Goal: Information Seeking & Learning: Learn about a topic

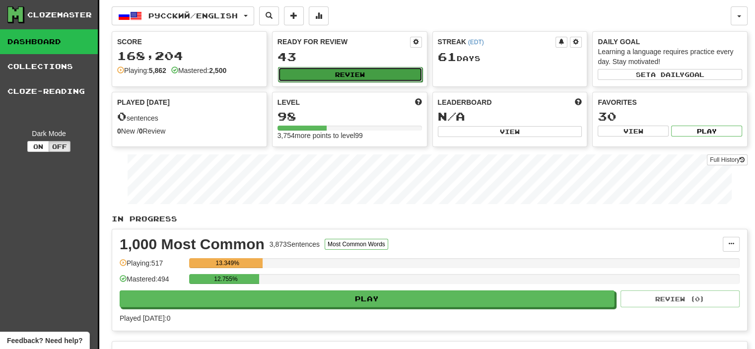
click at [345, 72] on button "Review" at bounding box center [350, 74] width 144 height 15
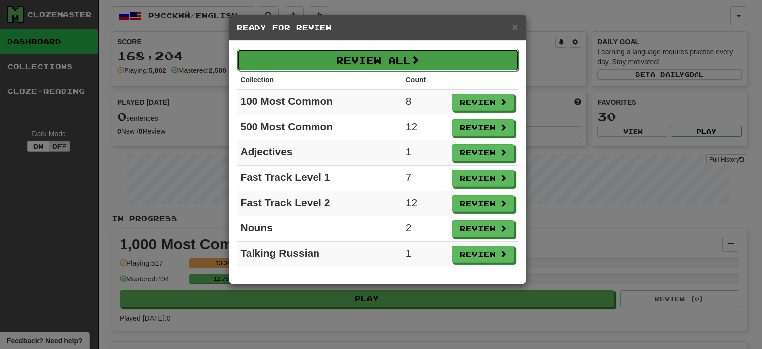
click at [371, 59] on button "Review All" at bounding box center [378, 60] width 282 height 23
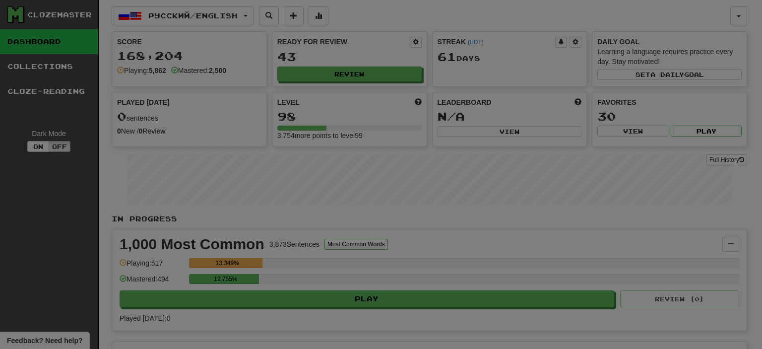
select select "**"
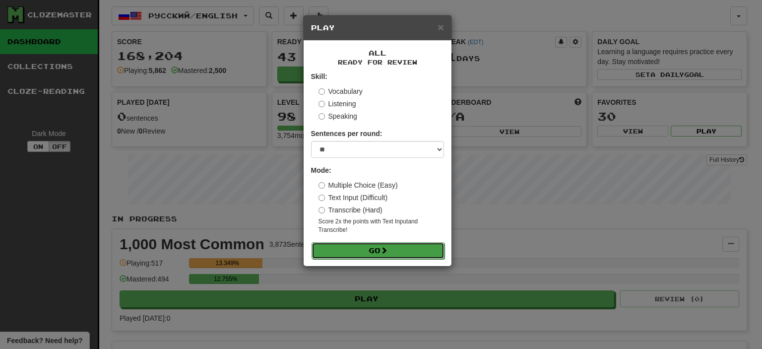
click at [375, 251] on button "Go" at bounding box center [378, 250] width 133 height 17
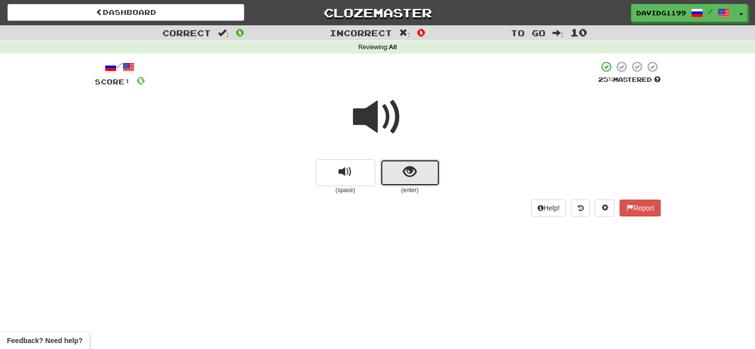
click at [399, 172] on button "show sentence" at bounding box center [410, 172] width 60 height 27
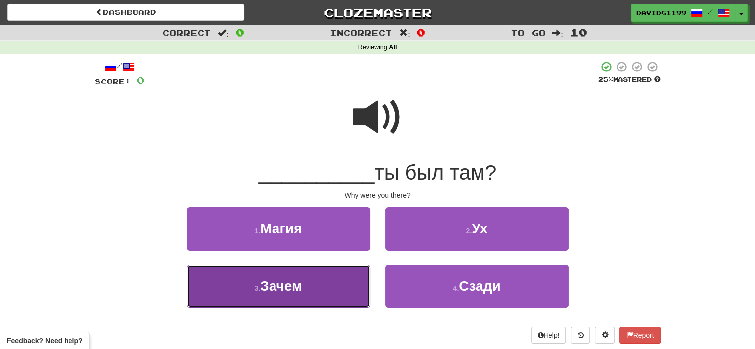
click at [330, 285] on button "3 . Зачем" at bounding box center [279, 286] width 184 height 43
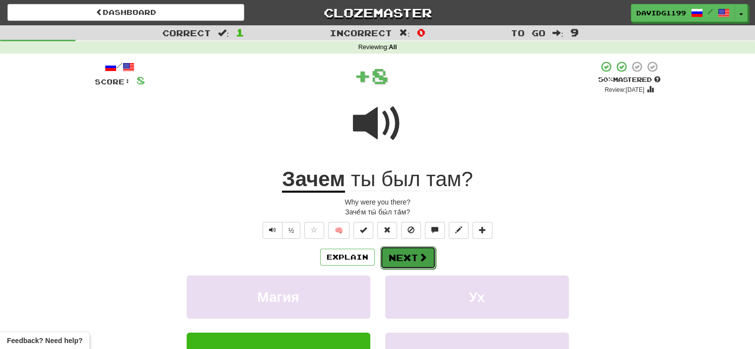
click at [407, 256] on button "Next" at bounding box center [408, 257] width 56 height 23
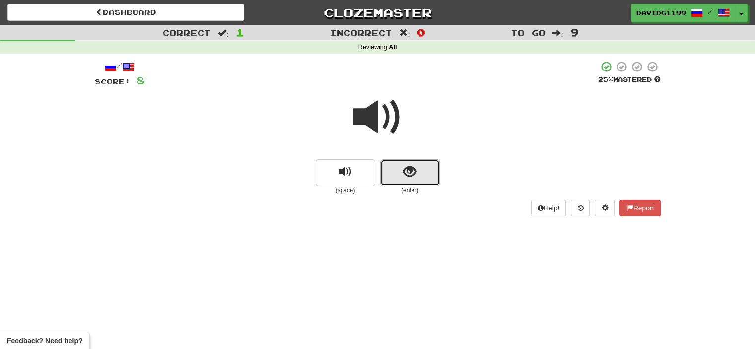
click at [395, 172] on button "show sentence" at bounding box center [410, 172] width 60 height 27
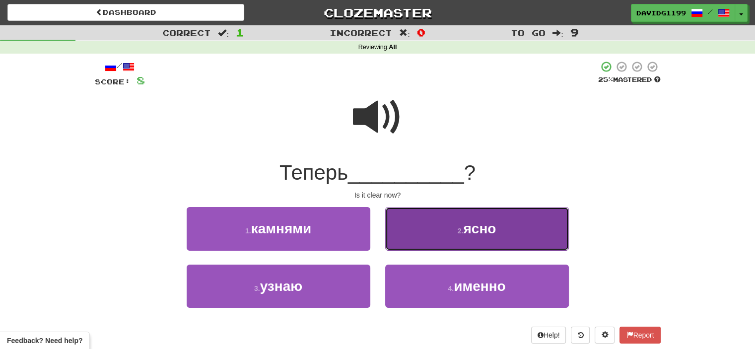
click at [438, 227] on button "2 . ясно" at bounding box center [477, 228] width 184 height 43
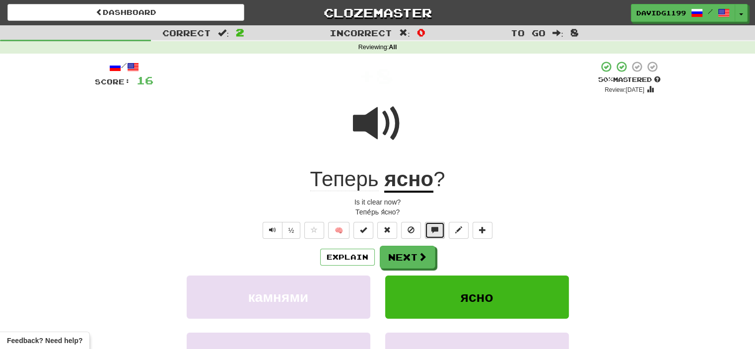
click at [438, 227] on span at bounding box center [434, 229] width 7 height 7
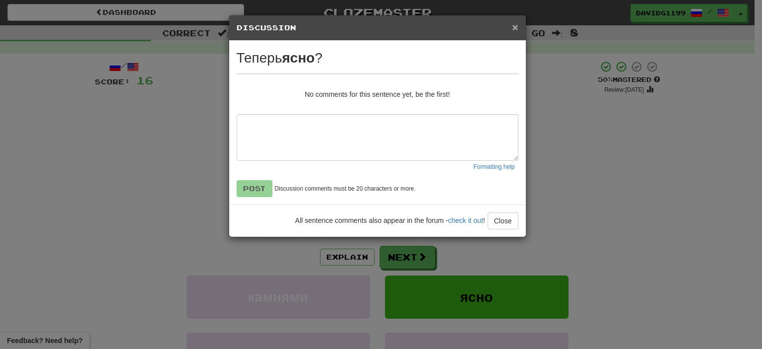
click at [517, 26] on span "×" at bounding box center [515, 26] width 6 height 11
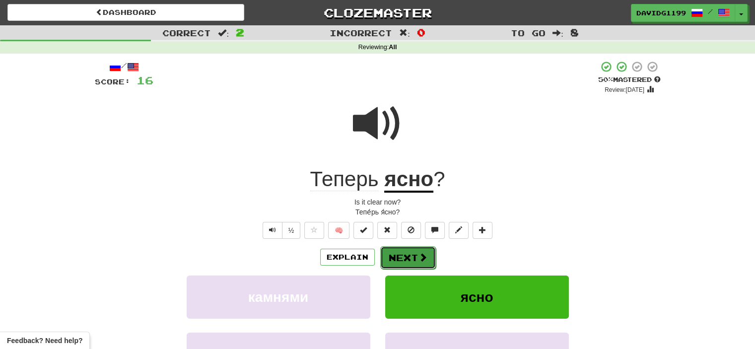
click at [403, 253] on button "Next" at bounding box center [408, 257] width 56 height 23
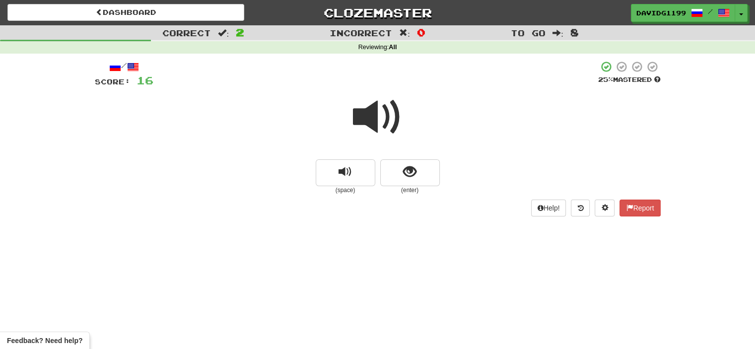
click at [381, 111] on span at bounding box center [378, 117] width 50 height 50
click at [385, 113] on span at bounding box center [378, 117] width 50 height 50
click at [400, 170] on button "show sentence" at bounding box center [410, 172] width 60 height 27
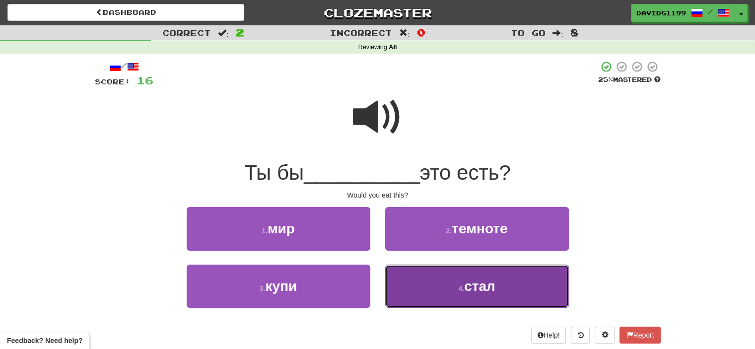
click at [438, 281] on button "4 . стал" at bounding box center [477, 286] width 184 height 43
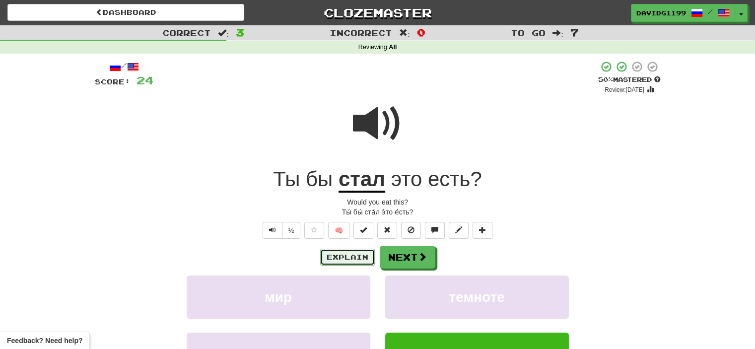
click at [357, 258] on button "Explain" at bounding box center [347, 257] width 55 height 17
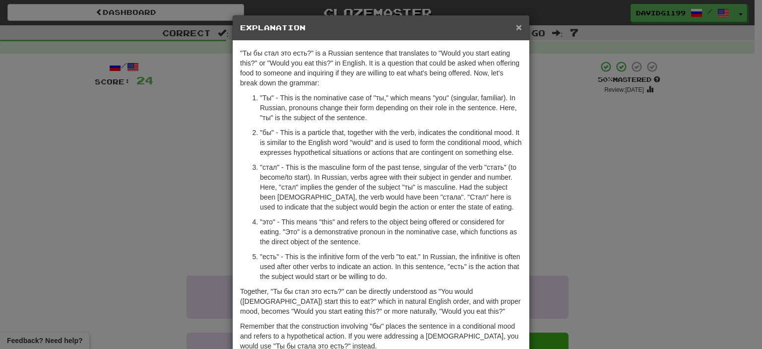
click at [516, 25] on span "×" at bounding box center [519, 26] width 6 height 11
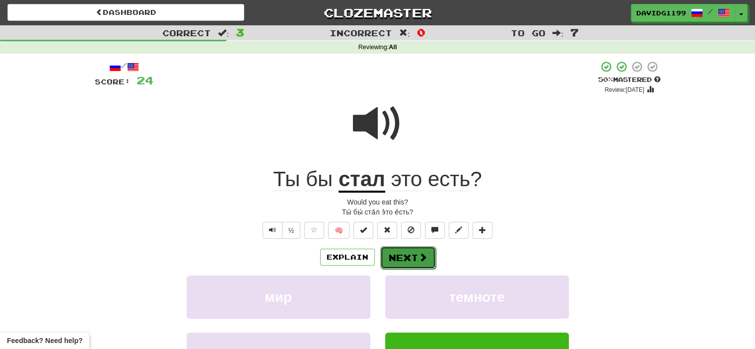
click at [411, 258] on button "Next" at bounding box center [408, 257] width 56 height 23
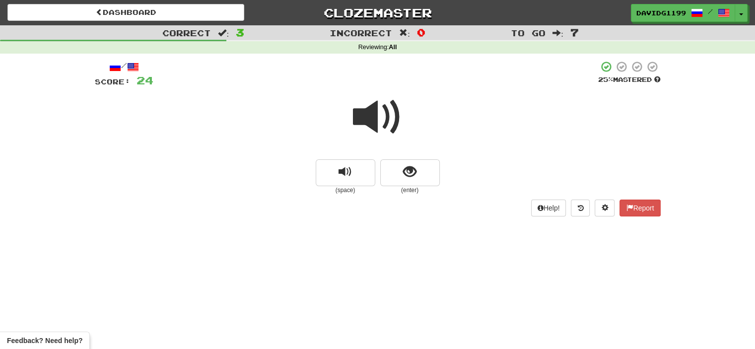
click at [384, 119] on span at bounding box center [378, 117] width 50 height 50
click at [400, 174] on button "show sentence" at bounding box center [410, 172] width 60 height 27
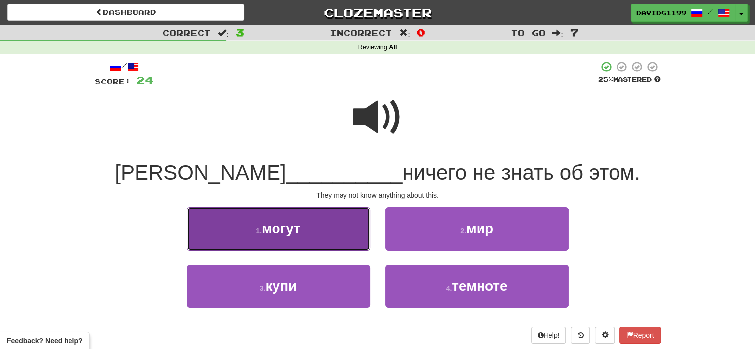
click at [321, 220] on button "1 . могут" at bounding box center [279, 228] width 184 height 43
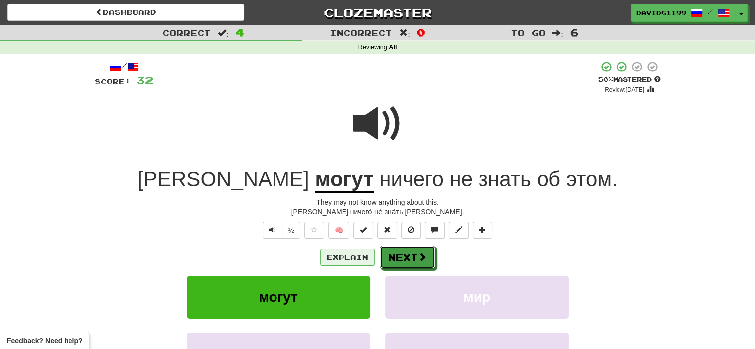
drag, startPoint x: 414, startPoint y: 256, endPoint x: 365, endPoint y: 261, distance: 48.9
click at [365, 261] on div "Explain Next" at bounding box center [378, 257] width 566 height 23
click at [362, 256] on button "Explain" at bounding box center [347, 257] width 55 height 17
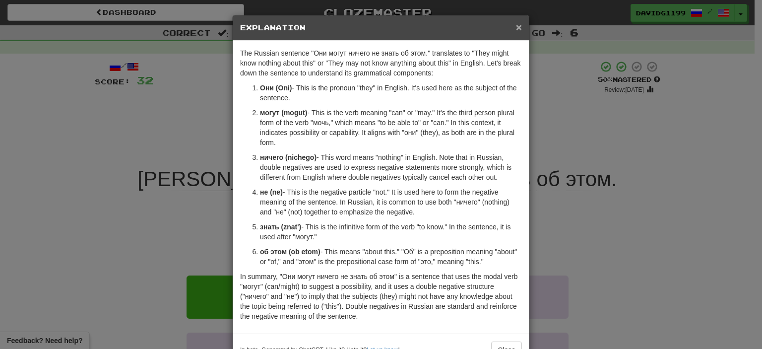
click at [517, 23] on span "×" at bounding box center [519, 26] width 6 height 11
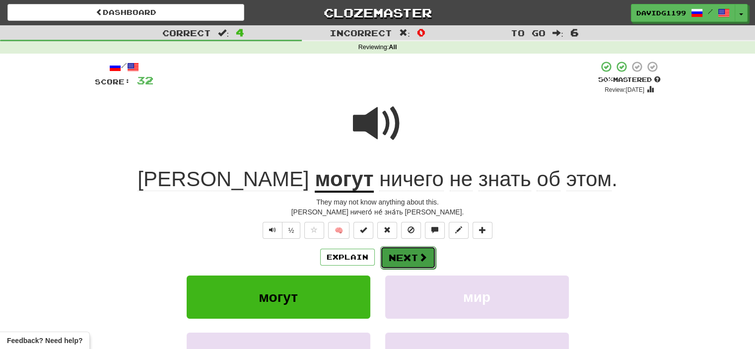
click at [407, 255] on button "Next" at bounding box center [408, 257] width 56 height 23
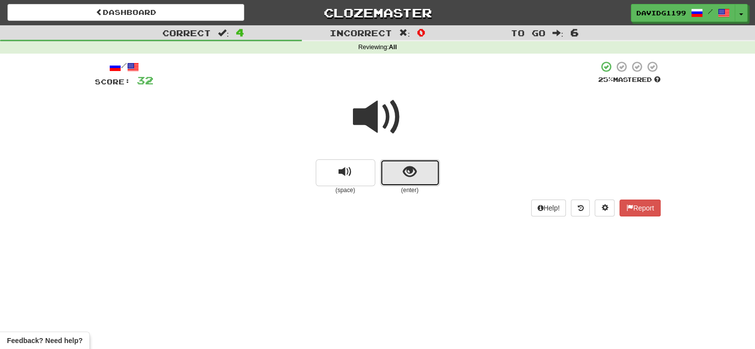
click at [396, 172] on button "show sentence" at bounding box center [410, 172] width 60 height 27
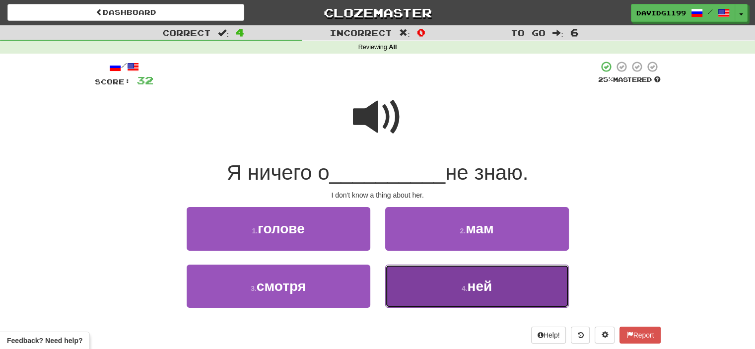
drag, startPoint x: 426, startPoint y: 287, endPoint x: 410, endPoint y: 285, distance: 16.0
click at [410, 285] on button "4 . ней" at bounding box center [477, 286] width 184 height 43
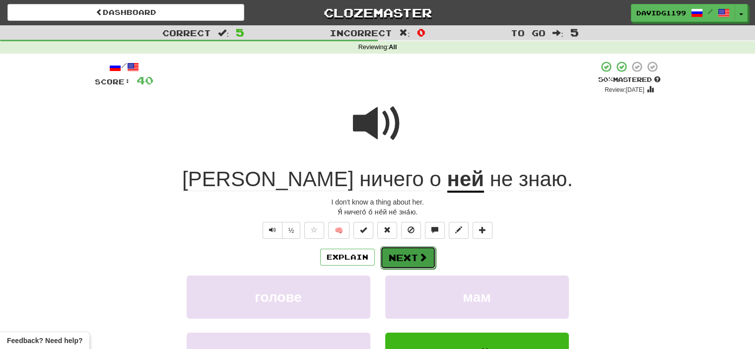
click at [400, 253] on button "Next" at bounding box center [408, 257] width 56 height 23
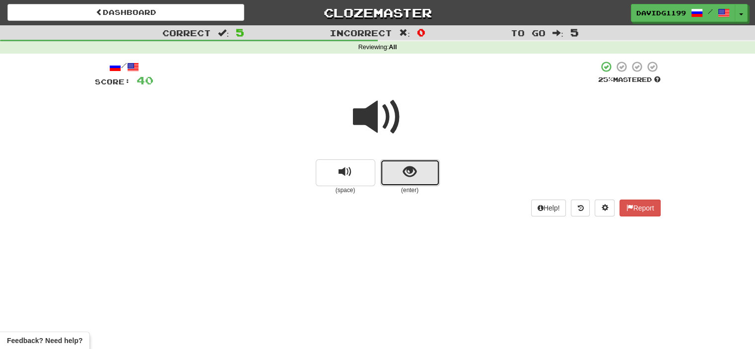
click at [399, 175] on button "show sentence" at bounding box center [410, 172] width 60 height 27
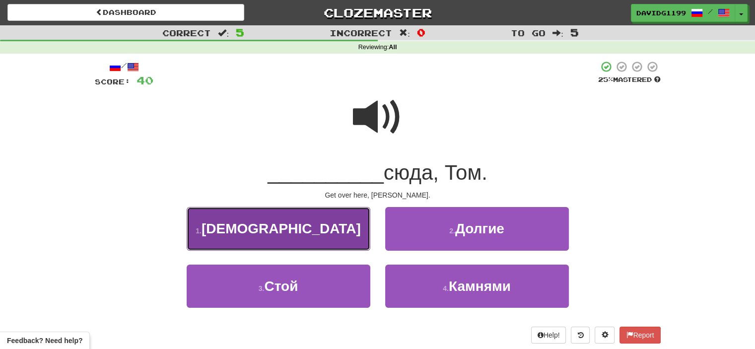
click at [341, 229] on button "1 . Иди" at bounding box center [279, 228] width 184 height 43
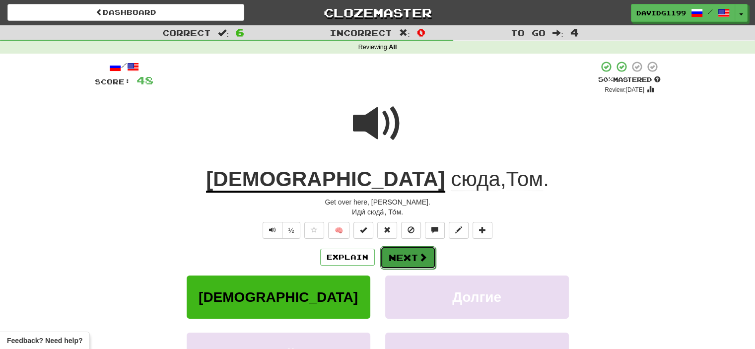
click at [413, 254] on button "Next" at bounding box center [408, 257] width 56 height 23
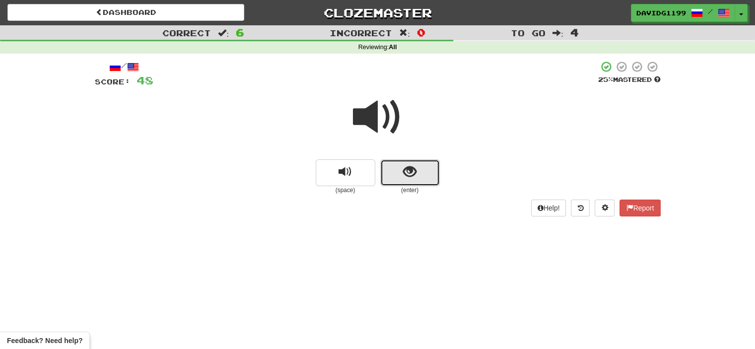
click at [392, 177] on button "show sentence" at bounding box center [410, 172] width 60 height 27
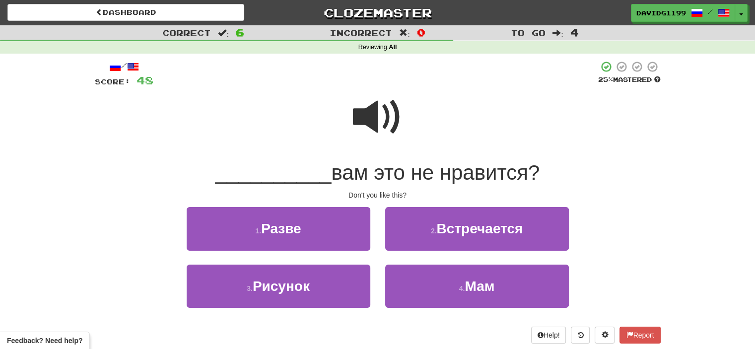
click at [374, 117] on span at bounding box center [378, 117] width 50 height 50
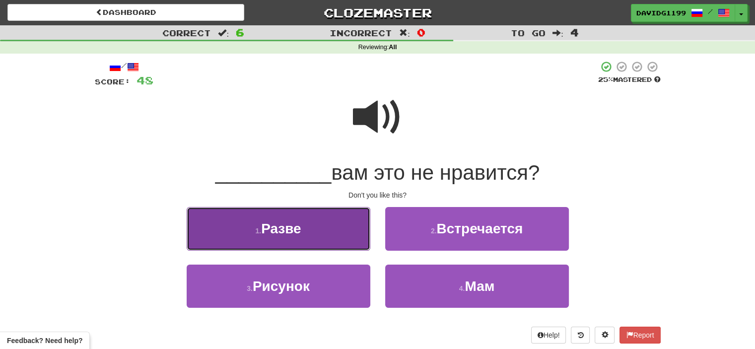
click at [334, 228] on button "1 . Разве" at bounding box center [279, 228] width 184 height 43
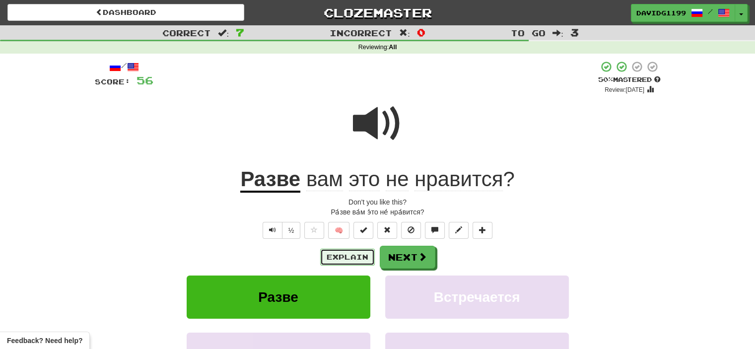
click at [349, 254] on button "Explain" at bounding box center [347, 257] width 55 height 17
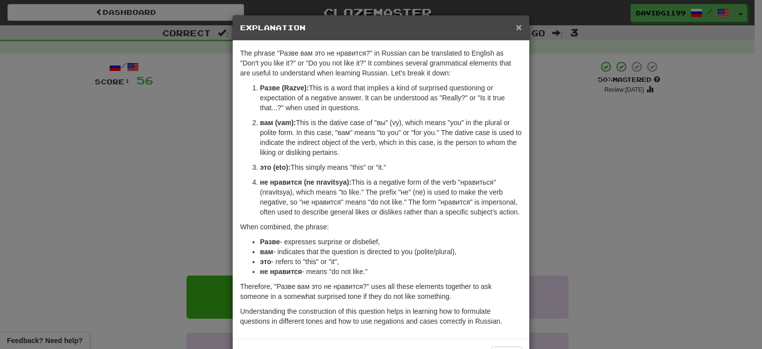
click at [516, 25] on span "×" at bounding box center [519, 26] width 6 height 11
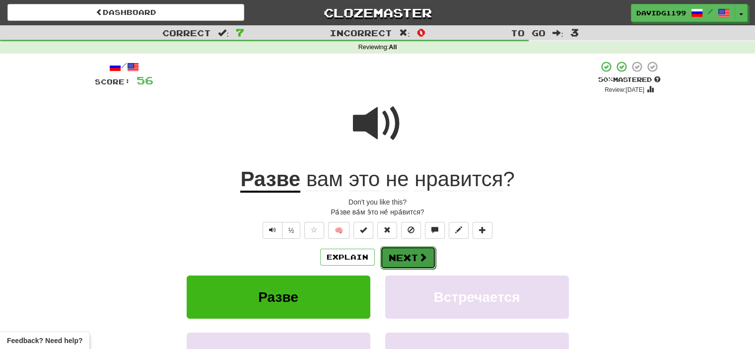
click at [400, 257] on button "Next" at bounding box center [408, 257] width 56 height 23
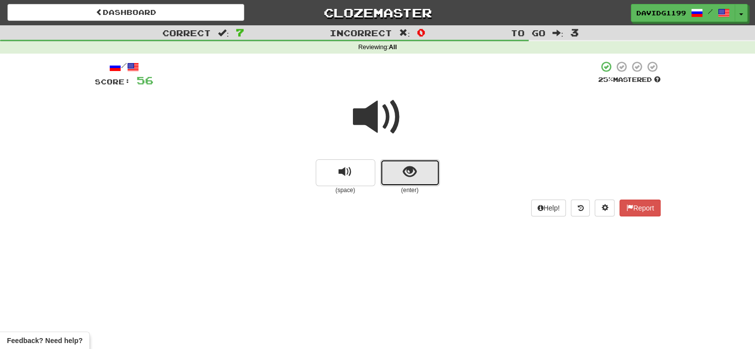
click at [399, 169] on button "show sentence" at bounding box center [410, 172] width 60 height 27
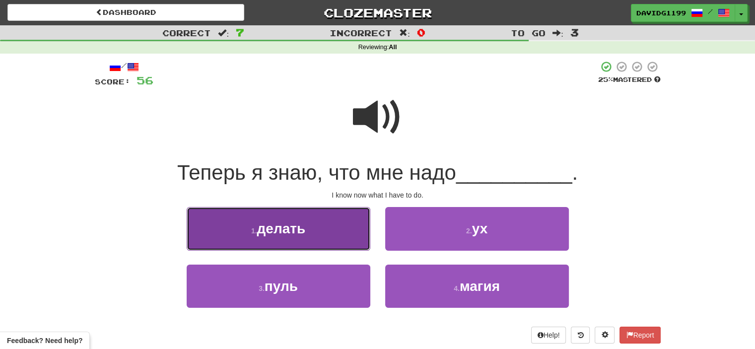
click at [337, 230] on button "1 . делать" at bounding box center [279, 228] width 184 height 43
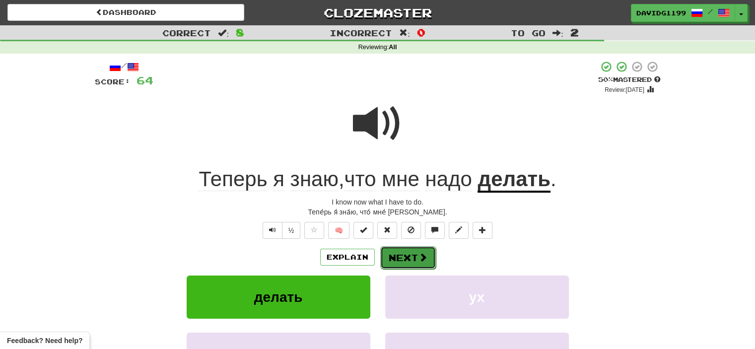
click at [419, 259] on span at bounding box center [422, 257] width 9 height 9
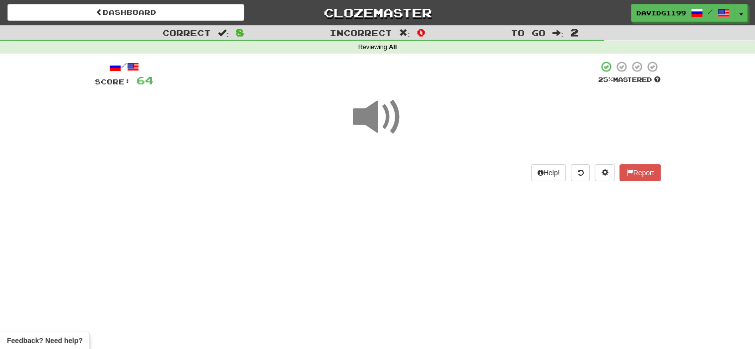
click at [419, 259] on div "Dashboard Clozemaster davidg1199 / Toggle Dropdown Dashboard Leaderboard Activi…" at bounding box center [377, 174] width 755 height 349
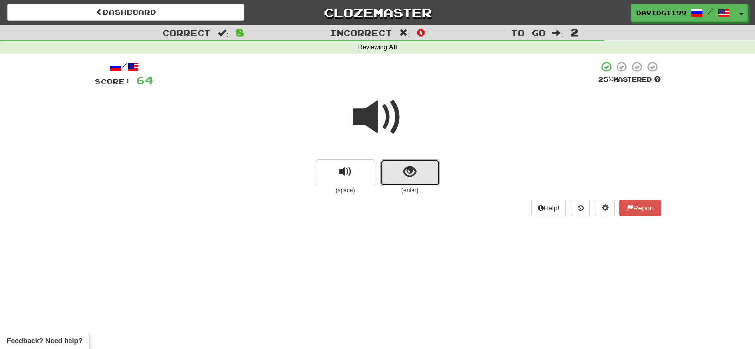
drag, startPoint x: 396, startPoint y: 173, endPoint x: 390, endPoint y: 173, distance: 5.5
click at [390, 173] on button "show sentence" at bounding box center [410, 172] width 60 height 27
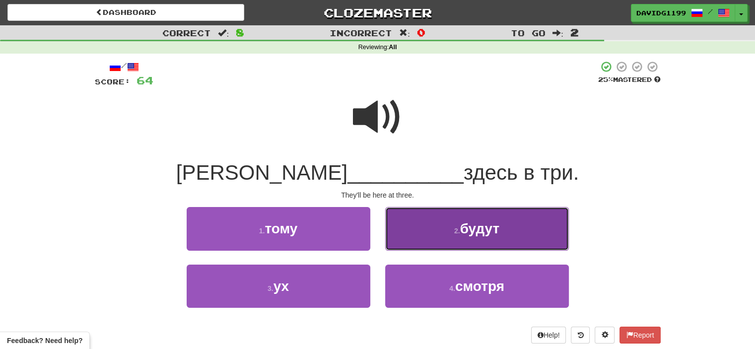
click at [408, 242] on button "2 . будут" at bounding box center [477, 228] width 184 height 43
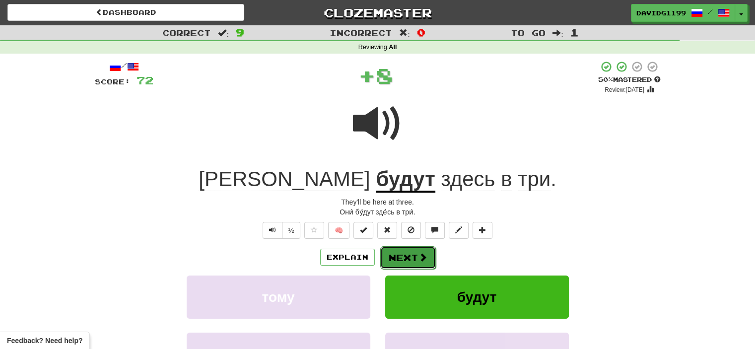
click at [402, 255] on button "Next" at bounding box center [408, 257] width 56 height 23
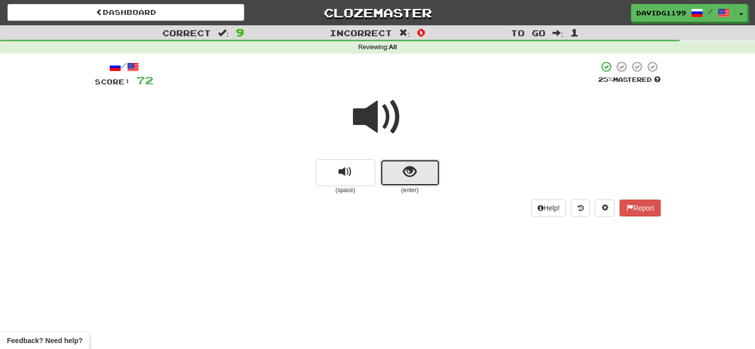
click at [393, 174] on button "show sentence" at bounding box center [410, 172] width 60 height 27
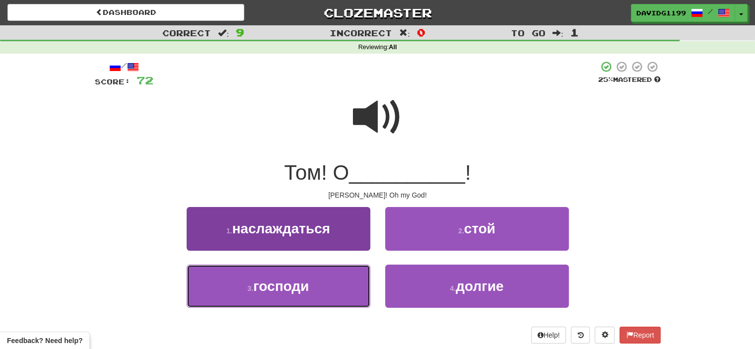
drag, startPoint x: 339, startPoint y: 284, endPoint x: 320, endPoint y: 282, distance: 20.0
click at [320, 282] on button "3 . господи" at bounding box center [279, 286] width 184 height 43
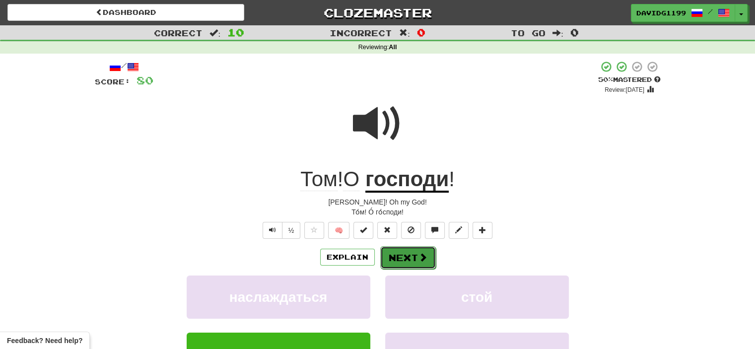
click at [418, 260] on span at bounding box center [422, 257] width 9 height 9
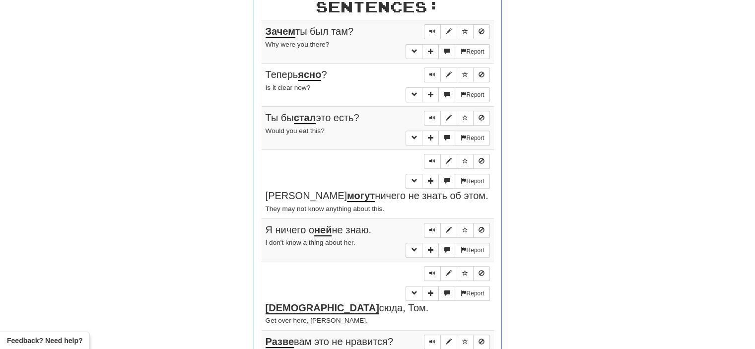
scroll to position [387, 0]
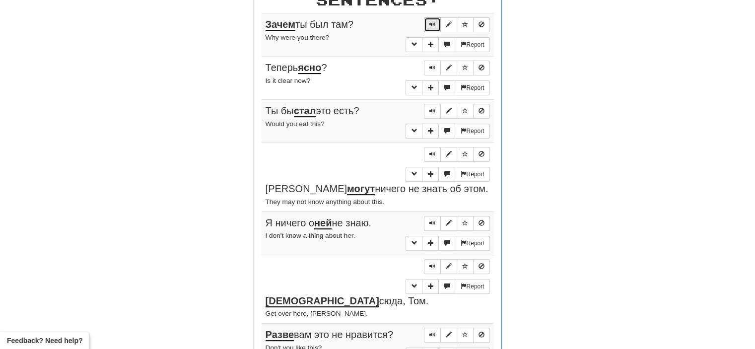
click at [433, 23] on span "Sentence controls" at bounding box center [432, 24] width 6 height 6
click at [432, 65] on span "Sentence controls" at bounding box center [432, 68] width 6 height 6
click at [430, 109] on span "Sentence controls" at bounding box center [432, 111] width 6 height 6
click at [435, 151] on span "Sentence controls" at bounding box center [432, 154] width 6 height 6
click at [431, 220] on span "Sentence controls" at bounding box center [432, 223] width 6 height 6
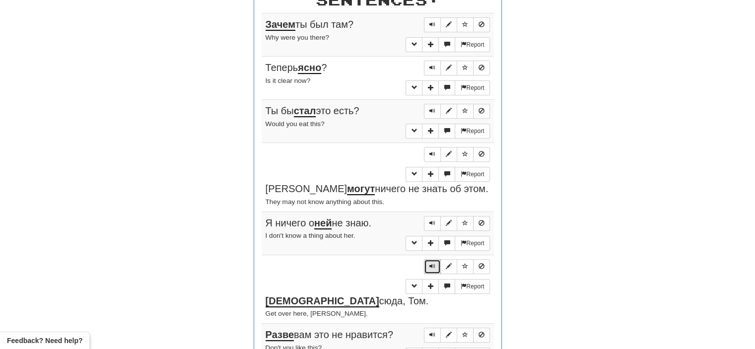
click at [428, 259] on button "Sentence controls" at bounding box center [432, 266] width 17 height 15
click at [432, 332] on span "Sentence controls" at bounding box center [432, 335] width 6 height 6
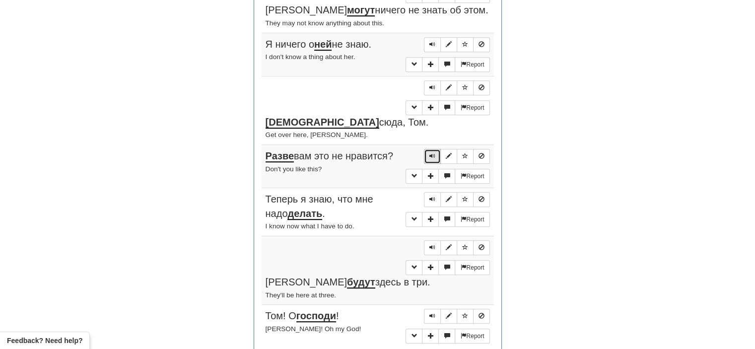
scroll to position [567, 0]
click at [433, 152] on span "Sentence controls" at bounding box center [432, 155] width 6 height 6
click at [430, 195] on span "Sentence controls" at bounding box center [432, 198] width 6 height 6
click at [431, 243] on span "Sentence controls" at bounding box center [432, 246] width 6 height 6
click at [430, 312] on span "Sentence controls" at bounding box center [432, 315] width 6 height 6
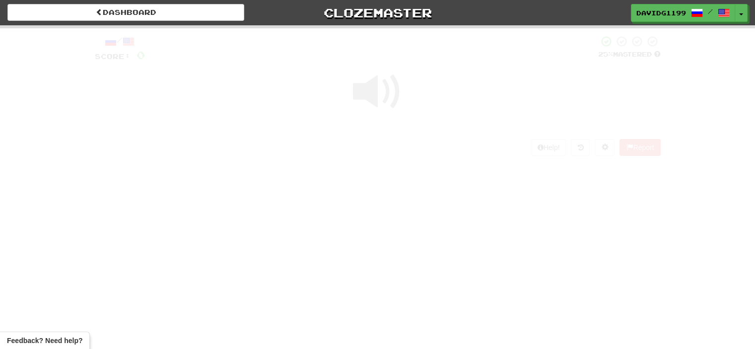
scroll to position [0, 0]
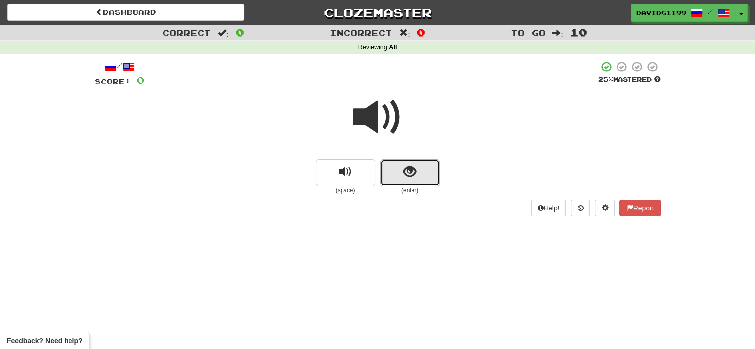
click at [391, 172] on button "show sentence" at bounding box center [410, 172] width 60 height 27
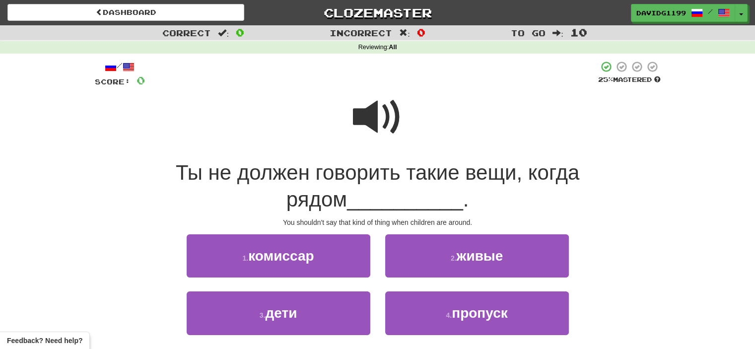
click at [386, 122] on span at bounding box center [378, 117] width 50 height 50
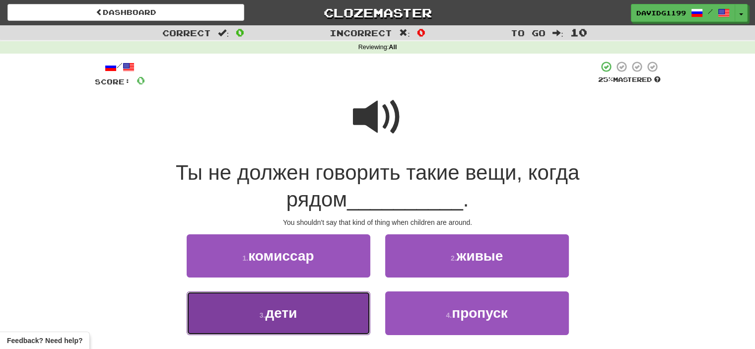
click at [325, 311] on button "3 . дети" at bounding box center [279, 312] width 184 height 43
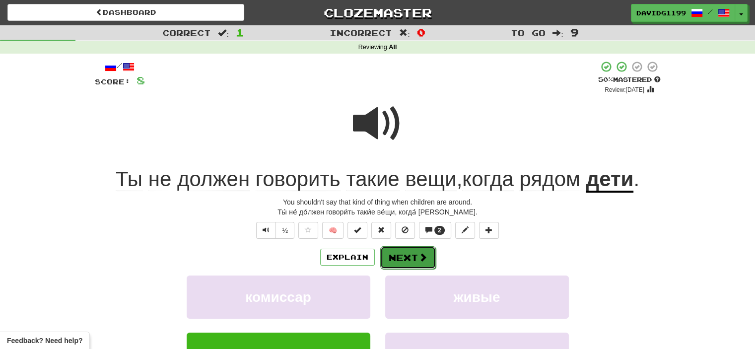
click at [410, 261] on button "Next" at bounding box center [408, 257] width 56 height 23
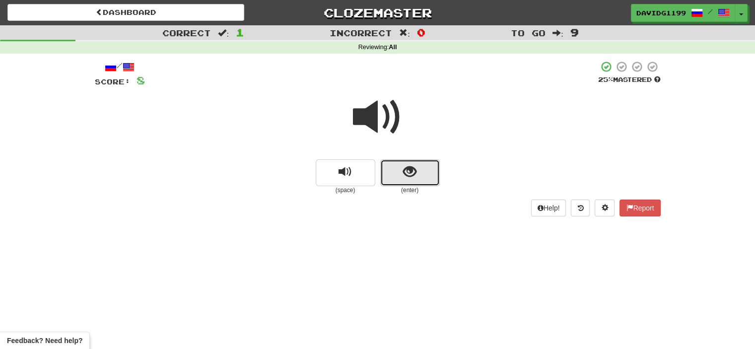
click at [393, 175] on button "show sentence" at bounding box center [410, 172] width 60 height 27
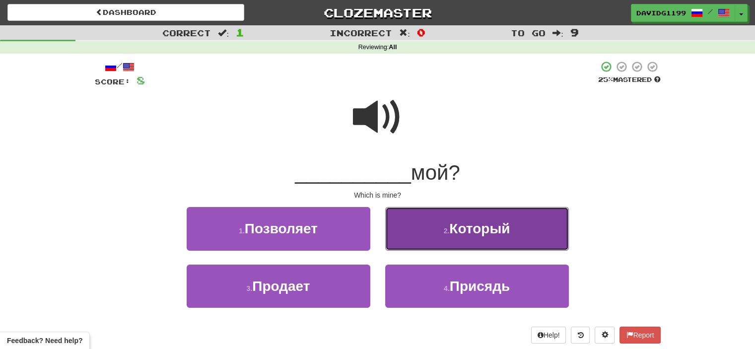
click at [425, 226] on button "2 . Который" at bounding box center [477, 228] width 184 height 43
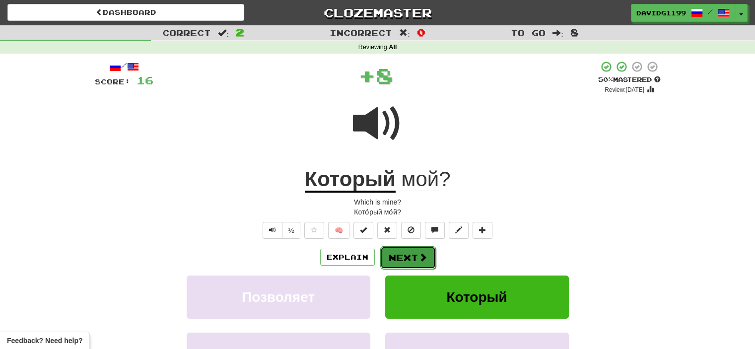
click at [413, 254] on button "Next" at bounding box center [408, 257] width 56 height 23
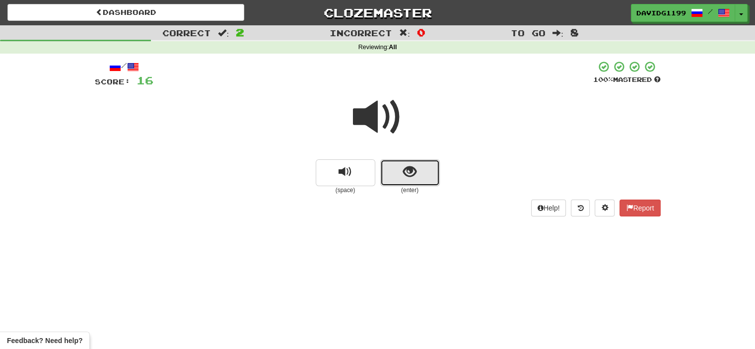
click at [393, 173] on button "show sentence" at bounding box center [410, 172] width 60 height 27
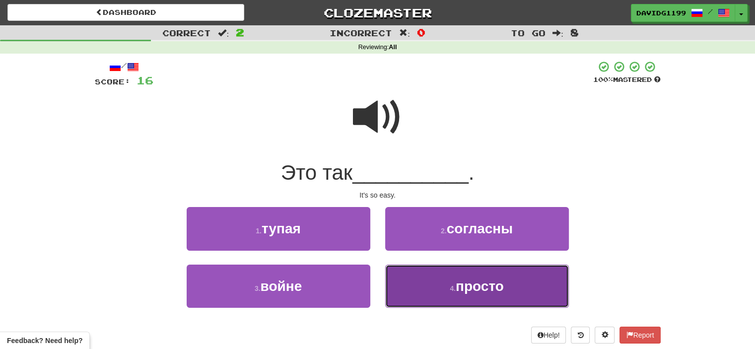
click at [428, 288] on button "4 . просто" at bounding box center [477, 286] width 184 height 43
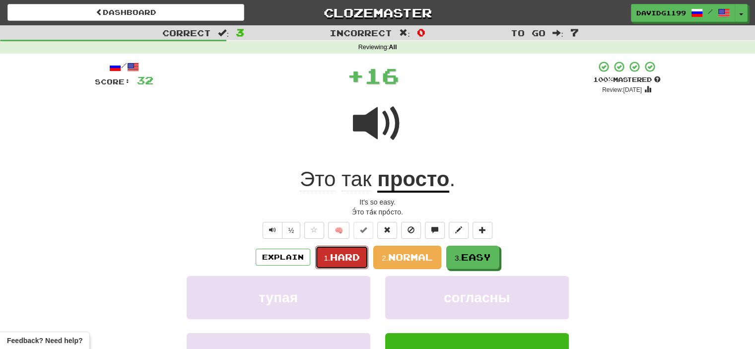
click at [350, 256] on span "Hard" at bounding box center [345, 257] width 30 height 11
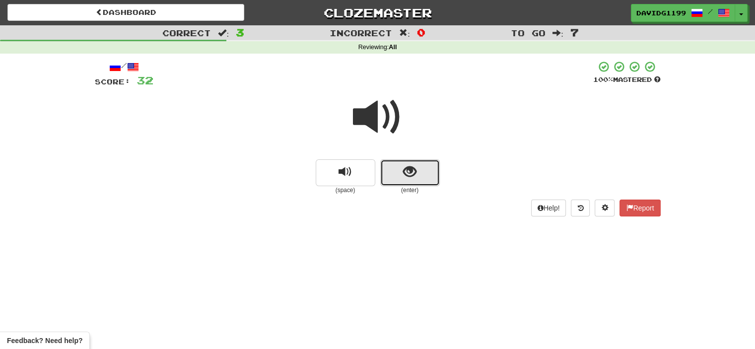
click at [384, 166] on button "show sentence" at bounding box center [410, 172] width 60 height 27
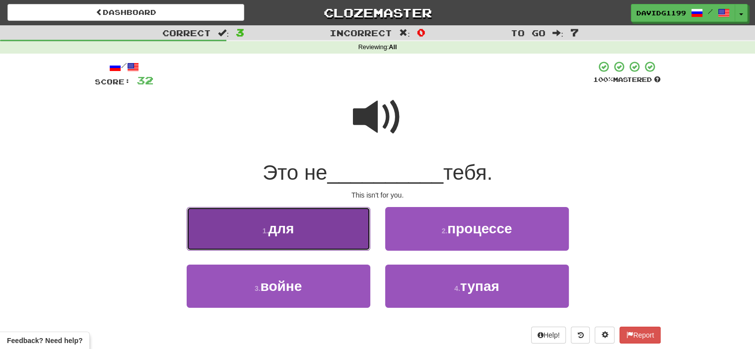
click at [326, 228] on button "1 . для" at bounding box center [279, 228] width 184 height 43
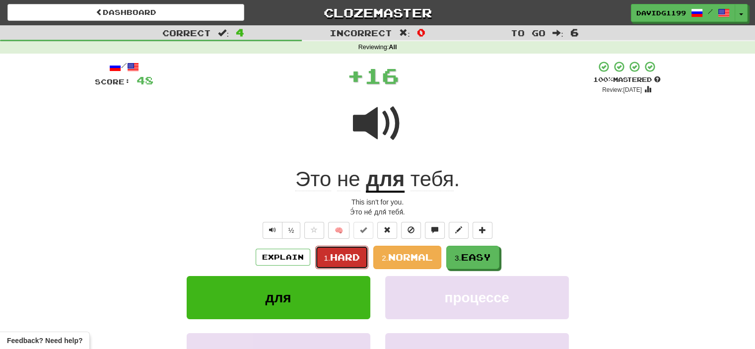
click at [346, 252] on span "Hard" at bounding box center [345, 257] width 30 height 11
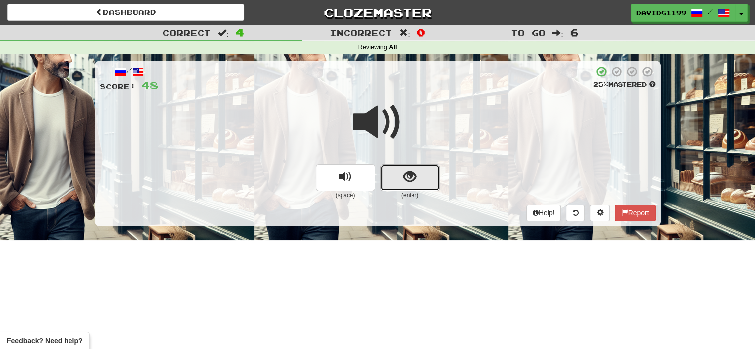
click at [394, 178] on button "show sentence" at bounding box center [410, 177] width 60 height 27
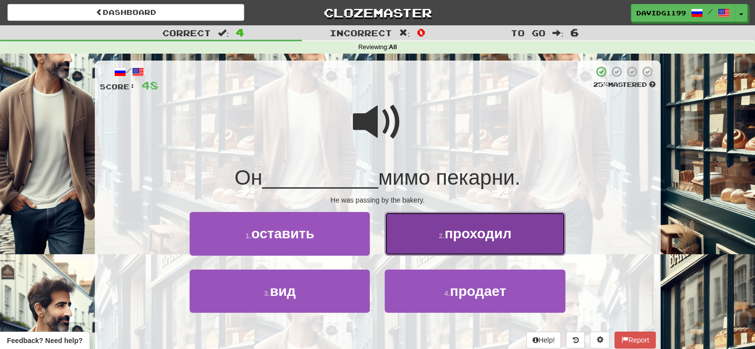
click at [435, 237] on button "2 . проходил" at bounding box center [475, 233] width 180 height 43
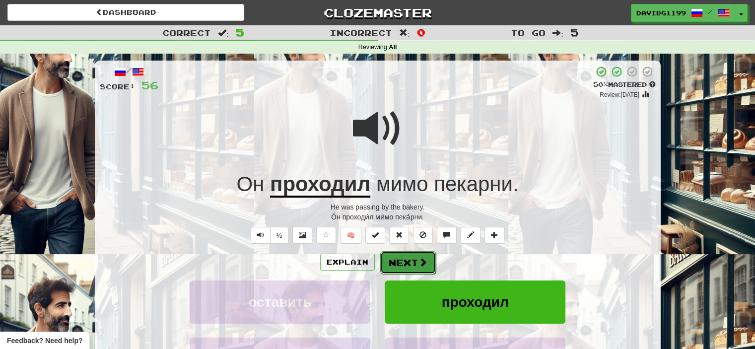
click at [415, 261] on button "Next" at bounding box center [408, 262] width 56 height 23
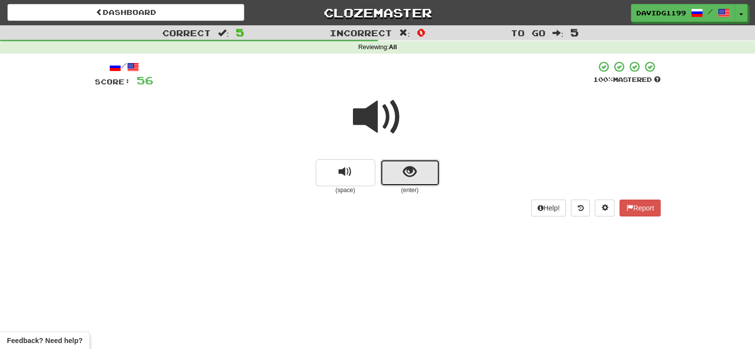
click at [389, 170] on button "show sentence" at bounding box center [410, 172] width 60 height 27
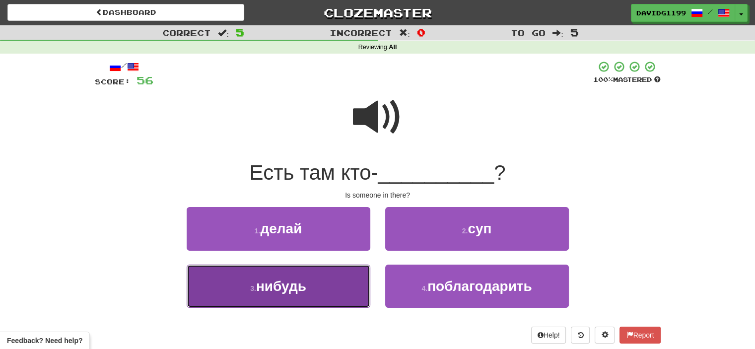
click at [343, 284] on button "3 . нибудь" at bounding box center [279, 286] width 184 height 43
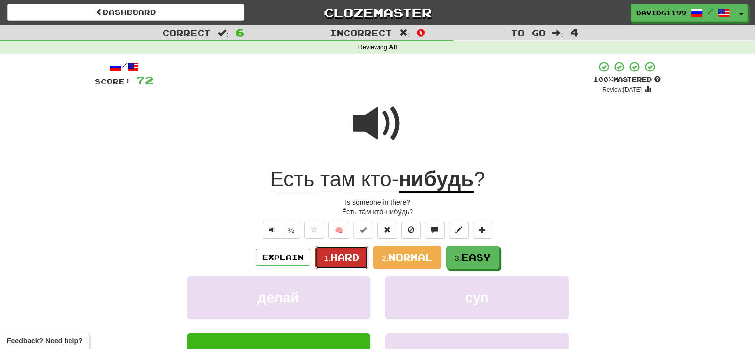
click at [344, 257] on span "Hard" at bounding box center [345, 257] width 30 height 11
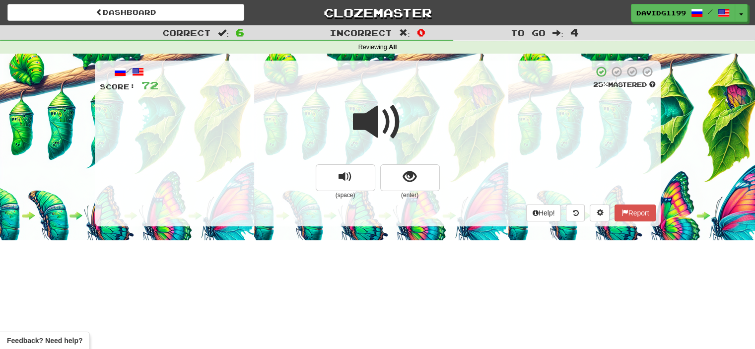
click at [379, 125] on span at bounding box center [378, 122] width 50 height 50
click at [396, 178] on button "show sentence" at bounding box center [410, 177] width 60 height 27
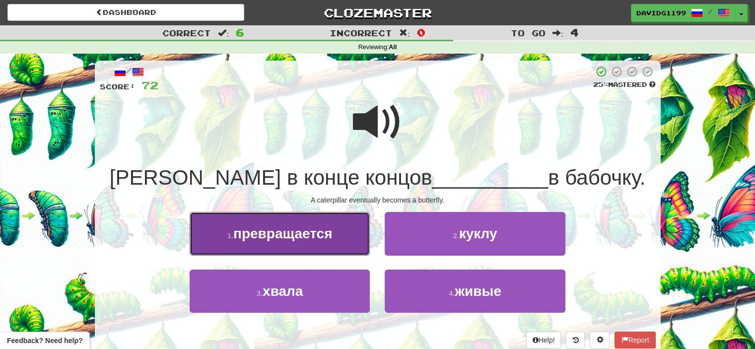
click at [330, 235] on span "превращается" at bounding box center [282, 233] width 99 height 15
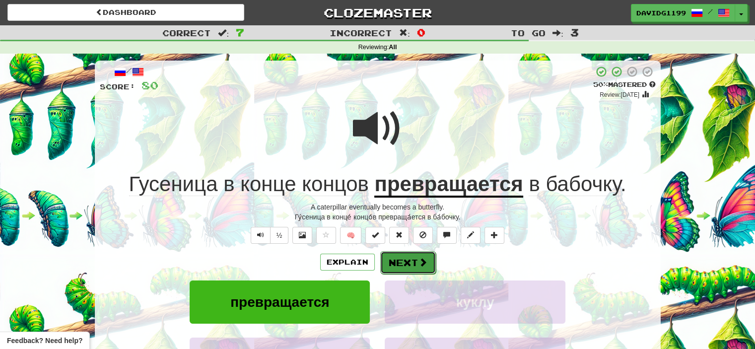
drag, startPoint x: 413, startPoint y: 260, endPoint x: 401, endPoint y: 261, distance: 12.0
click at [401, 261] on button "Next" at bounding box center [408, 262] width 56 height 23
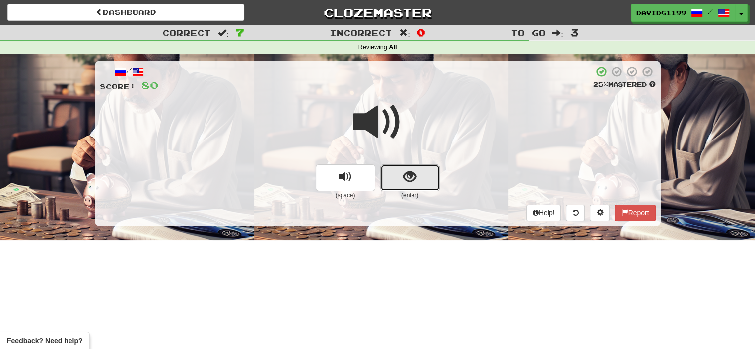
click at [400, 174] on button "show sentence" at bounding box center [410, 177] width 60 height 27
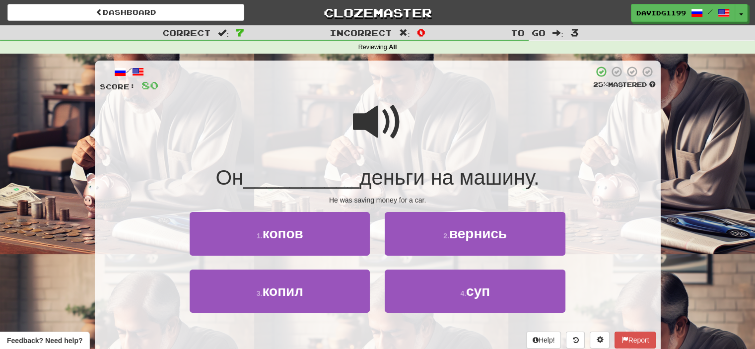
click at [379, 122] on span at bounding box center [378, 122] width 50 height 50
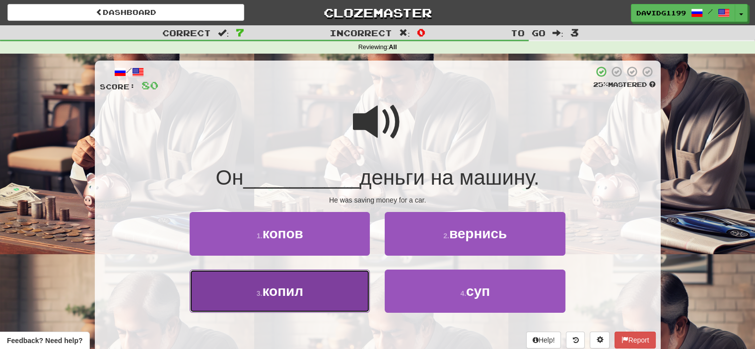
click at [308, 297] on button "3 . копил" at bounding box center [280, 290] width 180 height 43
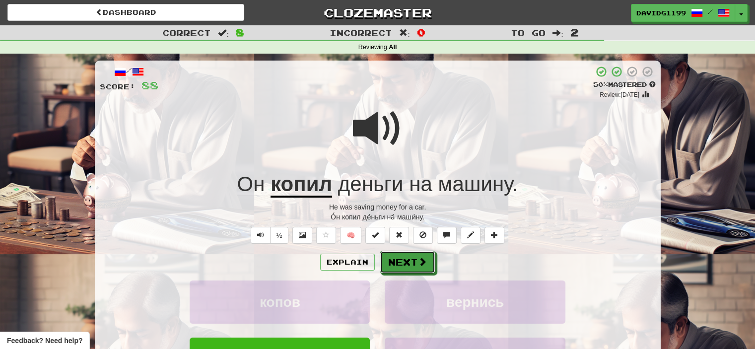
drag, startPoint x: 418, startPoint y: 262, endPoint x: 408, endPoint y: 261, distance: 9.5
click at [408, 261] on button "Next" at bounding box center [408, 262] width 56 height 23
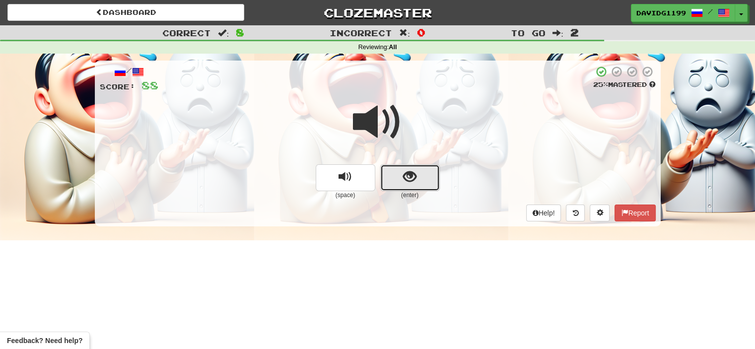
click at [398, 177] on button "show sentence" at bounding box center [410, 177] width 60 height 27
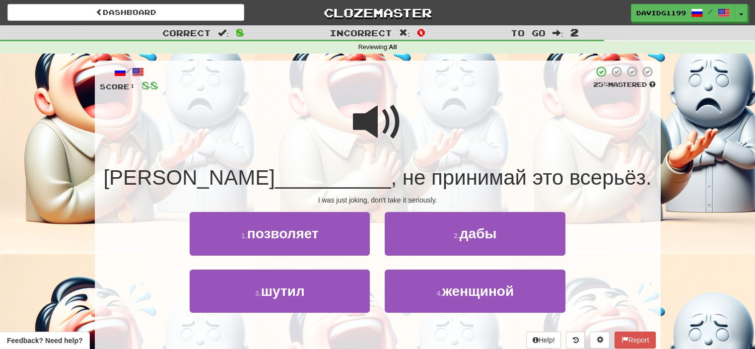
click at [376, 115] on span at bounding box center [378, 122] width 50 height 50
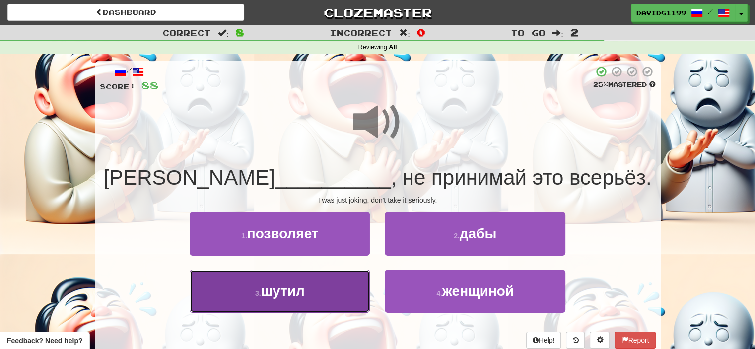
click at [318, 283] on button "3 . шутил" at bounding box center [280, 290] width 180 height 43
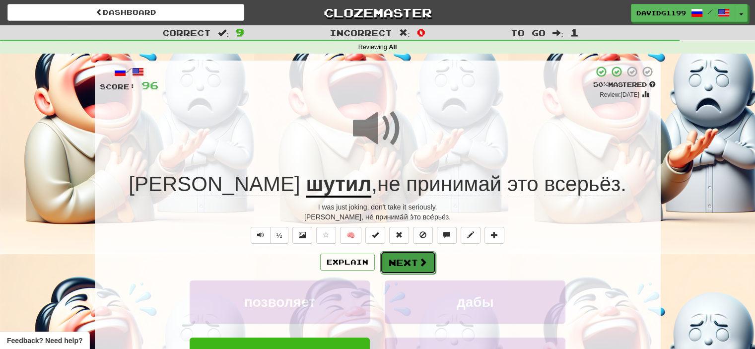
click at [407, 262] on button "Next" at bounding box center [408, 262] width 56 height 23
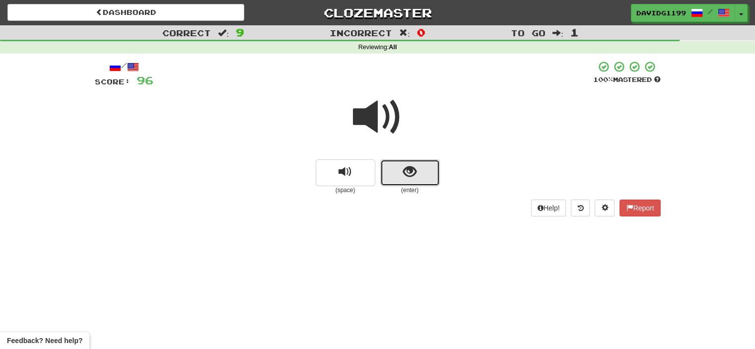
click at [393, 177] on button "show sentence" at bounding box center [410, 172] width 60 height 27
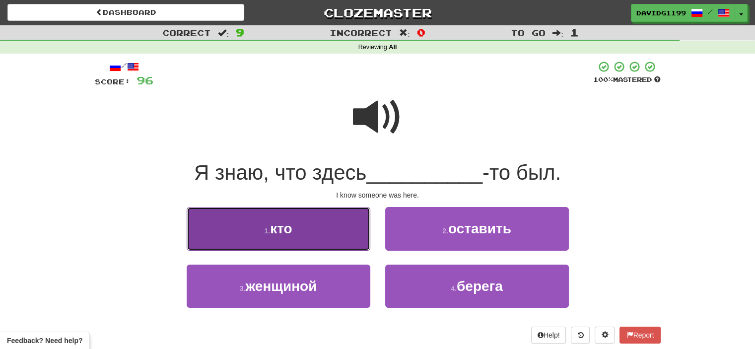
click at [338, 228] on button "1 . кто" at bounding box center [279, 228] width 184 height 43
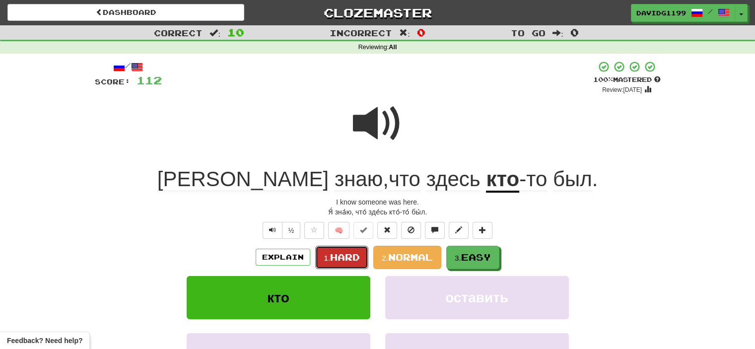
click at [353, 253] on span "Hard" at bounding box center [345, 257] width 30 height 11
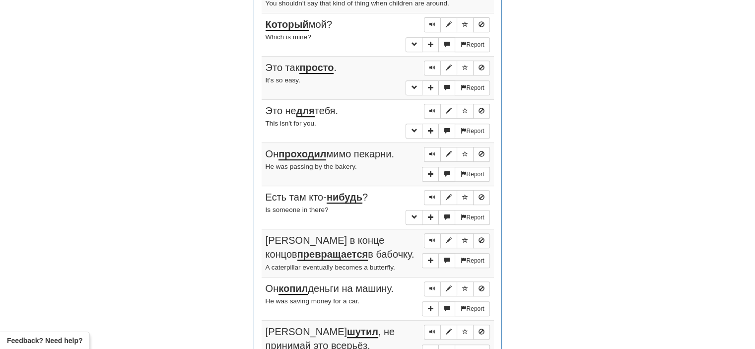
scroll to position [452, 0]
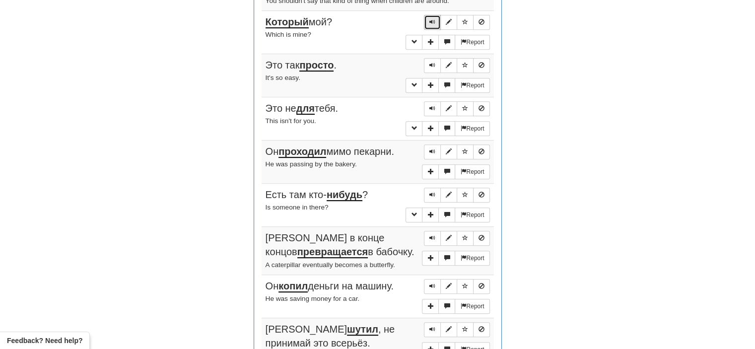
click at [433, 20] on span "Sentence controls" at bounding box center [432, 22] width 6 height 6
click at [433, 59] on button "Sentence controls" at bounding box center [432, 65] width 17 height 15
click at [431, 106] on span "Sentence controls" at bounding box center [432, 108] width 6 height 6
click at [434, 148] on span "Sentence controls" at bounding box center [432, 151] width 6 height 6
click at [429, 190] on button "Sentence controls" at bounding box center [432, 195] width 17 height 15
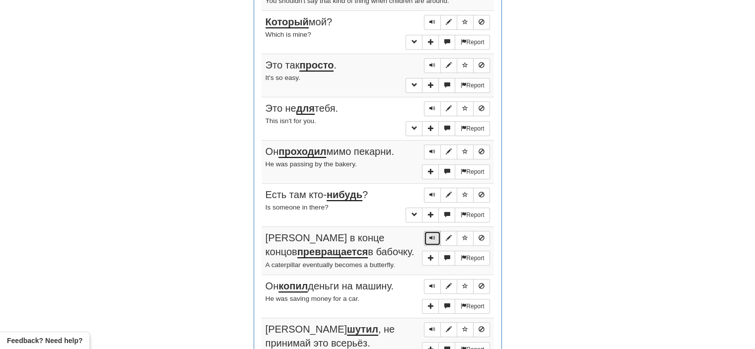
click at [433, 235] on span "Sentence controls" at bounding box center [432, 238] width 6 height 6
click at [431, 283] on span "Sentence controls" at bounding box center [432, 286] width 6 height 6
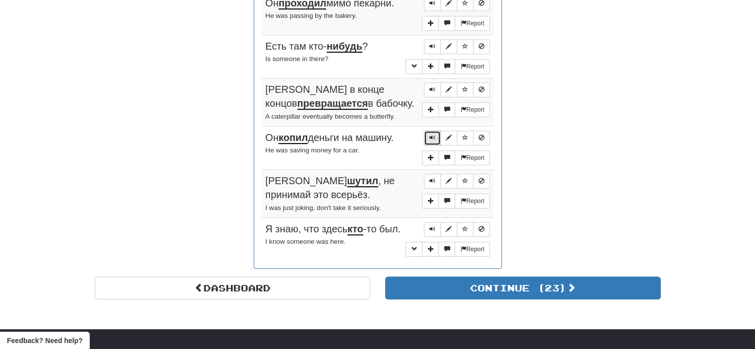
scroll to position [607, 0]
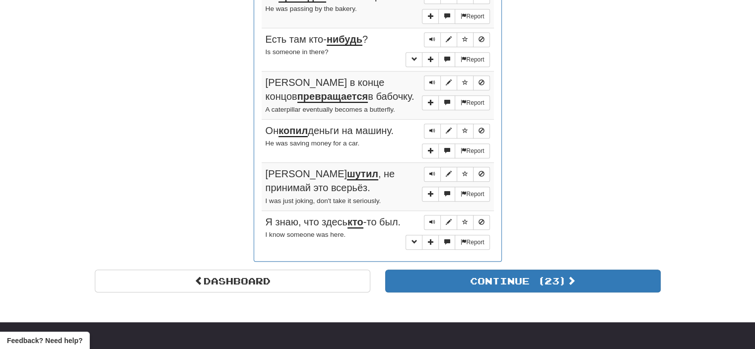
click at [431, 179] on div "Report" at bounding box center [455, 184] width 67 height 35
click at [432, 171] on span "Sentence controls" at bounding box center [432, 174] width 6 height 6
click at [434, 219] on span "Sentence controls" at bounding box center [432, 222] width 6 height 6
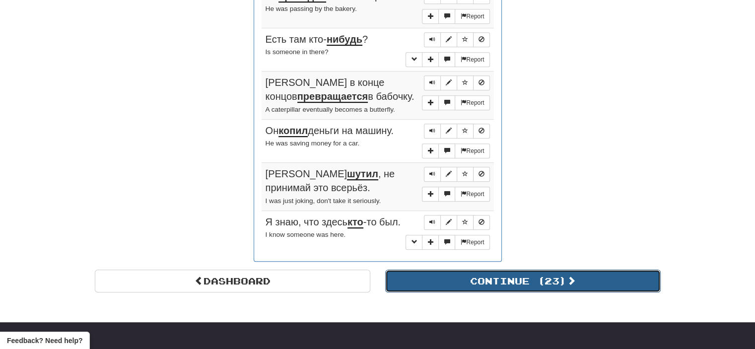
click at [438, 279] on button "Continue ( 23 )" at bounding box center [522, 280] width 275 height 23
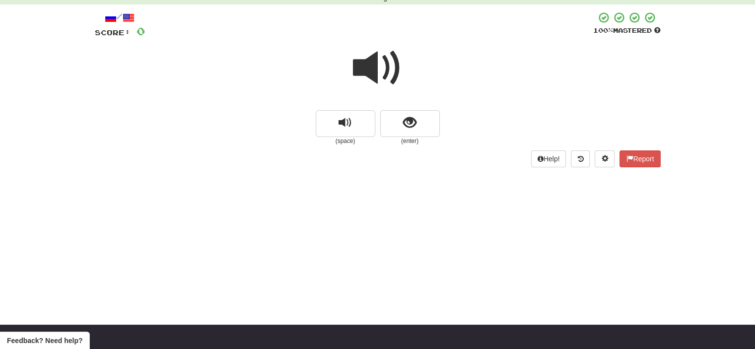
scroll to position [0, 0]
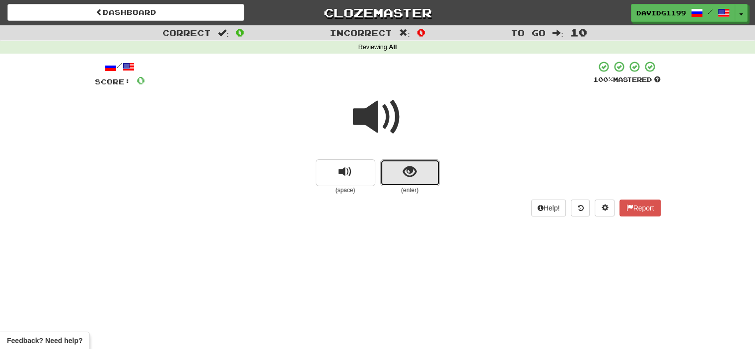
click at [391, 172] on button "show sentence" at bounding box center [410, 172] width 60 height 27
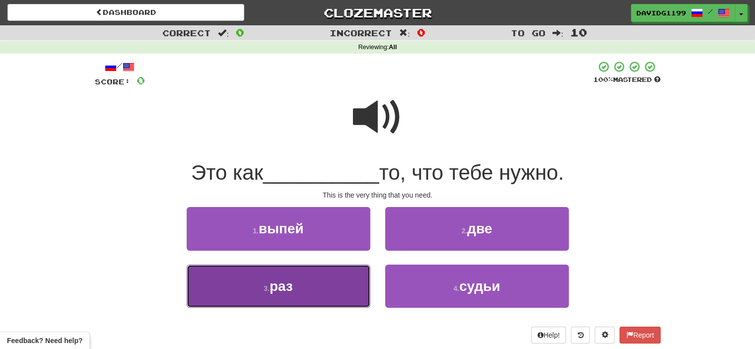
click at [324, 277] on button "3 . раз" at bounding box center [279, 286] width 184 height 43
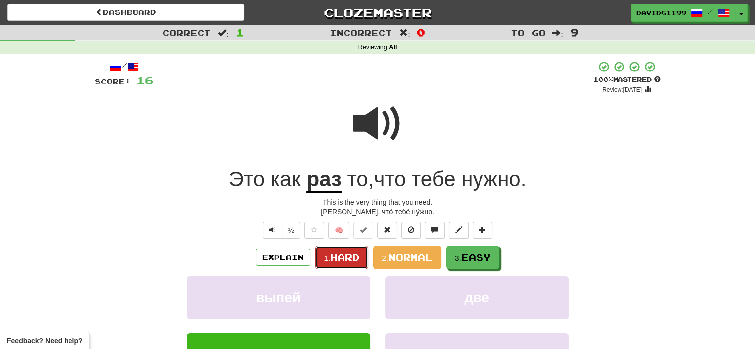
click at [340, 256] on span "Hard" at bounding box center [345, 257] width 30 height 11
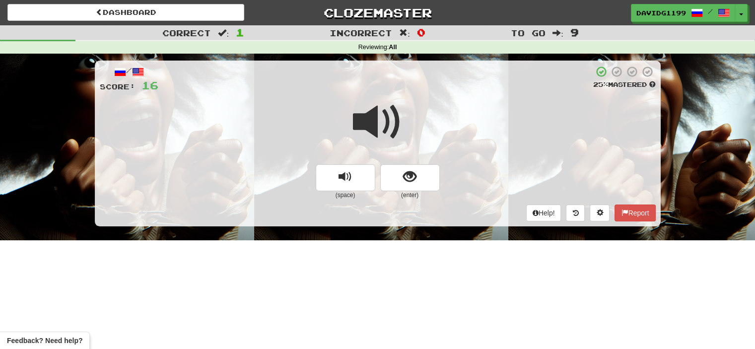
click at [383, 119] on span at bounding box center [378, 122] width 50 height 50
click at [374, 115] on span at bounding box center [378, 122] width 50 height 50
click at [403, 173] on span "show sentence" at bounding box center [409, 176] width 13 height 13
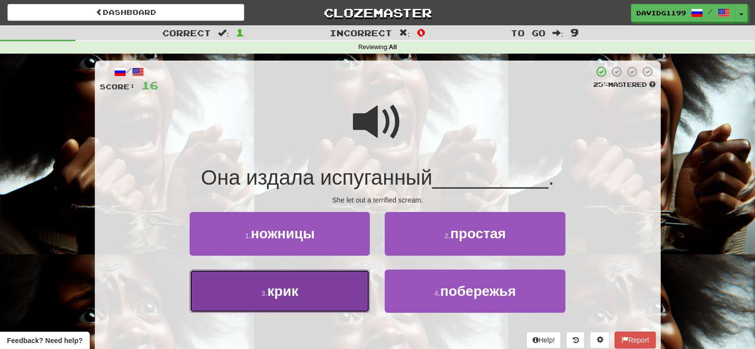
drag, startPoint x: 332, startPoint y: 278, endPoint x: 318, endPoint y: 284, distance: 14.5
click at [318, 284] on button "3 . крик" at bounding box center [280, 290] width 180 height 43
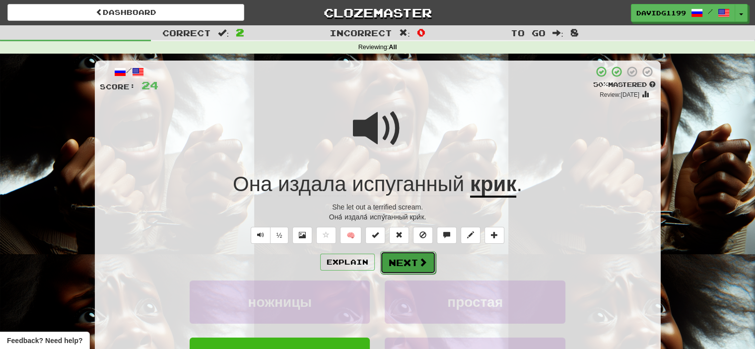
click at [420, 264] on span at bounding box center [422, 262] width 9 height 9
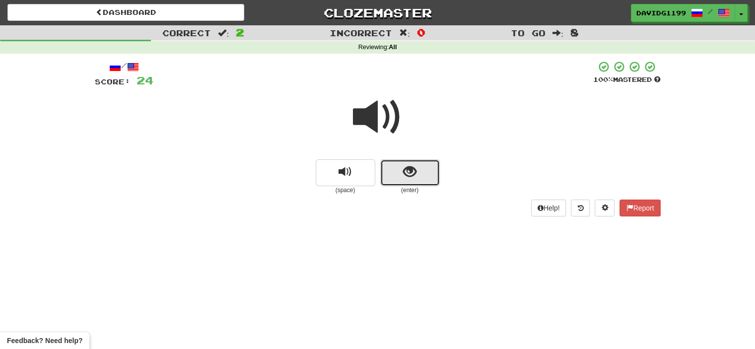
click at [387, 174] on button "show sentence" at bounding box center [410, 172] width 60 height 27
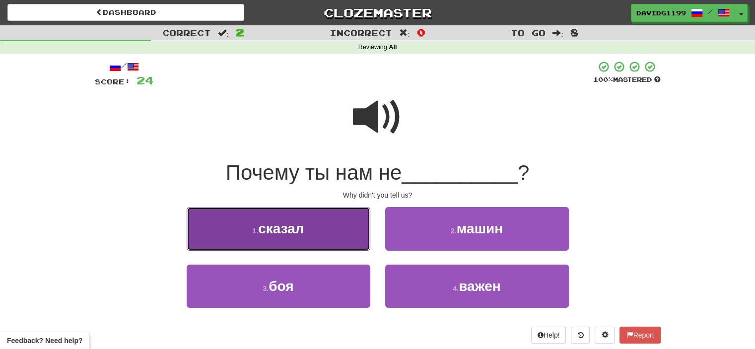
click at [333, 228] on button "1 . сказал" at bounding box center [279, 228] width 184 height 43
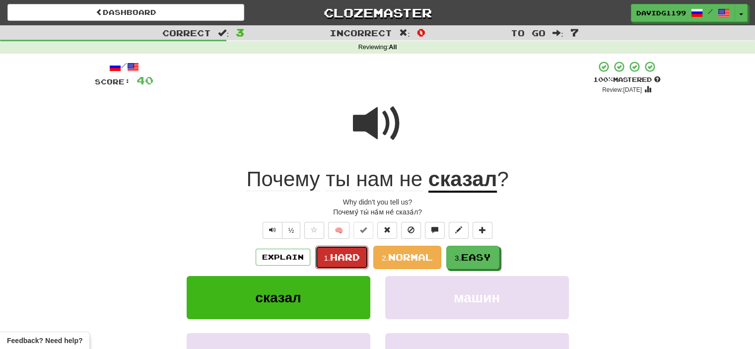
click at [345, 255] on span "Hard" at bounding box center [345, 257] width 30 height 11
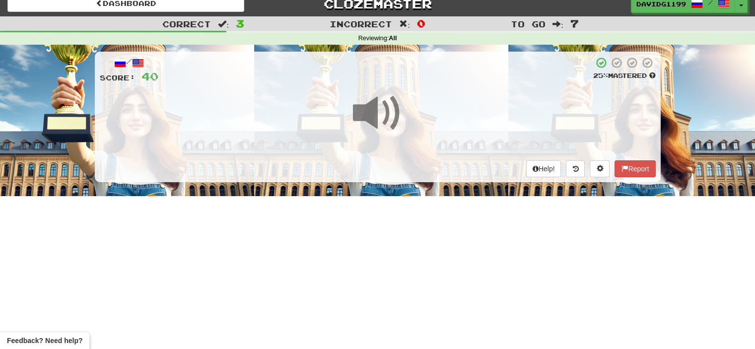
scroll to position [10, 0]
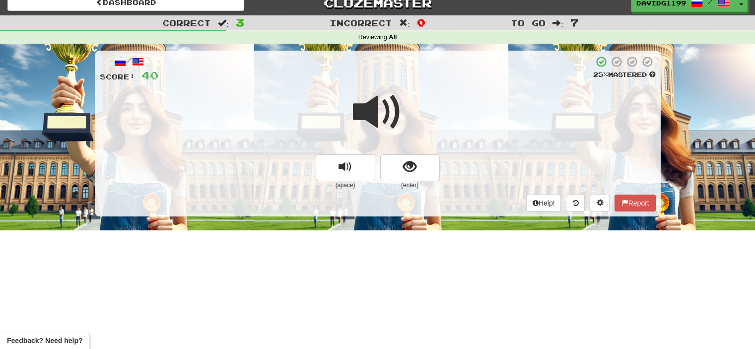
click at [375, 115] on span at bounding box center [378, 112] width 50 height 50
click at [396, 169] on button "show sentence" at bounding box center [410, 167] width 60 height 27
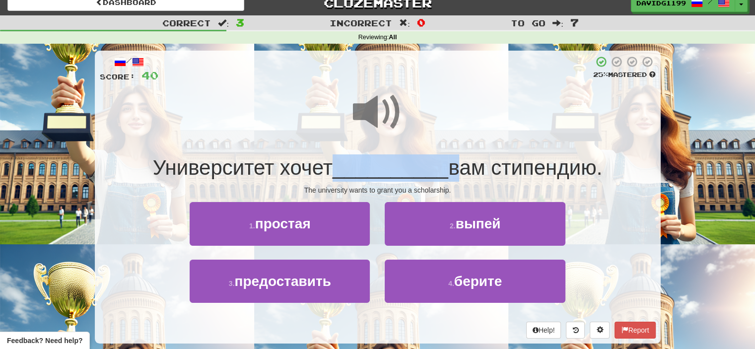
click at [396, 169] on span "__________" at bounding box center [391, 167] width 116 height 23
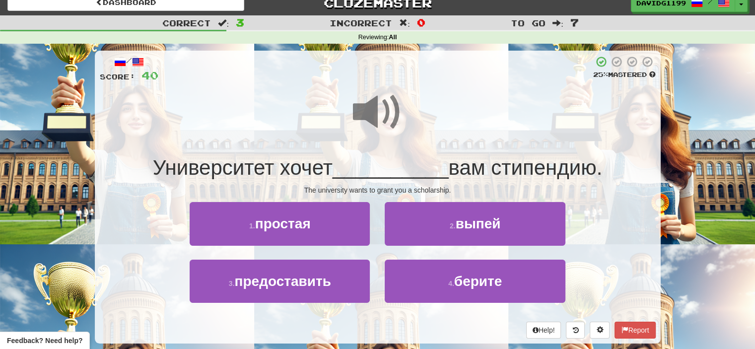
click at [280, 123] on div at bounding box center [378, 118] width 556 height 71
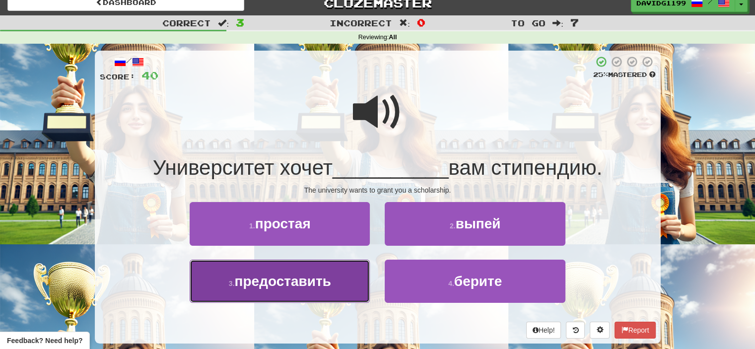
drag, startPoint x: 333, startPoint y: 285, endPoint x: 320, endPoint y: 285, distance: 13.4
drag, startPoint x: 320, startPoint y: 285, endPoint x: 293, endPoint y: 271, distance: 30.0
click at [293, 271] on button "3 . предоставить" at bounding box center [280, 281] width 180 height 43
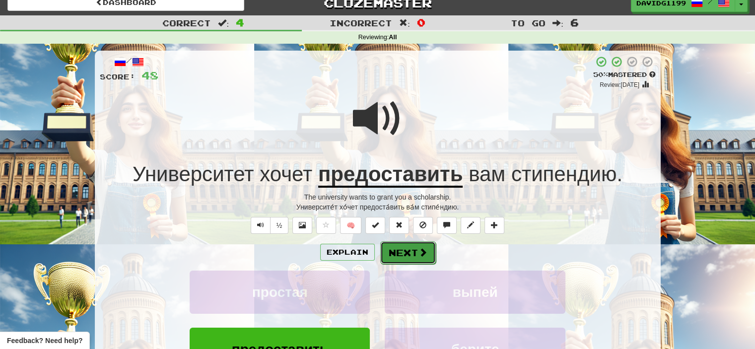
click at [418, 255] on span at bounding box center [422, 252] width 9 height 9
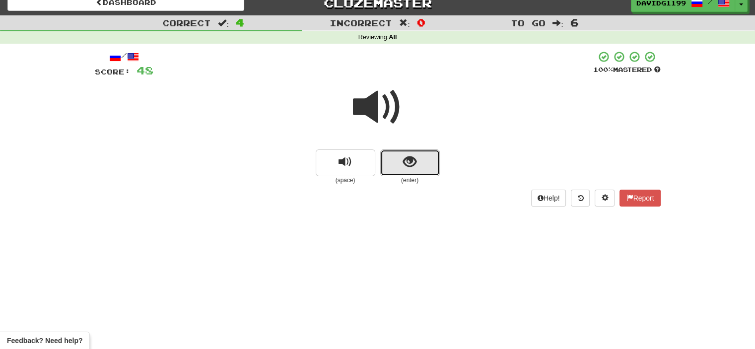
click at [403, 163] on span "show sentence" at bounding box center [409, 161] width 13 height 13
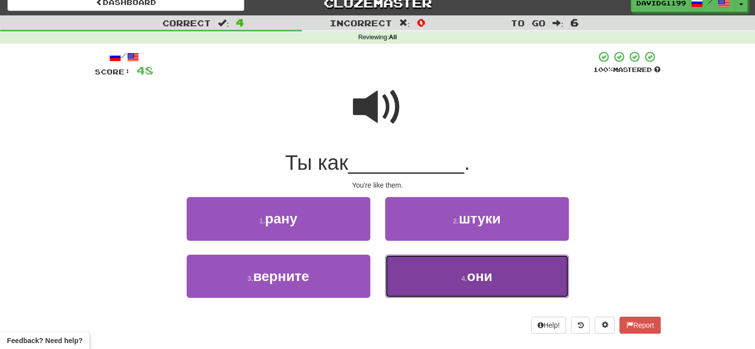
click at [422, 279] on button "4 . они" at bounding box center [477, 276] width 184 height 43
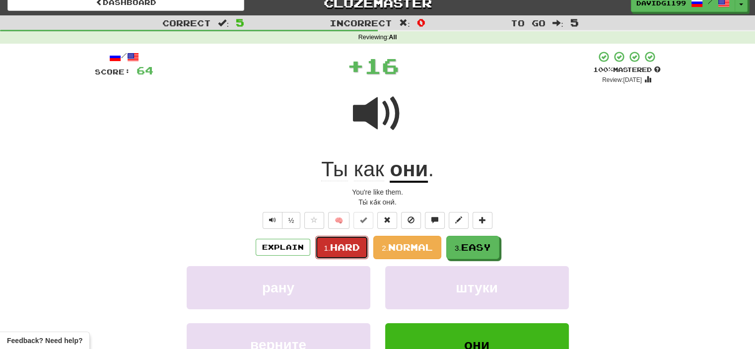
click at [351, 246] on span "Hard" at bounding box center [345, 247] width 30 height 11
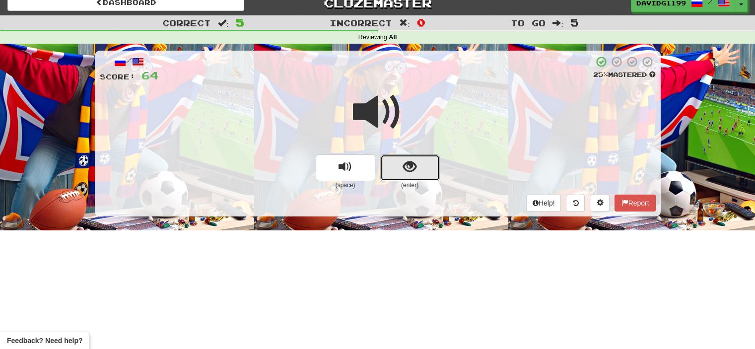
click at [403, 170] on span "show sentence" at bounding box center [409, 166] width 13 height 13
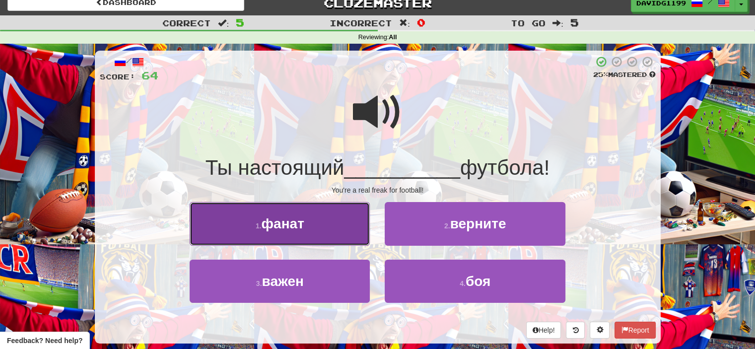
click at [321, 228] on button "1 . фанат" at bounding box center [280, 223] width 180 height 43
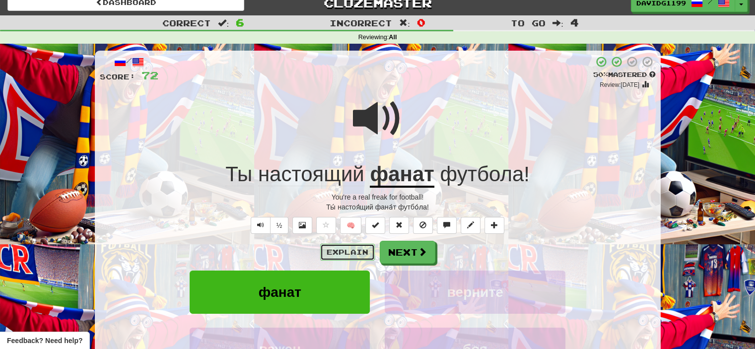
click at [353, 249] on button "Explain" at bounding box center [347, 252] width 55 height 17
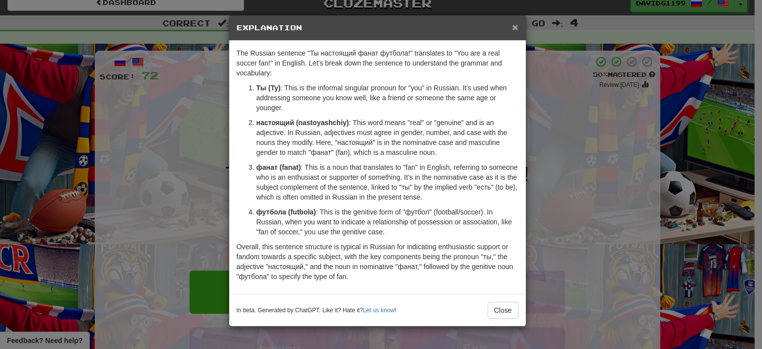
click at [516, 23] on span "×" at bounding box center [515, 26] width 6 height 11
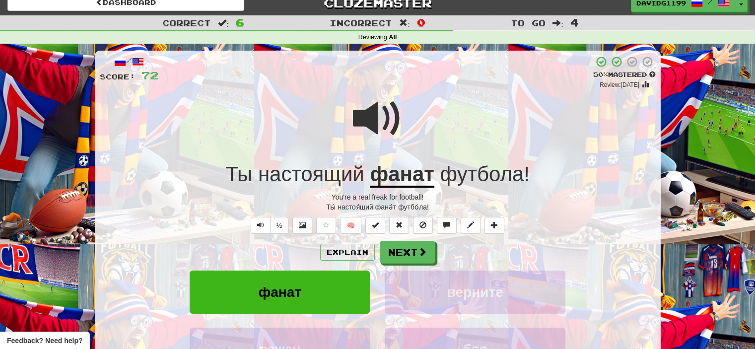
scroll to position [0, 0]
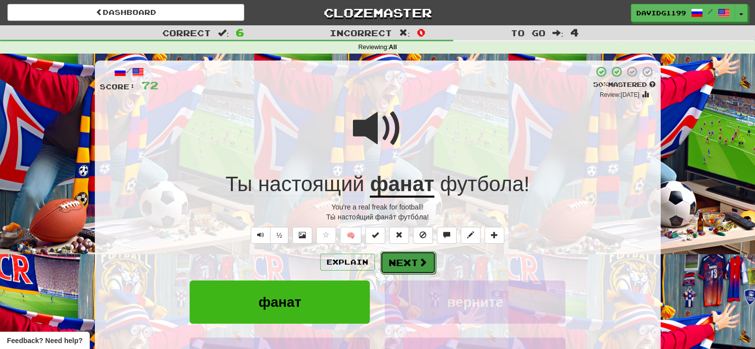
click at [422, 265] on span at bounding box center [422, 262] width 9 height 9
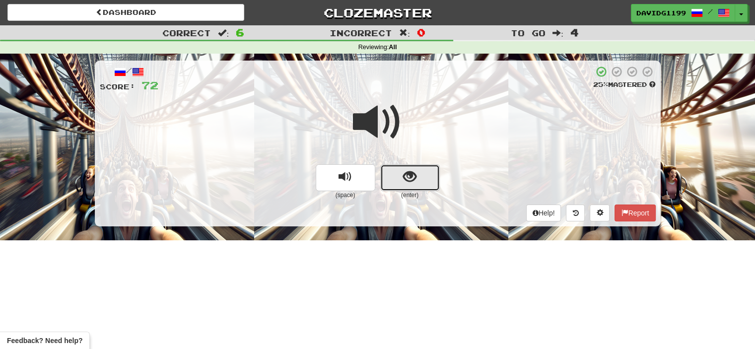
click at [401, 180] on button "show sentence" at bounding box center [410, 177] width 60 height 27
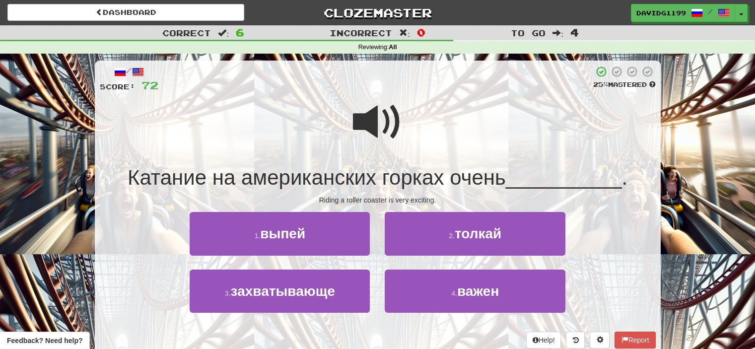
click at [375, 123] on span at bounding box center [378, 122] width 50 height 50
click at [376, 122] on span at bounding box center [378, 122] width 50 height 50
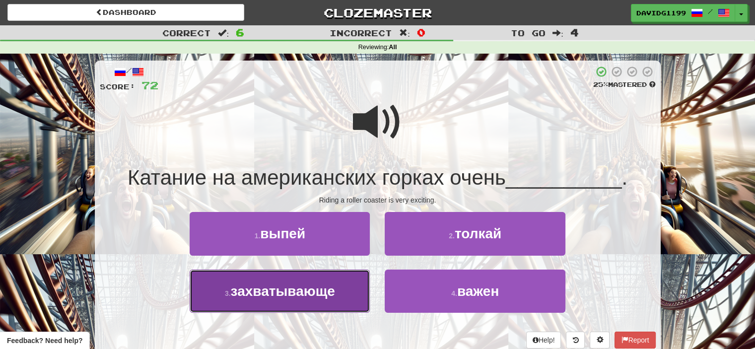
click at [320, 293] on span "захватывающе" at bounding box center [283, 290] width 104 height 15
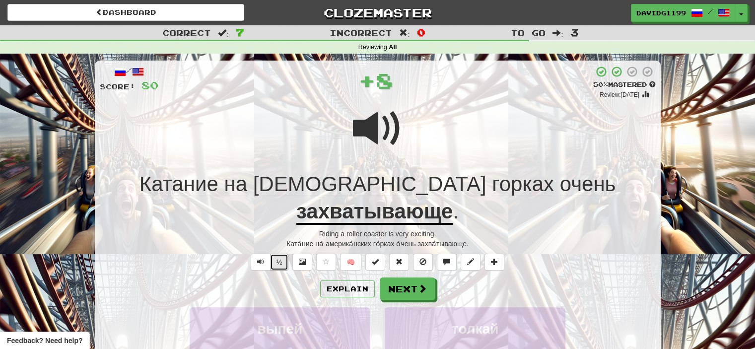
click at [279, 254] on button "½" at bounding box center [279, 262] width 19 height 17
click at [275, 254] on button "½" at bounding box center [279, 262] width 19 height 17
click at [277, 254] on button "½" at bounding box center [279, 262] width 19 height 17
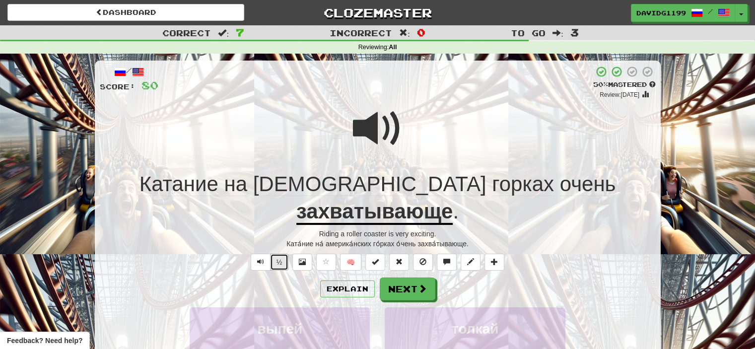
click at [277, 254] on button "½" at bounding box center [279, 262] width 19 height 17
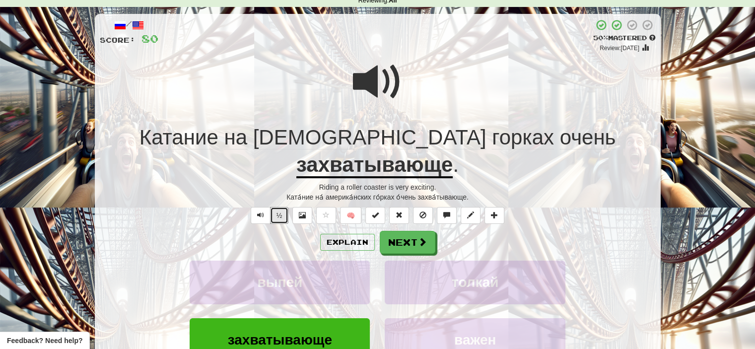
scroll to position [47, 0]
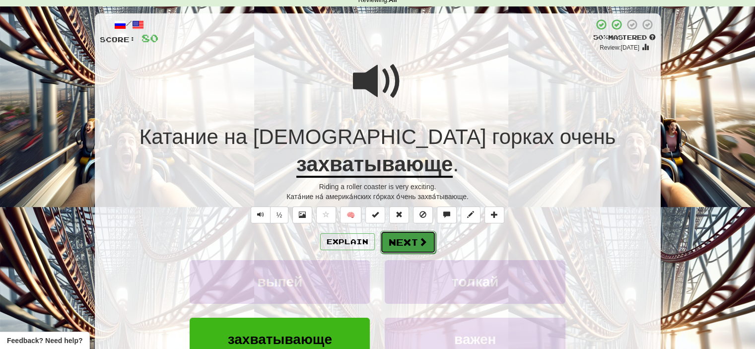
click at [399, 231] on button "Next" at bounding box center [408, 242] width 56 height 23
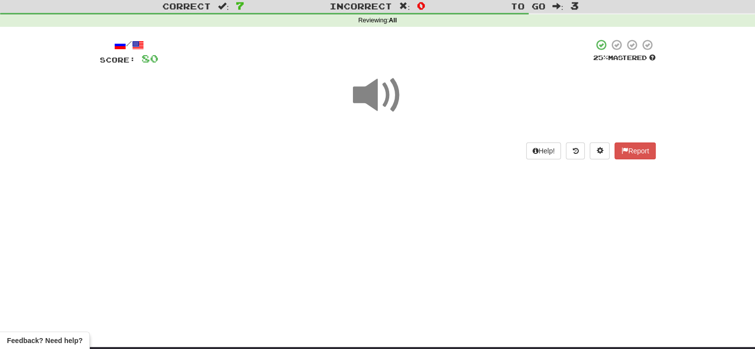
scroll to position [27, 0]
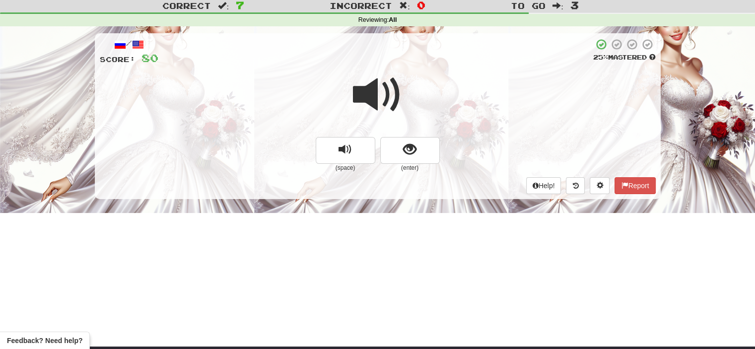
click at [385, 100] on span at bounding box center [378, 95] width 50 height 50
click at [400, 150] on button "show sentence" at bounding box center [410, 150] width 60 height 27
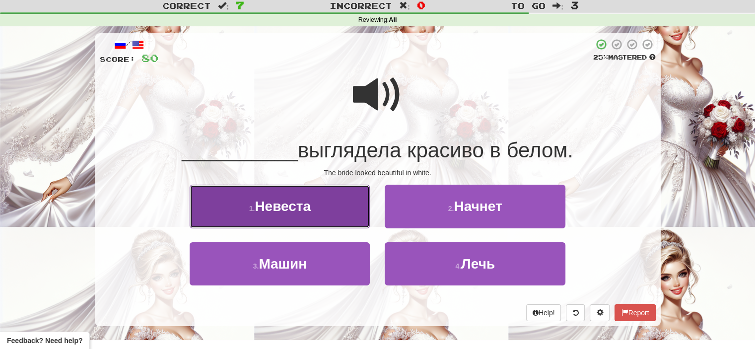
click at [320, 212] on button "1 . Невеста" at bounding box center [280, 206] width 180 height 43
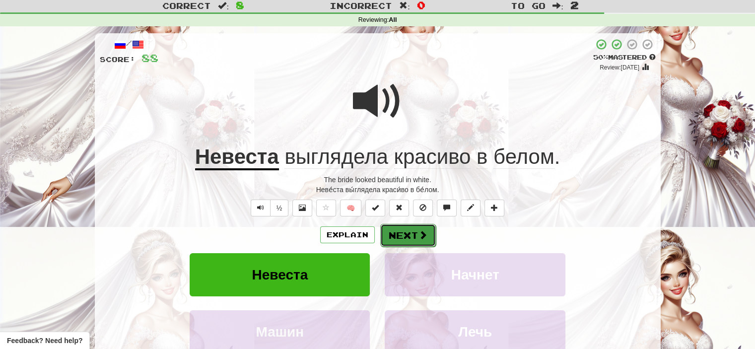
click at [409, 233] on button "Next" at bounding box center [408, 235] width 56 height 23
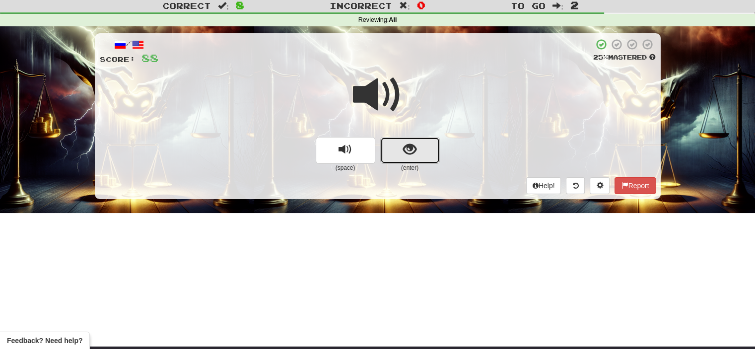
click at [401, 152] on button "show sentence" at bounding box center [410, 150] width 60 height 27
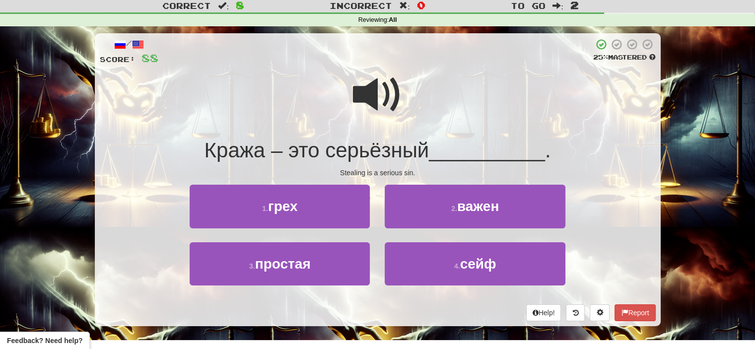
click at [375, 93] on span at bounding box center [378, 95] width 50 height 50
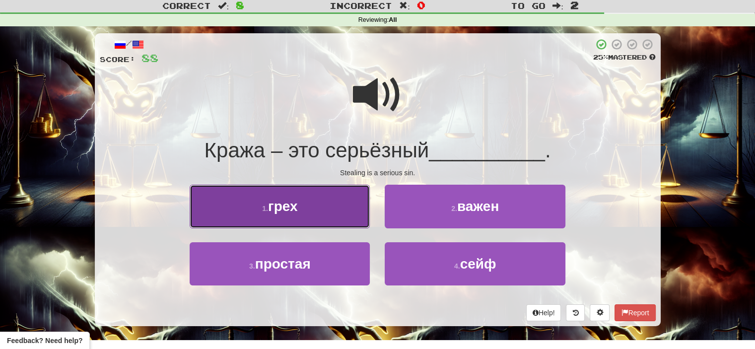
click at [294, 203] on span "грех" at bounding box center [283, 206] width 30 height 15
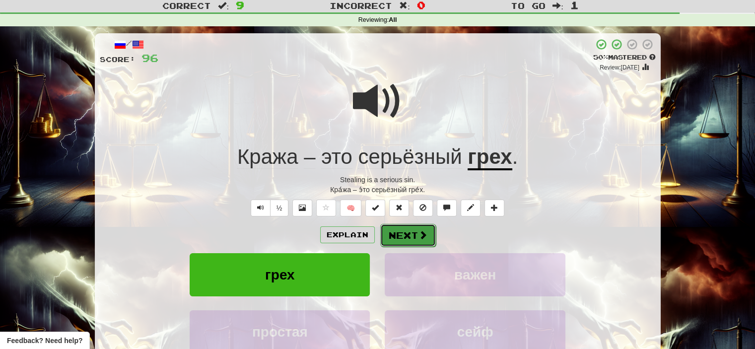
drag, startPoint x: 404, startPoint y: 230, endPoint x: 401, endPoint y: 234, distance: 5.4
click at [401, 234] on button "Next" at bounding box center [408, 235] width 56 height 23
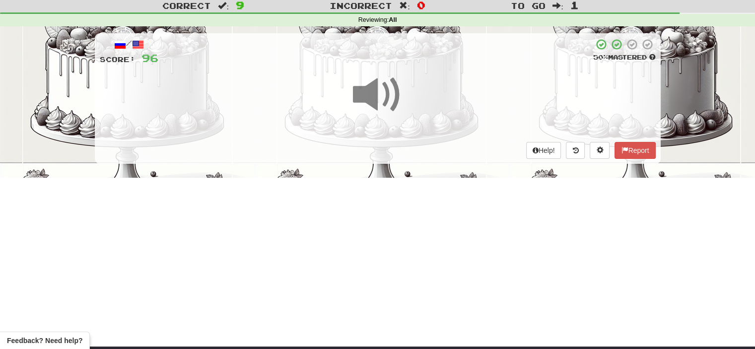
scroll to position [0, 0]
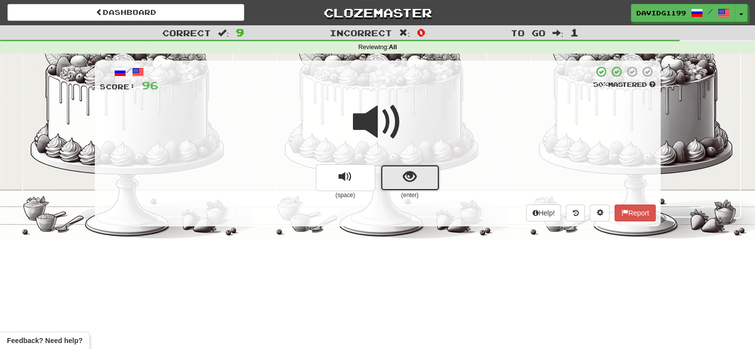
drag, startPoint x: 395, startPoint y: 177, endPoint x: 389, endPoint y: 184, distance: 9.2
click at [389, 184] on button "show sentence" at bounding box center [410, 177] width 60 height 27
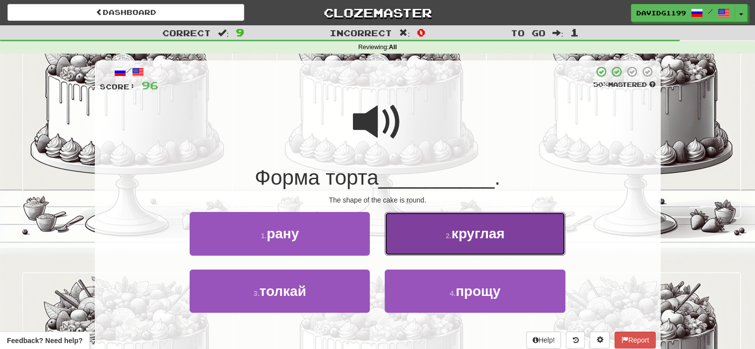
click at [440, 236] on button "2 . круглая" at bounding box center [475, 233] width 180 height 43
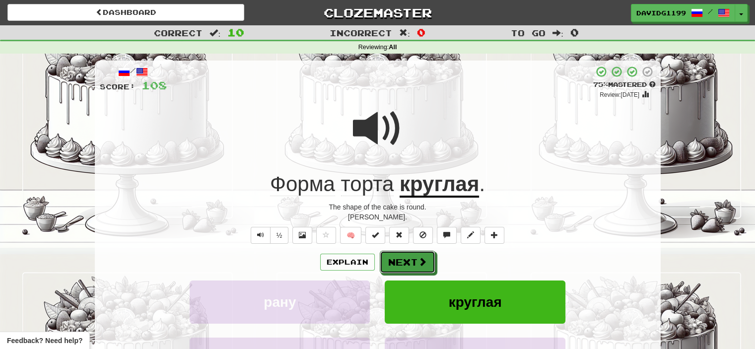
drag, startPoint x: 408, startPoint y: 267, endPoint x: 397, endPoint y: 266, distance: 10.9
click at [397, 266] on button "Next" at bounding box center [408, 262] width 56 height 23
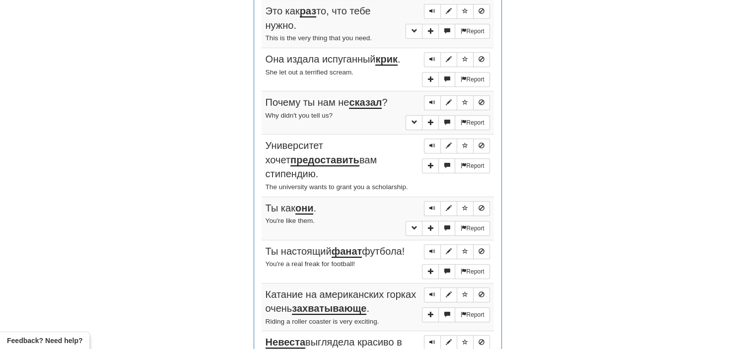
scroll to position [407, 0]
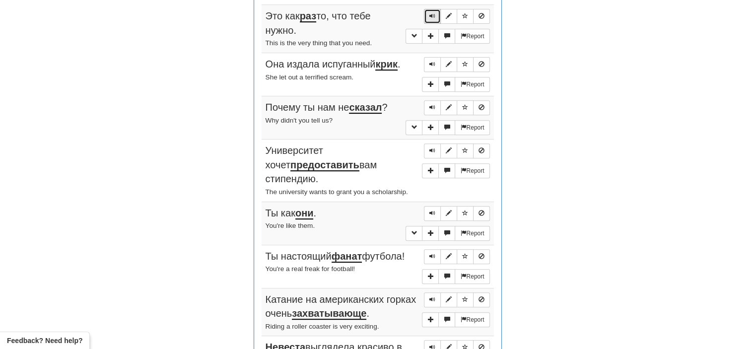
click at [431, 14] on span "Sentence controls" at bounding box center [432, 16] width 6 height 6
click at [433, 61] on span "Sentence controls" at bounding box center [432, 64] width 6 height 6
click at [432, 104] on span "Sentence controls" at bounding box center [432, 107] width 6 height 6
click at [434, 147] on span "Sentence controls" at bounding box center [432, 150] width 6 height 6
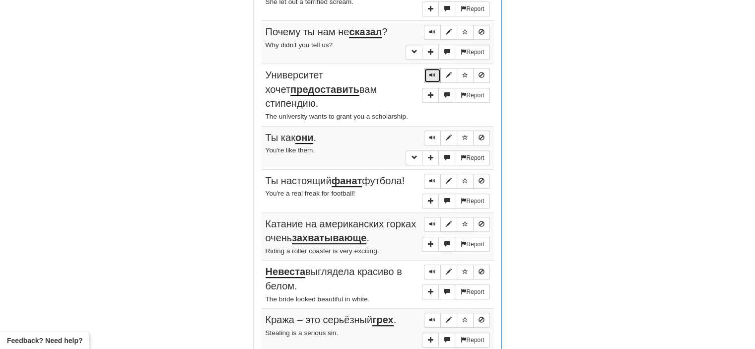
scroll to position [483, 0]
click at [429, 130] on button "Sentence controls" at bounding box center [432, 137] width 17 height 15
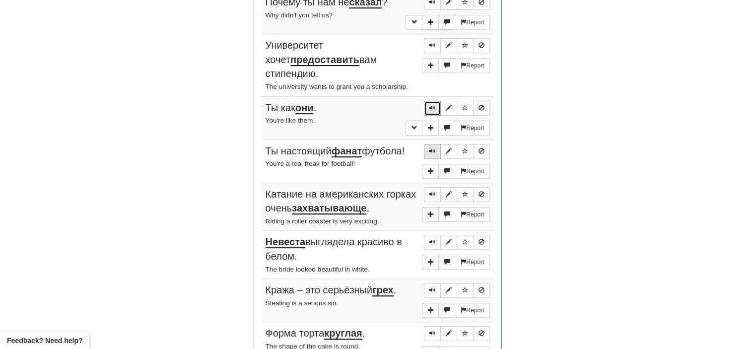
scroll to position [512, 0]
click at [434, 148] on span "Sentence controls" at bounding box center [432, 151] width 6 height 6
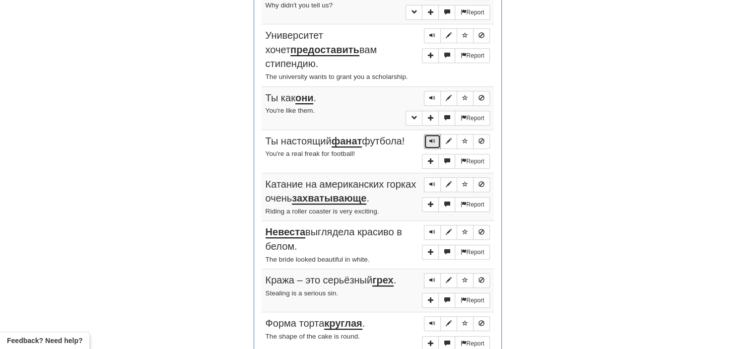
scroll to position [524, 0]
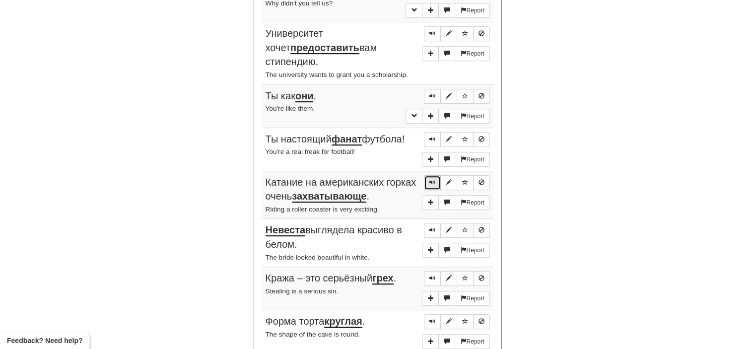
click at [432, 179] on span "Sentence controls" at bounding box center [432, 182] width 6 height 6
click at [433, 227] on span "Sentence controls" at bounding box center [432, 230] width 6 height 6
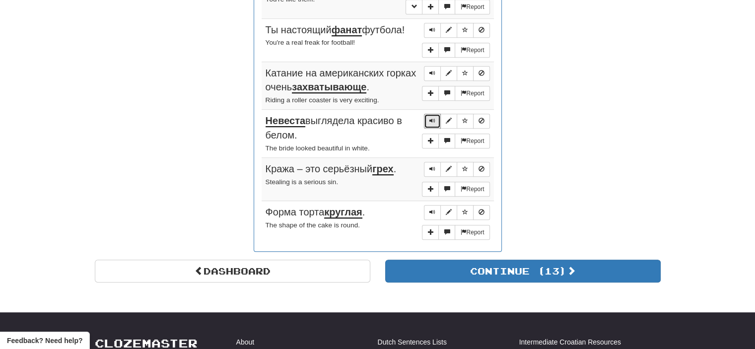
scroll to position [634, 0]
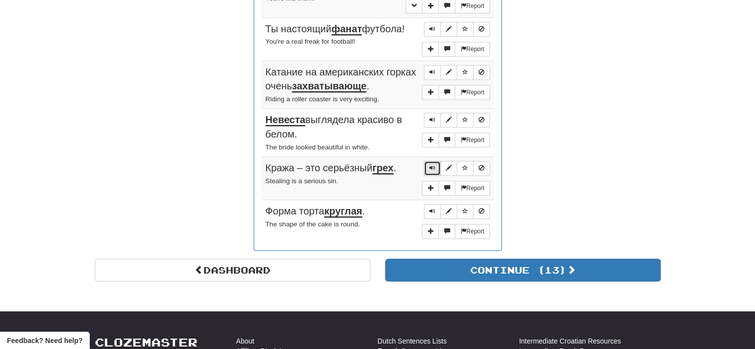
click at [432, 165] on span "Sentence controls" at bounding box center [432, 168] width 6 height 6
click at [432, 208] on span "Sentence controls" at bounding box center [432, 211] width 6 height 6
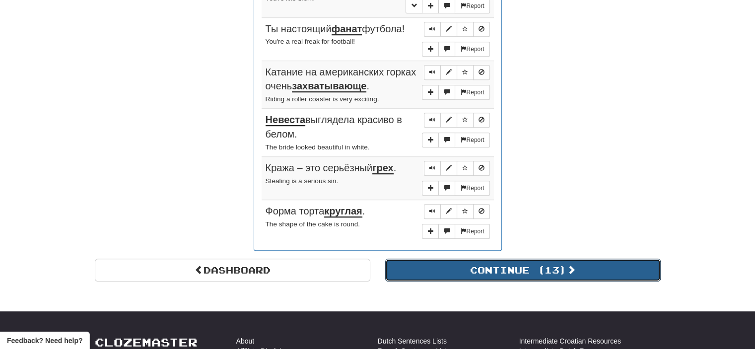
drag, startPoint x: 460, startPoint y: 252, endPoint x: 447, endPoint y: 247, distance: 13.7
click at [447, 259] on button "Continue ( 13 )" at bounding box center [522, 270] width 275 height 23
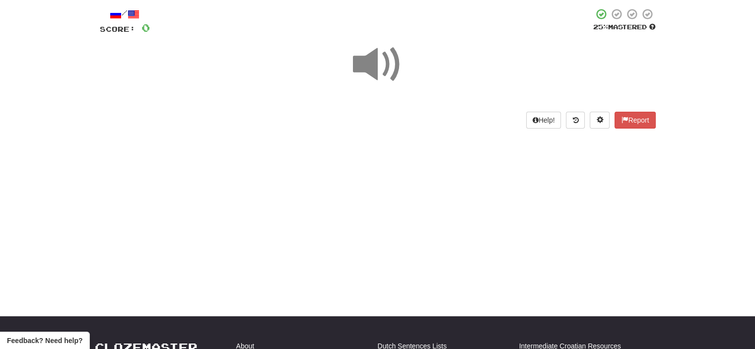
scroll to position [80, 0]
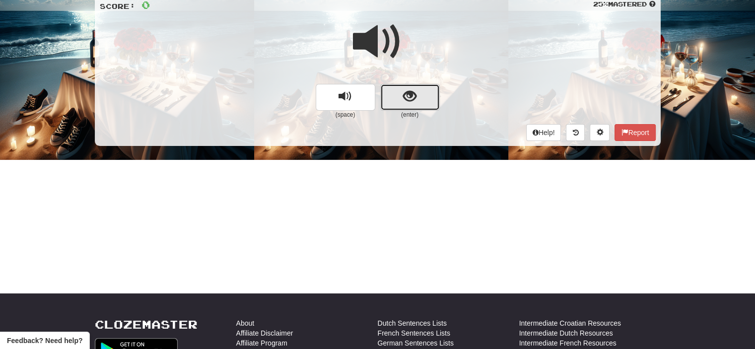
click at [393, 93] on button "show sentence" at bounding box center [410, 97] width 60 height 27
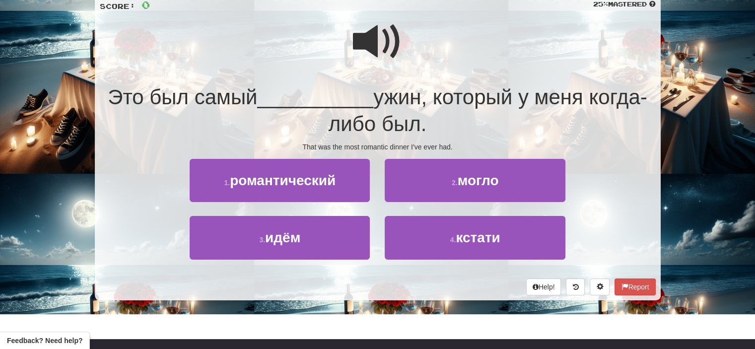
click at [379, 33] on span at bounding box center [378, 42] width 50 height 50
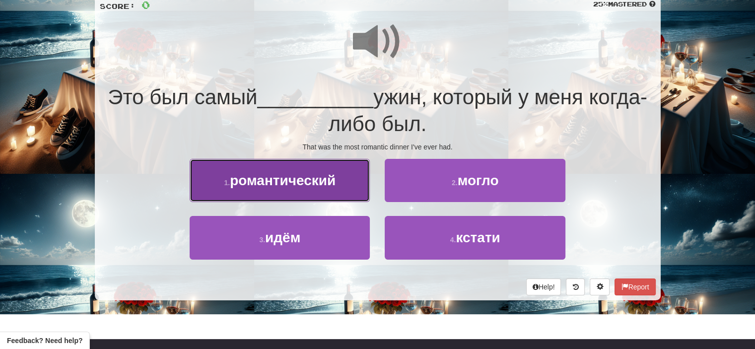
click at [325, 187] on span "романтический" at bounding box center [283, 180] width 106 height 15
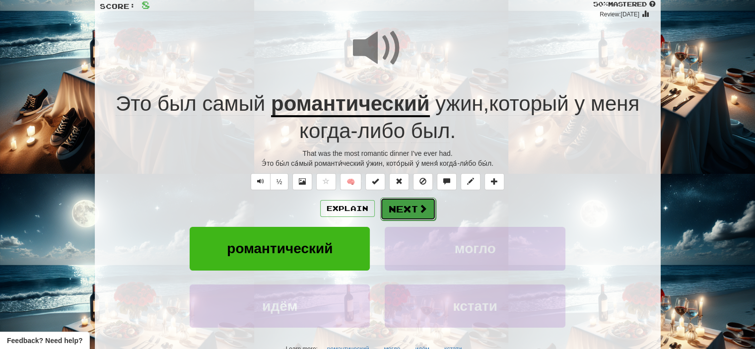
click at [411, 210] on button "Next" at bounding box center [408, 209] width 56 height 23
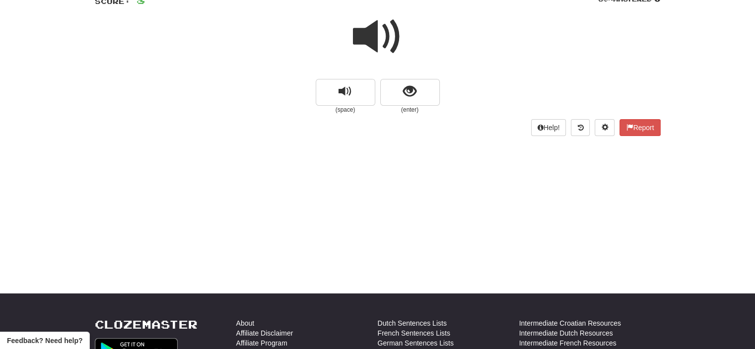
click at [386, 39] on span at bounding box center [378, 37] width 50 height 50
drag, startPoint x: 391, startPoint y: 91, endPoint x: 385, endPoint y: 87, distance: 7.4
click at [385, 87] on button "show sentence" at bounding box center [410, 92] width 60 height 27
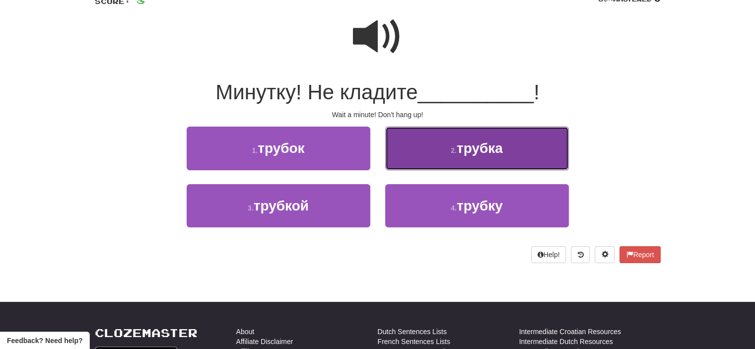
click at [438, 152] on button "2 . трубка" at bounding box center [477, 148] width 184 height 43
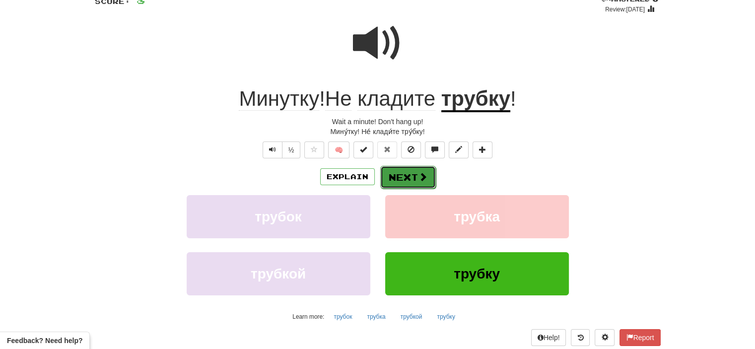
click at [412, 177] on button "Next" at bounding box center [408, 177] width 56 height 23
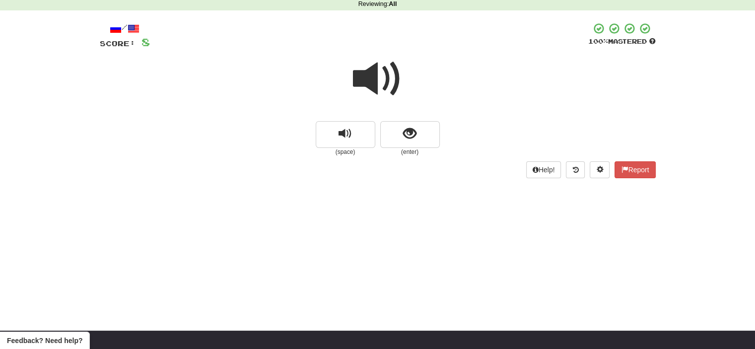
scroll to position [43, 0]
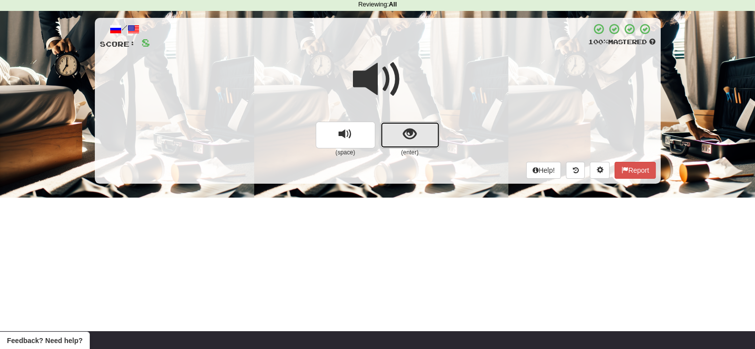
click at [399, 130] on button "show sentence" at bounding box center [410, 135] width 60 height 27
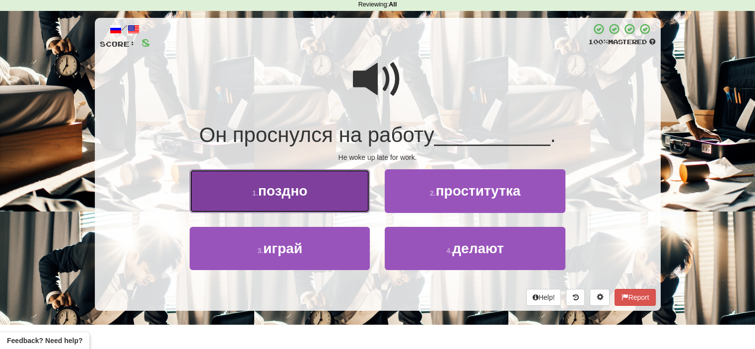
click at [343, 198] on button "1 . поздно" at bounding box center [280, 190] width 180 height 43
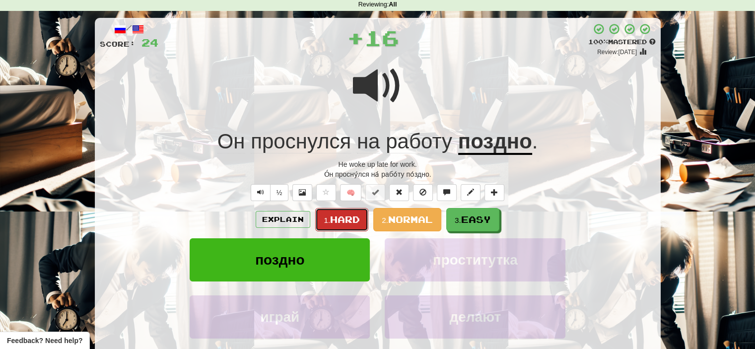
click at [345, 221] on span "Hard" at bounding box center [345, 219] width 30 height 11
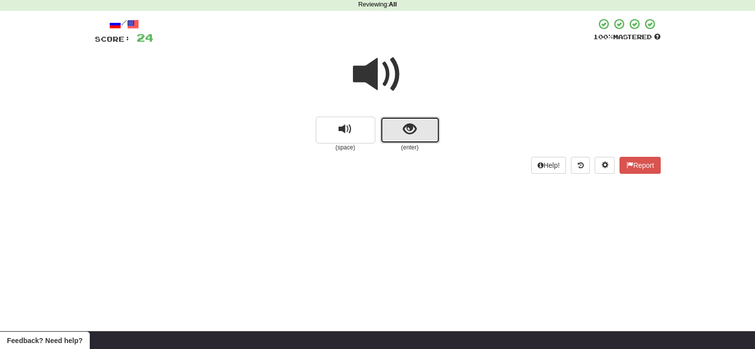
click at [397, 131] on button "show sentence" at bounding box center [410, 130] width 60 height 27
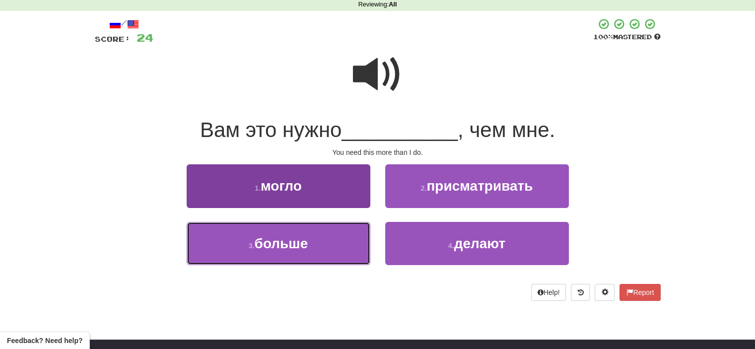
drag, startPoint x: 338, startPoint y: 237, endPoint x: 312, endPoint y: 236, distance: 25.8
click at [312, 236] on button "3 . больше" at bounding box center [279, 243] width 184 height 43
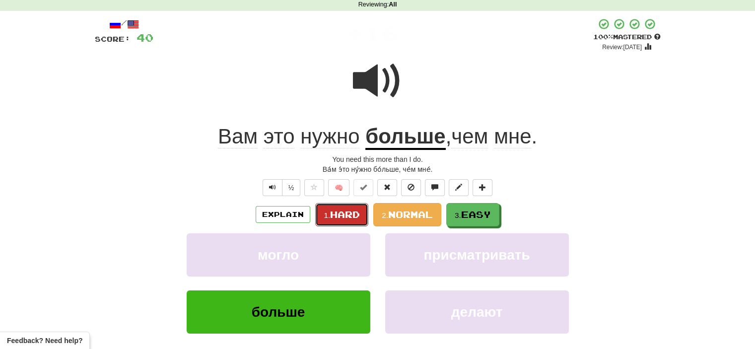
click at [345, 212] on span "Hard" at bounding box center [345, 214] width 30 height 11
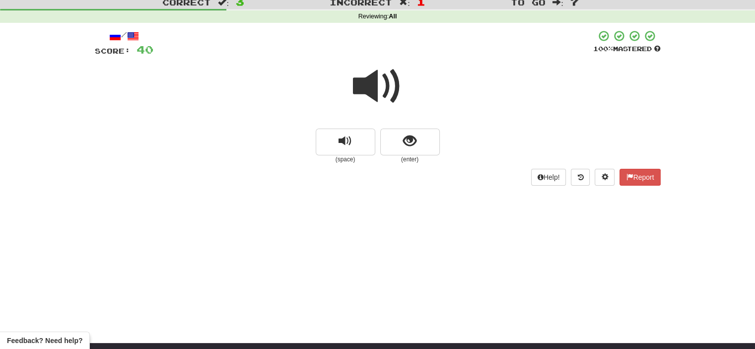
scroll to position [28, 0]
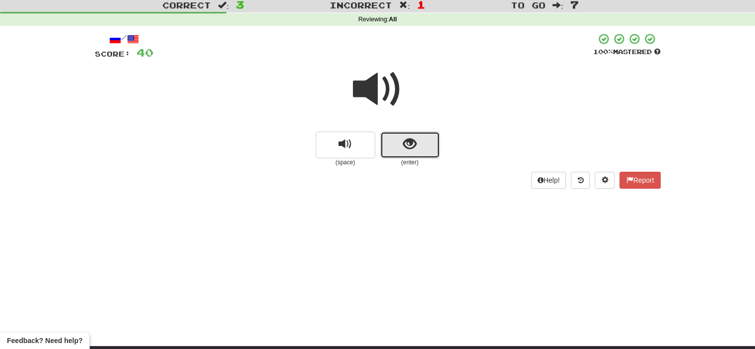
click at [391, 140] on button "show sentence" at bounding box center [410, 145] width 60 height 27
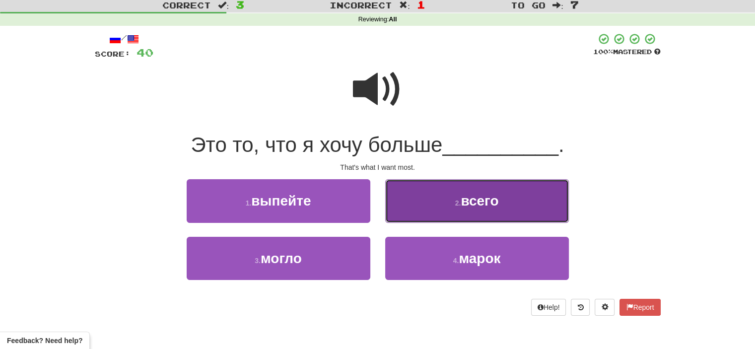
click at [459, 200] on small "2 ." at bounding box center [458, 203] width 6 height 8
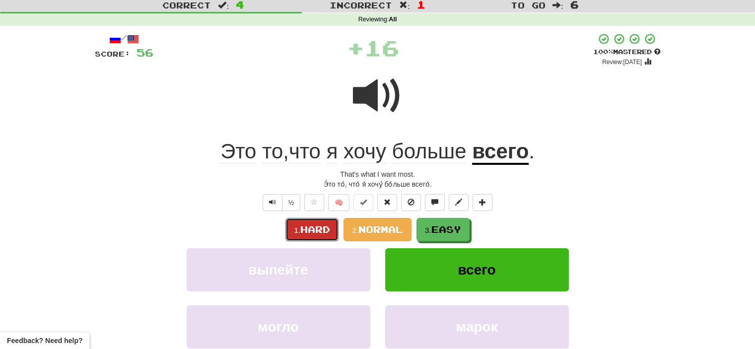
click at [317, 230] on span "Hard" at bounding box center [315, 229] width 30 height 11
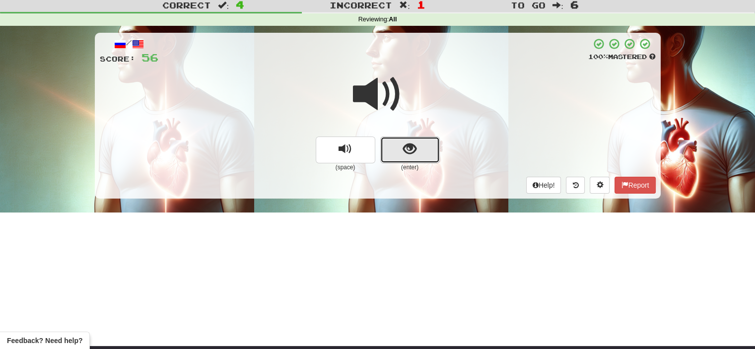
click at [395, 154] on button "show sentence" at bounding box center [410, 149] width 60 height 27
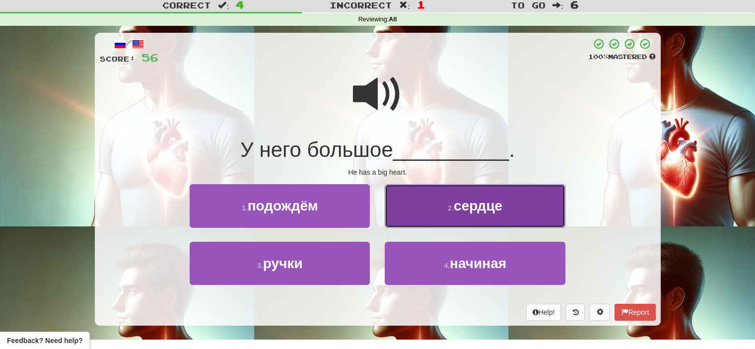
click at [425, 212] on button "2 . сердце" at bounding box center [475, 205] width 180 height 43
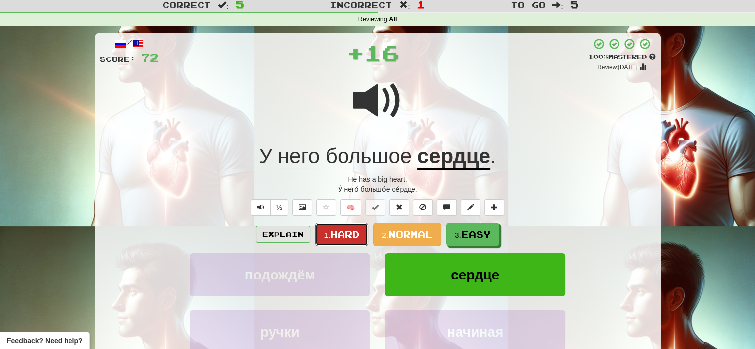
click at [349, 235] on span "Hard" at bounding box center [345, 234] width 30 height 11
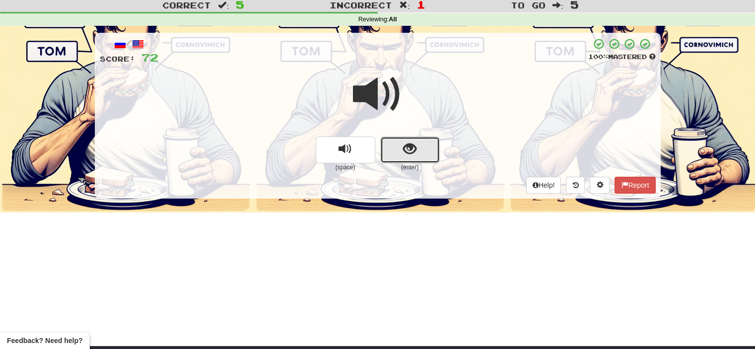
drag, startPoint x: 398, startPoint y: 147, endPoint x: 392, endPoint y: 150, distance: 7.1
click at [392, 150] on button "show sentence" at bounding box center [410, 149] width 60 height 27
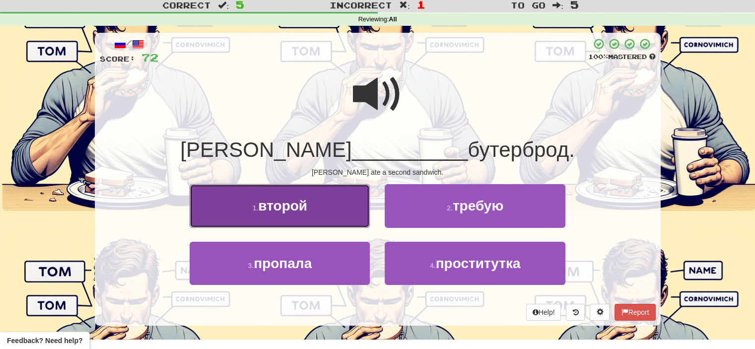
click at [326, 212] on button "1 . второй" at bounding box center [280, 205] width 180 height 43
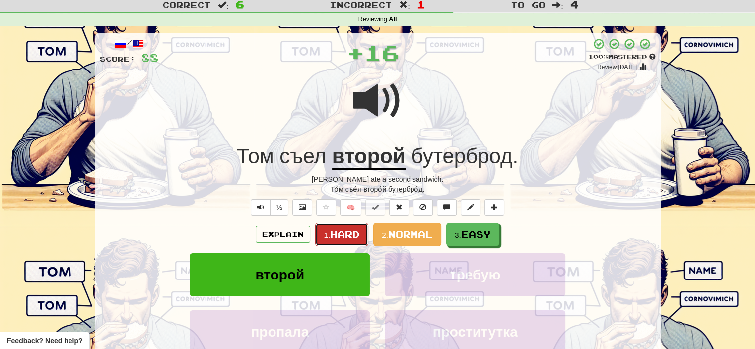
click at [349, 234] on span "Hard" at bounding box center [345, 234] width 30 height 11
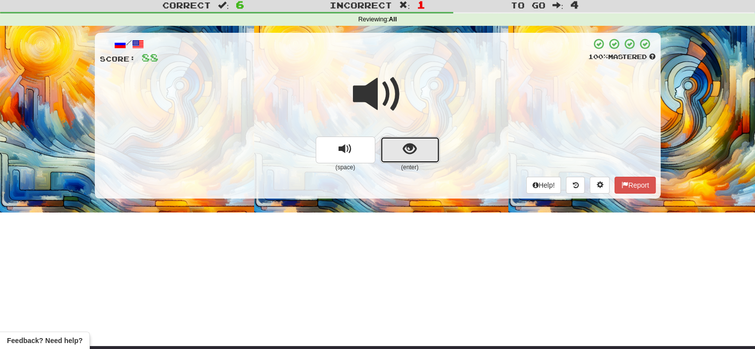
click at [393, 153] on button "show sentence" at bounding box center [410, 149] width 60 height 27
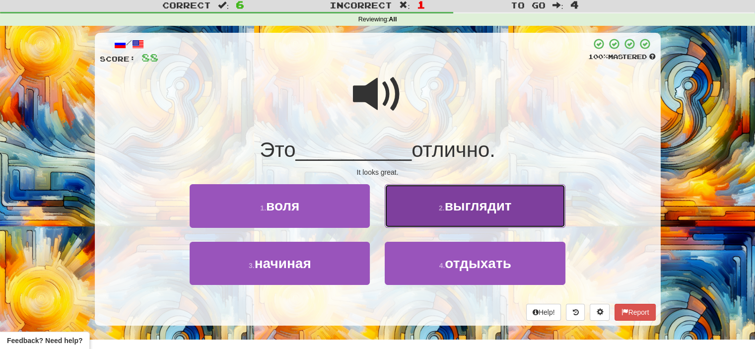
click at [436, 211] on button "2 . выглядит" at bounding box center [475, 205] width 180 height 43
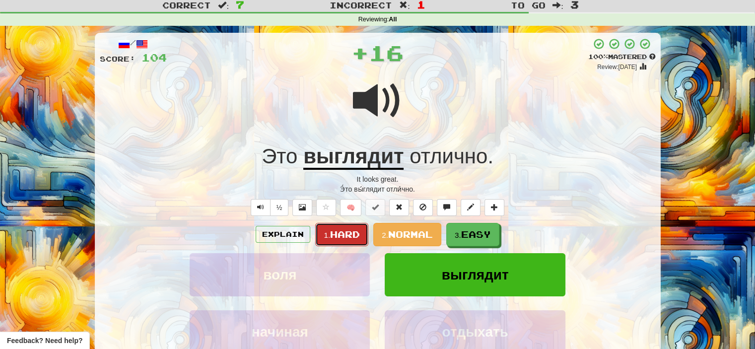
click at [348, 232] on span "Hard" at bounding box center [345, 234] width 30 height 11
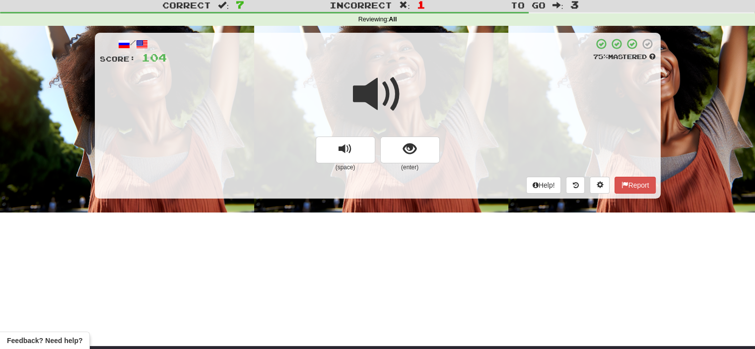
click at [381, 97] on span at bounding box center [378, 94] width 50 height 50
drag, startPoint x: 400, startPoint y: 147, endPoint x: 388, endPoint y: 145, distance: 12.5
click at [388, 145] on button "show sentence" at bounding box center [410, 149] width 60 height 27
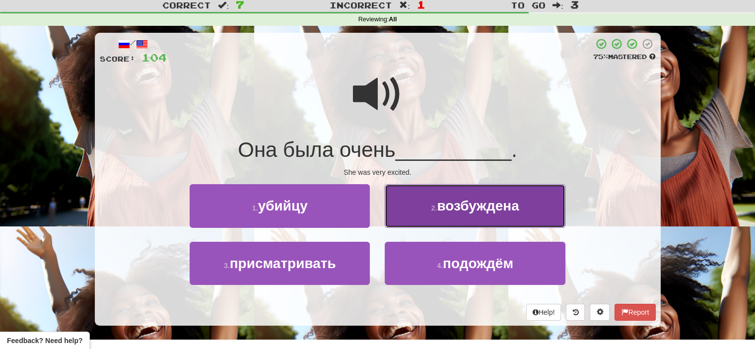
drag, startPoint x: 440, startPoint y: 210, endPoint x: 424, endPoint y: 210, distance: 15.9
click at [424, 210] on button "2 . возбуждена" at bounding box center [475, 205] width 180 height 43
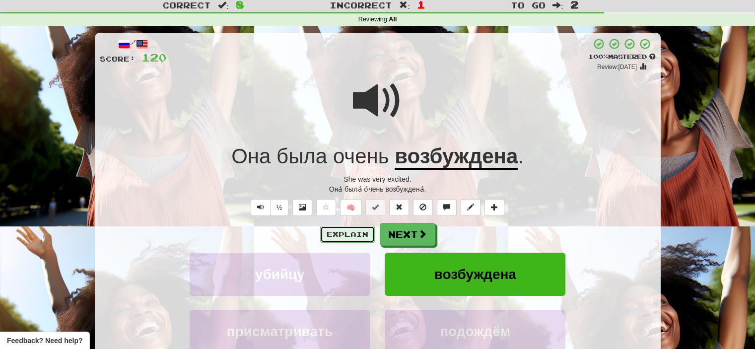
click at [353, 234] on button "Explain" at bounding box center [347, 234] width 55 height 17
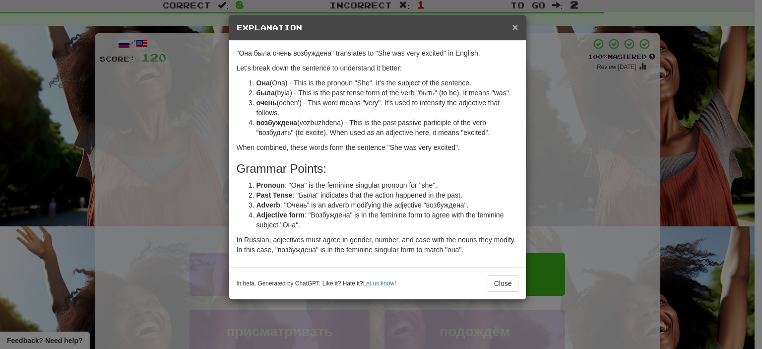
click at [514, 25] on span "×" at bounding box center [515, 26] width 6 height 11
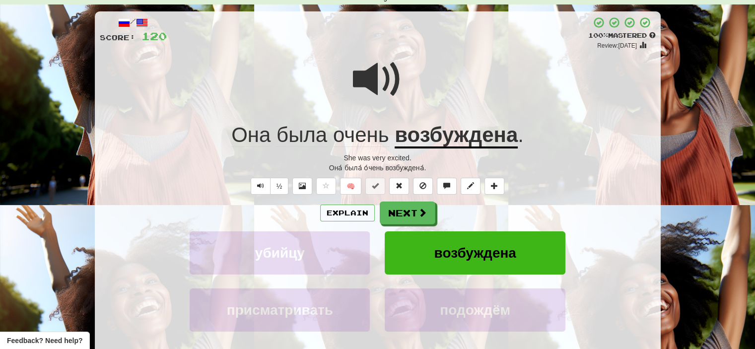
scroll to position [50, 0]
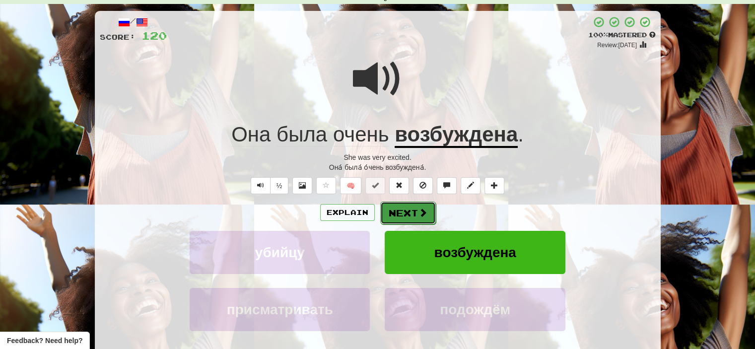
click at [407, 211] on button "Next" at bounding box center [408, 212] width 56 height 23
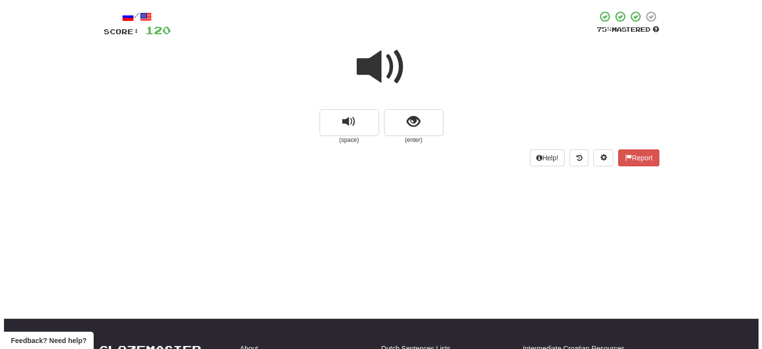
scroll to position [61, 0]
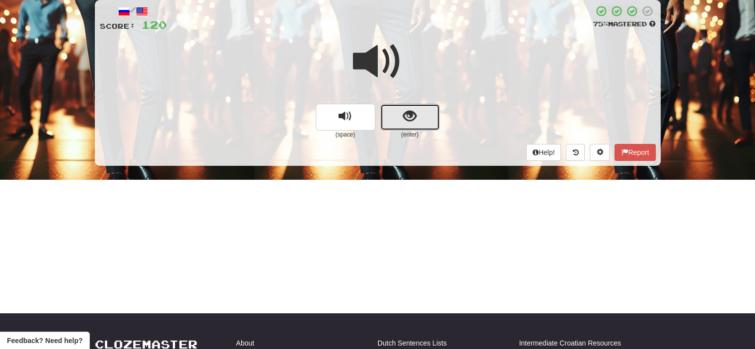
click at [404, 121] on span "show sentence" at bounding box center [409, 116] width 13 height 13
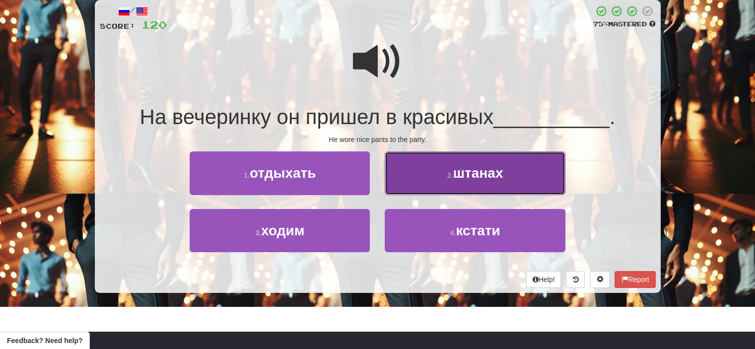
click at [447, 179] on small "2 ." at bounding box center [450, 175] width 6 height 8
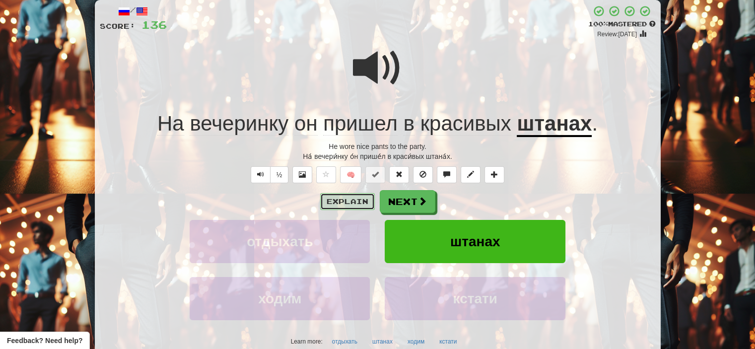
click at [358, 200] on button "Explain" at bounding box center [347, 201] width 55 height 17
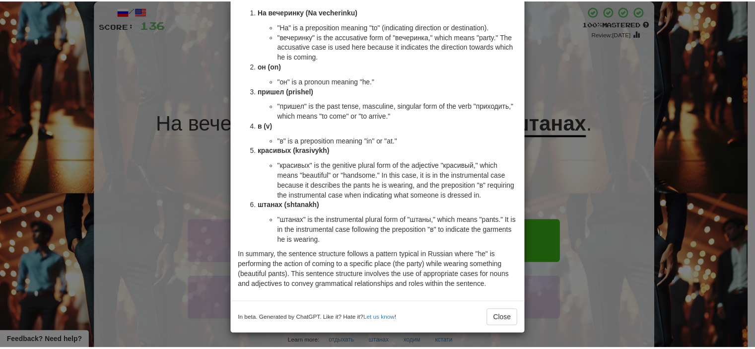
scroll to position [0, 0]
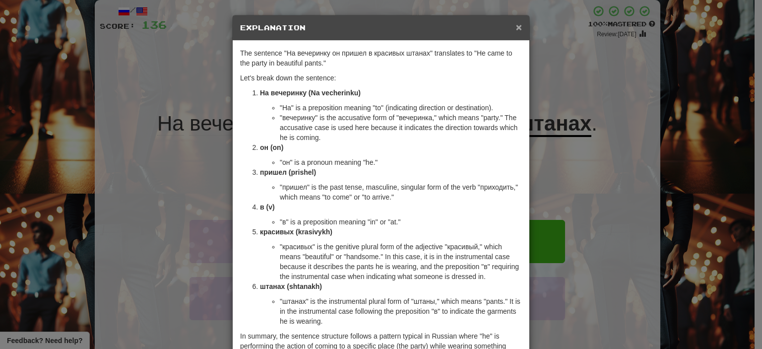
click at [516, 24] on span "×" at bounding box center [519, 26] width 6 height 11
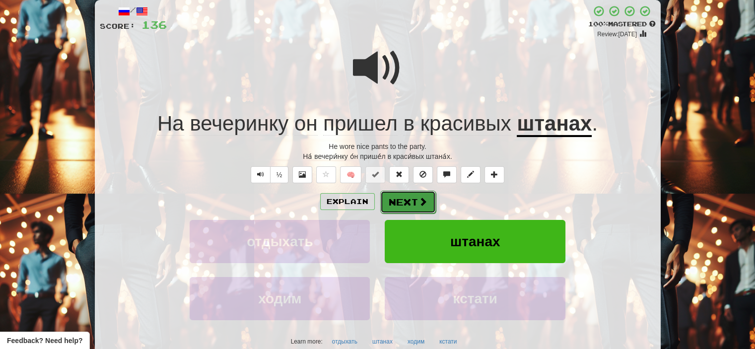
click at [411, 200] on button "Next" at bounding box center [408, 202] width 56 height 23
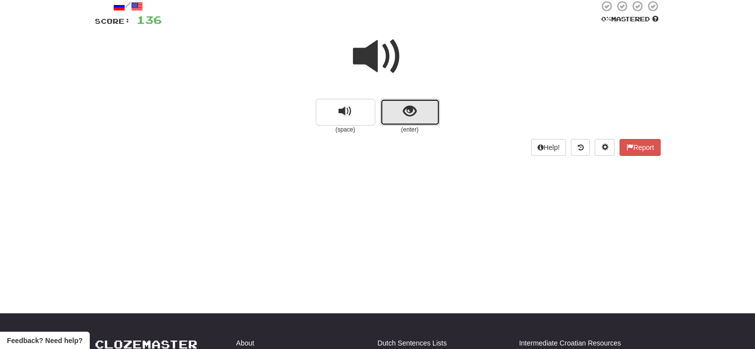
click at [393, 113] on button "show sentence" at bounding box center [410, 112] width 60 height 27
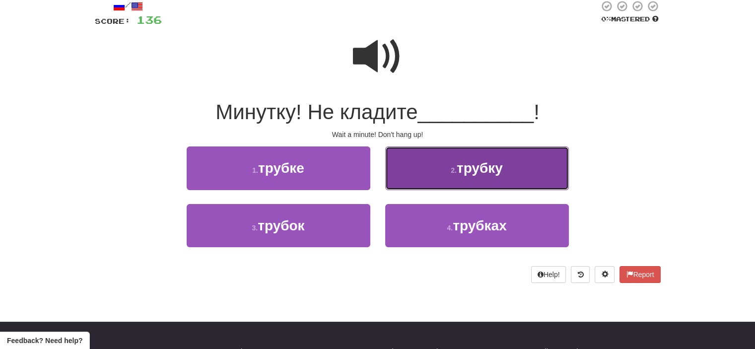
click at [443, 177] on button "2 . трубку" at bounding box center [477, 167] width 184 height 43
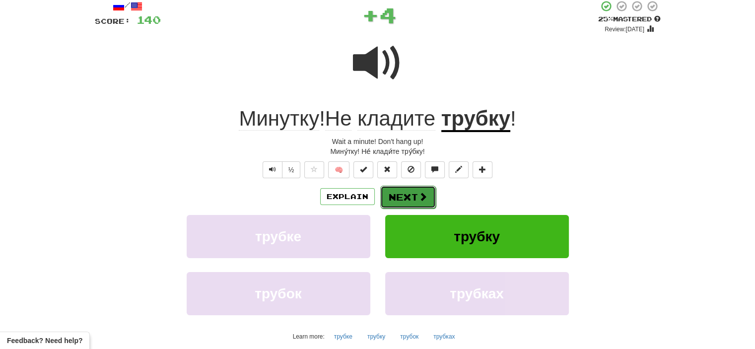
click at [409, 197] on button "Next" at bounding box center [408, 197] width 56 height 23
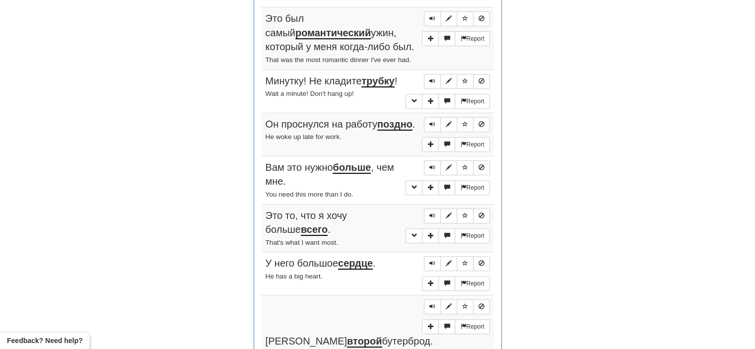
scroll to position [405, 0]
click at [433, 16] on span "Sentence controls" at bounding box center [432, 17] width 6 height 6
drag, startPoint x: 432, startPoint y: 77, endPoint x: 427, endPoint y: 77, distance: 5.0
click at [427, 77] on button "Sentence controls" at bounding box center [432, 80] width 17 height 15
click at [432, 120] on span "Sentence controls" at bounding box center [432, 123] width 6 height 6
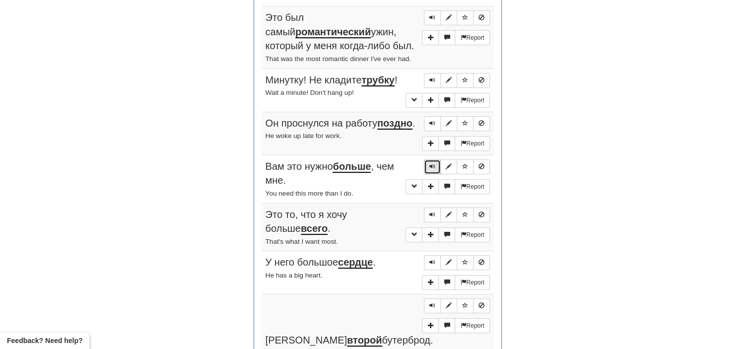
click at [433, 166] on span "Sentence controls" at bounding box center [432, 166] width 6 height 6
click at [427, 217] on button "Sentence controls" at bounding box center [432, 214] width 17 height 15
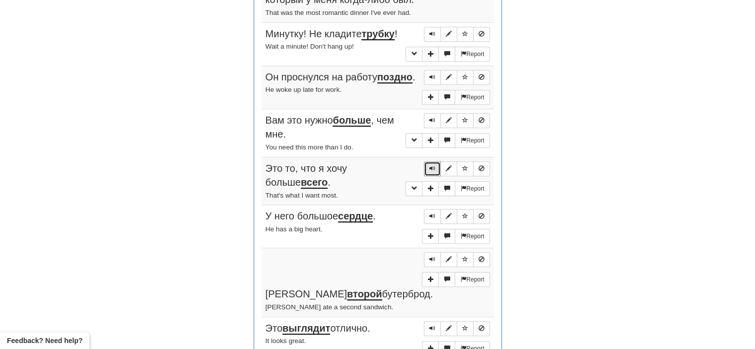
scroll to position [475, 0]
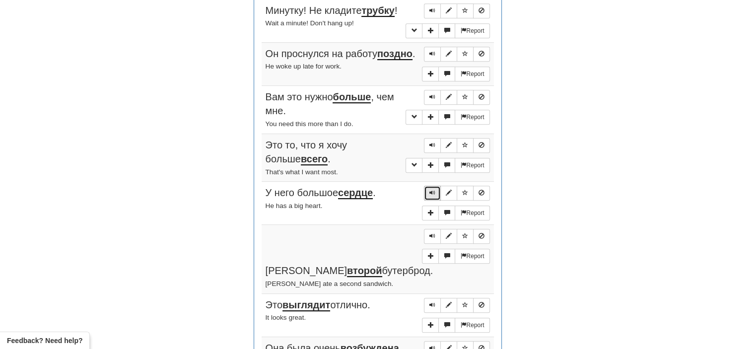
click at [429, 196] on button "Sentence controls" at bounding box center [432, 193] width 17 height 15
click at [433, 237] on span "Sentence controls" at bounding box center [432, 236] width 6 height 6
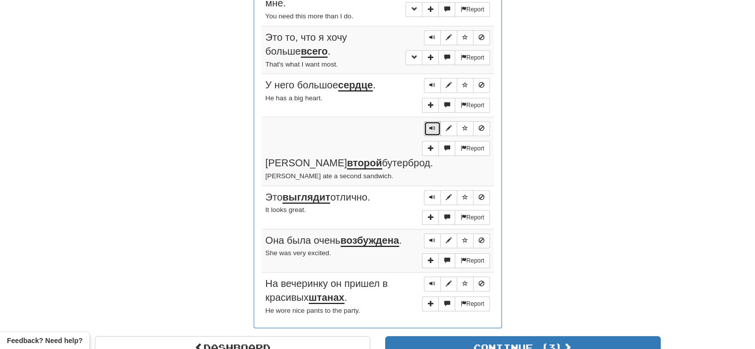
scroll to position [596, 0]
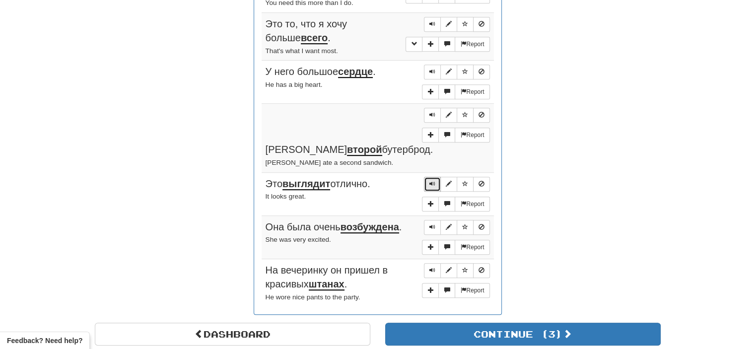
click at [431, 181] on span "Sentence controls" at bounding box center [432, 184] width 6 height 6
click at [433, 224] on span "Sentence controls" at bounding box center [432, 227] width 6 height 6
click at [435, 267] on span "Sentence controls" at bounding box center [432, 270] width 6 height 6
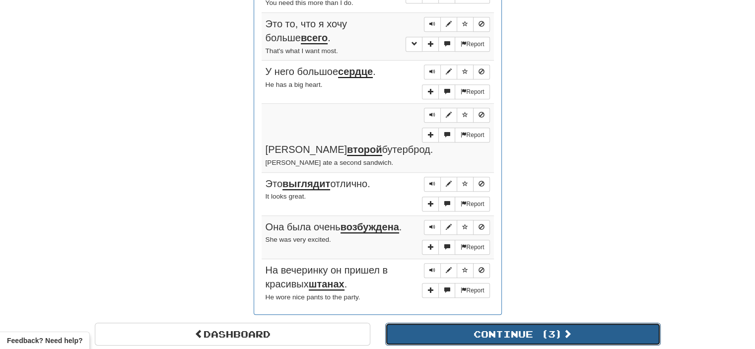
drag, startPoint x: 495, startPoint y: 306, endPoint x: 469, endPoint y: 305, distance: 25.8
click at [469, 323] on button "Continue ( 3 )" at bounding box center [522, 334] width 275 height 23
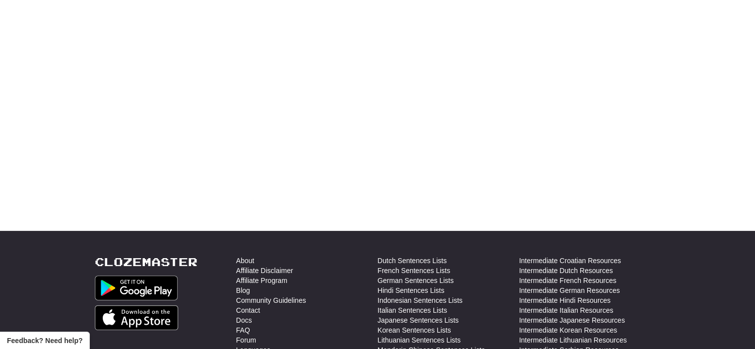
scroll to position [0, 0]
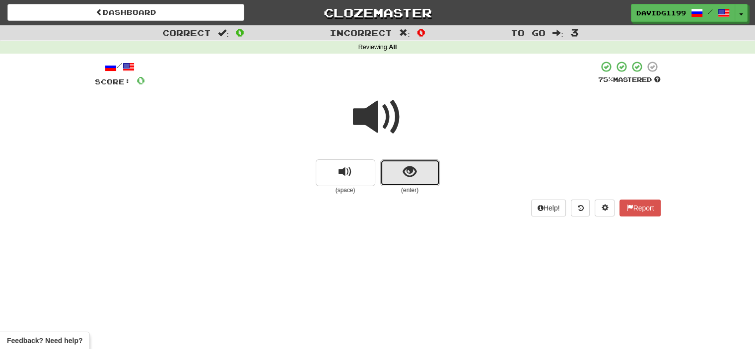
click at [396, 169] on button "show sentence" at bounding box center [410, 172] width 60 height 27
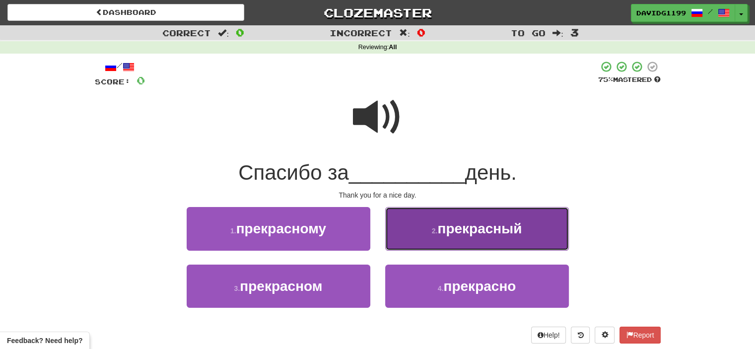
drag, startPoint x: 433, startPoint y: 228, endPoint x: 420, endPoint y: 232, distance: 13.0
click at [420, 232] on button "2 . прекрасный" at bounding box center [477, 228] width 184 height 43
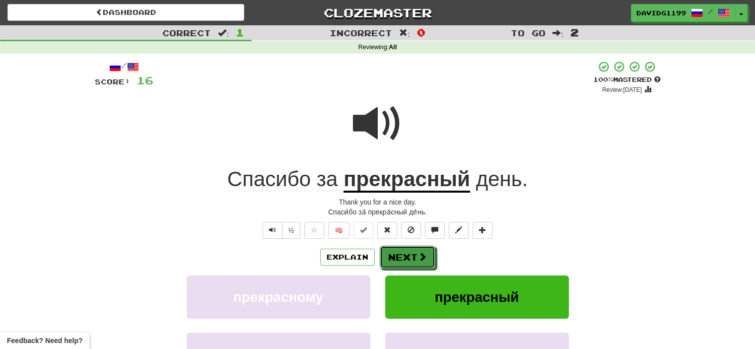
drag, startPoint x: 409, startPoint y: 261, endPoint x: 400, endPoint y: 262, distance: 8.5
click at [400, 262] on button "Next" at bounding box center [408, 257] width 56 height 23
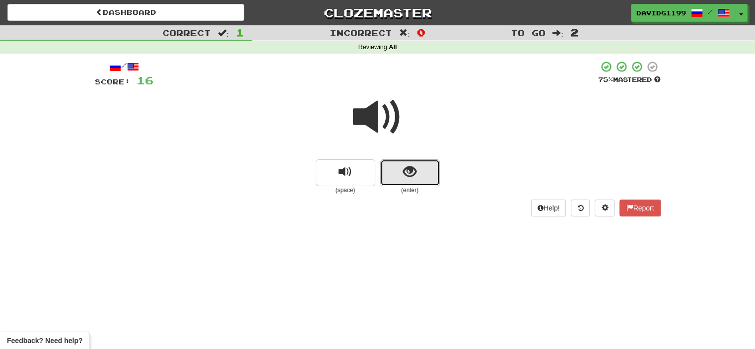
click at [398, 168] on button "show sentence" at bounding box center [410, 172] width 60 height 27
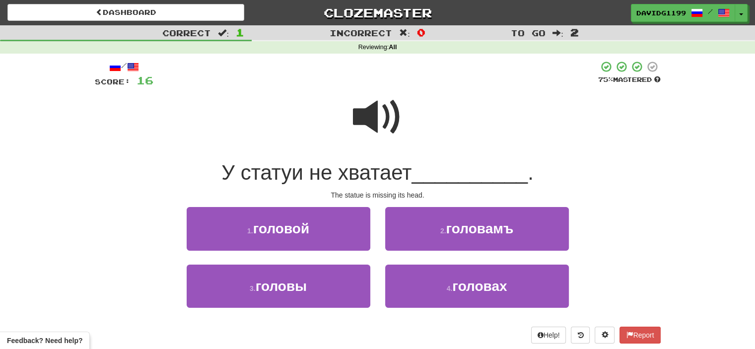
click at [387, 121] on span at bounding box center [378, 117] width 50 height 50
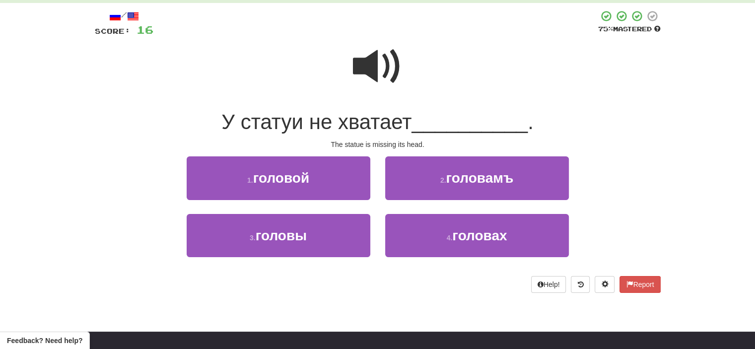
scroll to position [55, 0]
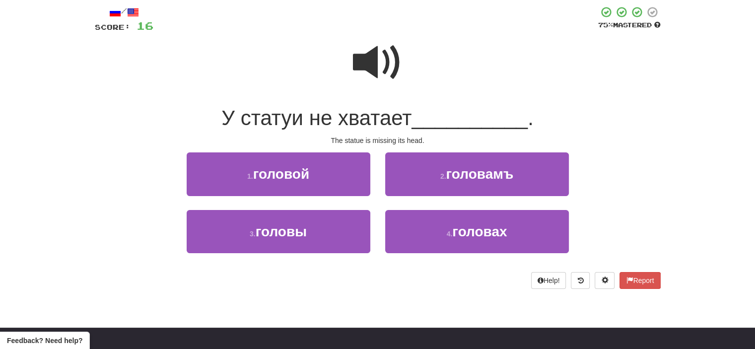
click at [378, 65] on span at bounding box center [378, 63] width 50 height 50
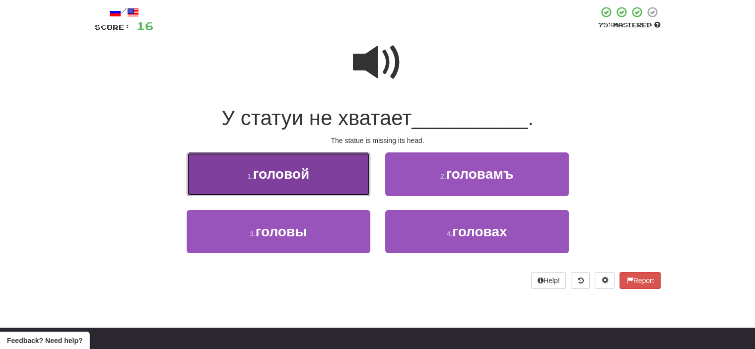
click at [322, 178] on button "1 . головой" at bounding box center [279, 173] width 184 height 43
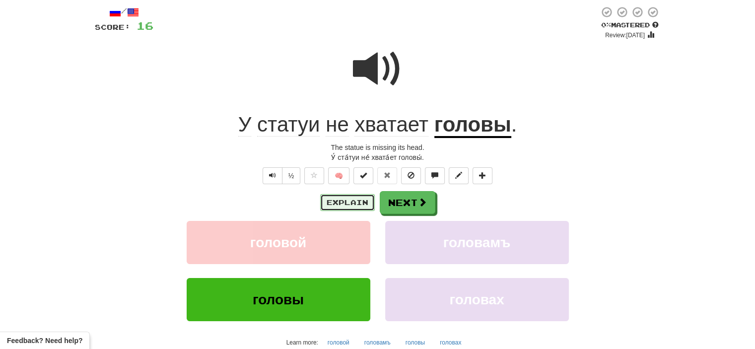
click at [353, 204] on button "Explain" at bounding box center [347, 202] width 55 height 17
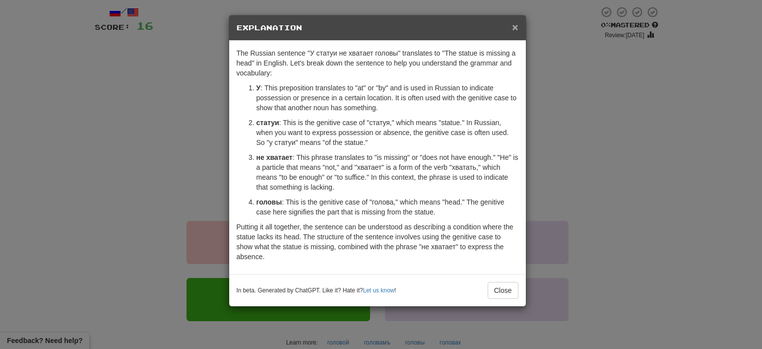
click at [514, 28] on span "×" at bounding box center [515, 26] width 6 height 11
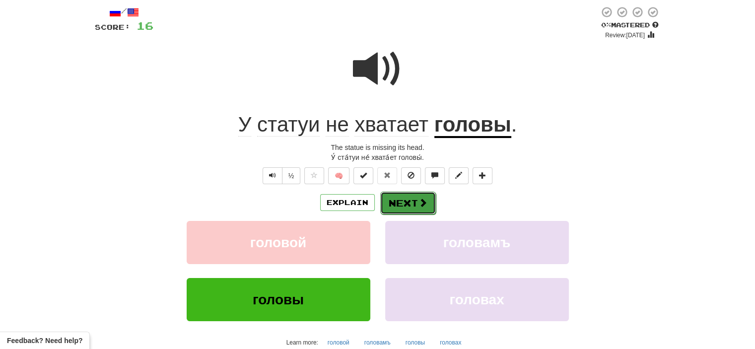
click at [404, 201] on button "Next" at bounding box center [408, 203] width 56 height 23
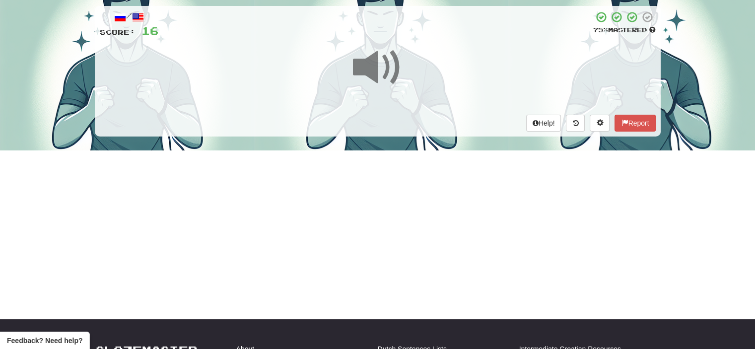
scroll to position [0, 0]
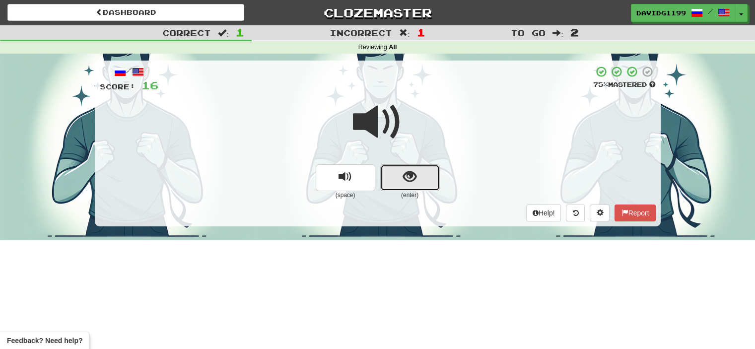
drag, startPoint x: 398, startPoint y: 175, endPoint x: 389, endPoint y: 176, distance: 8.5
click at [389, 176] on button "show sentence" at bounding box center [410, 177] width 60 height 27
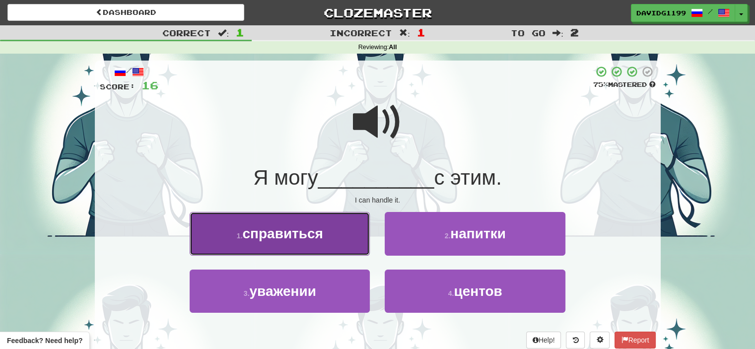
click at [341, 239] on button "1 . справиться" at bounding box center [280, 233] width 180 height 43
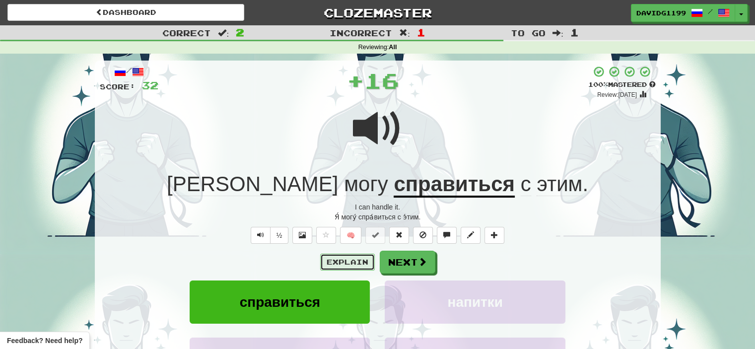
click at [348, 262] on button "Explain" at bounding box center [347, 262] width 55 height 17
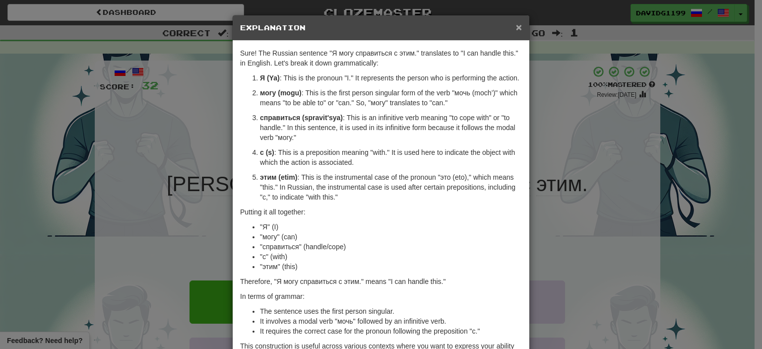
click at [516, 26] on span "×" at bounding box center [519, 26] width 6 height 11
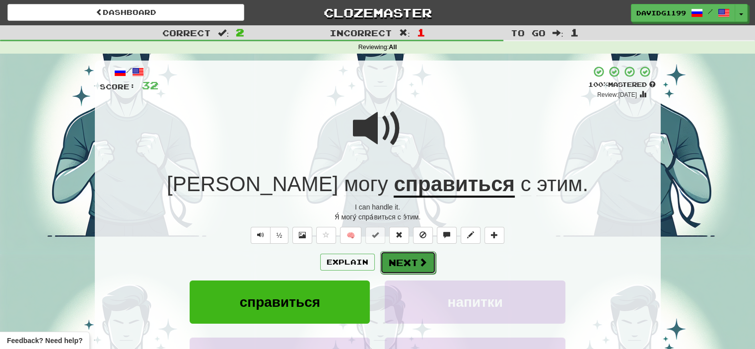
click at [402, 262] on button "Next" at bounding box center [408, 262] width 56 height 23
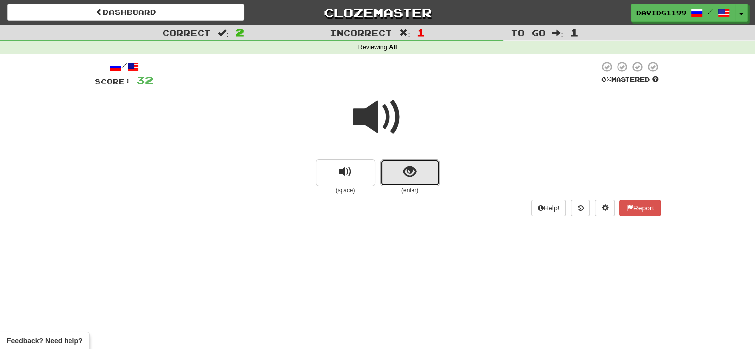
click at [407, 169] on span "show sentence" at bounding box center [409, 171] width 13 height 13
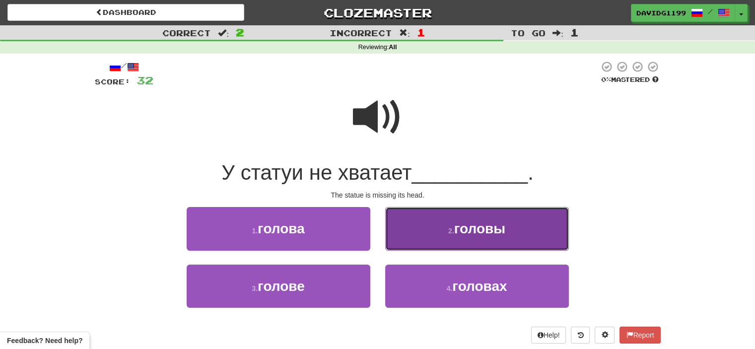
drag, startPoint x: 435, startPoint y: 230, endPoint x: 413, endPoint y: 226, distance: 22.2
click at [413, 226] on button "2 . головы" at bounding box center [477, 228] width 184 height 43
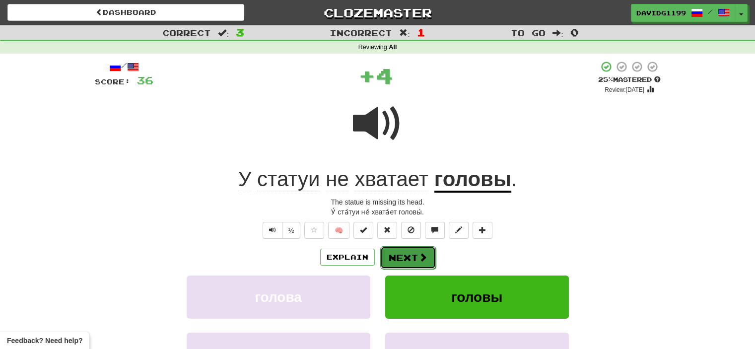
click at [413, 257] on button "Next" at bounding box center [408, 257] width 56 height 23
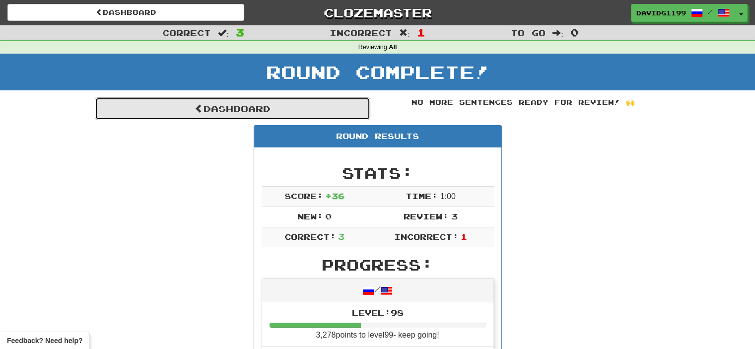
click at [238, 111] on link "Dashboard" at bounding box center [232, 108] width 275 height 23
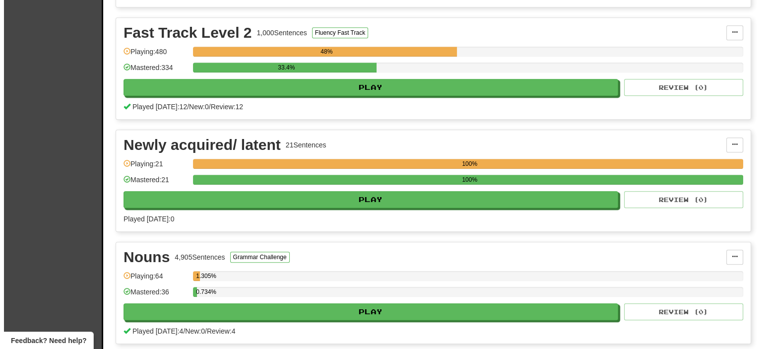
scroll to position [998, 0]
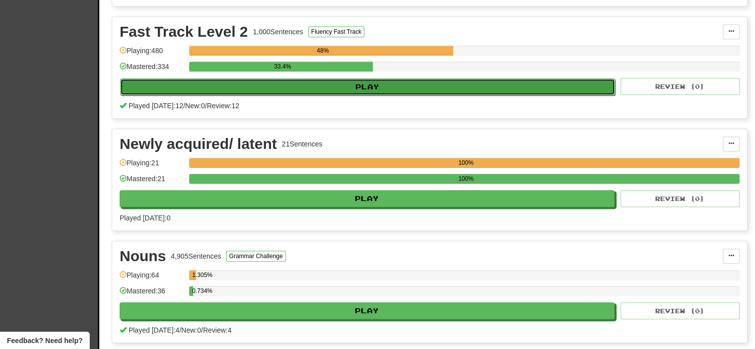
click at [385, 85] on button "Play" at bounding box center [367, 86] width 495 height 17
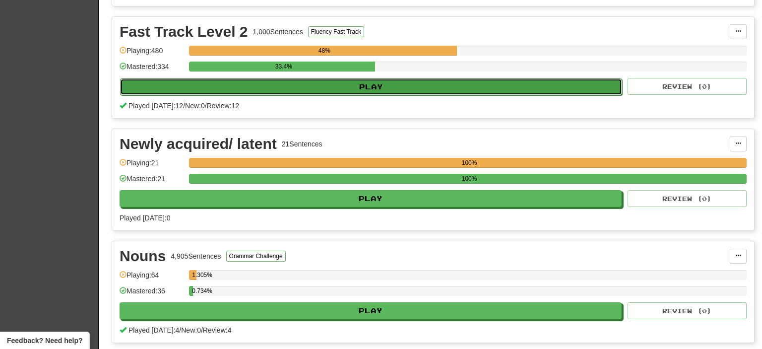
select select "**"
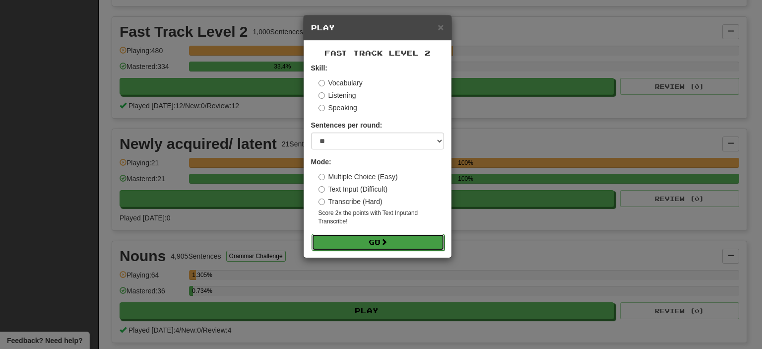
click at [384, 242] on span at bounding box center [384, 241] width 7 height 7
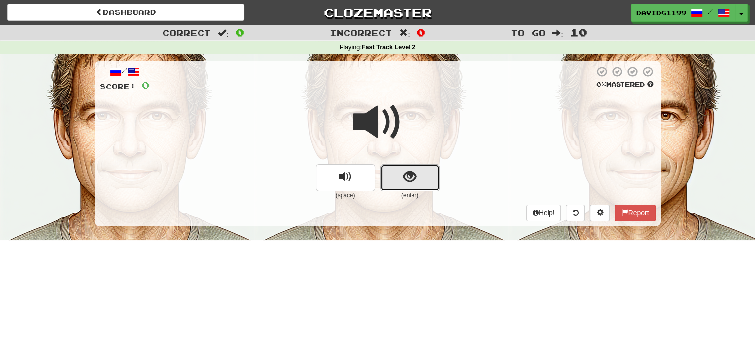
click at [398, 180] on button "show sentence" at bounding box center [410, 177] width 60 height 27
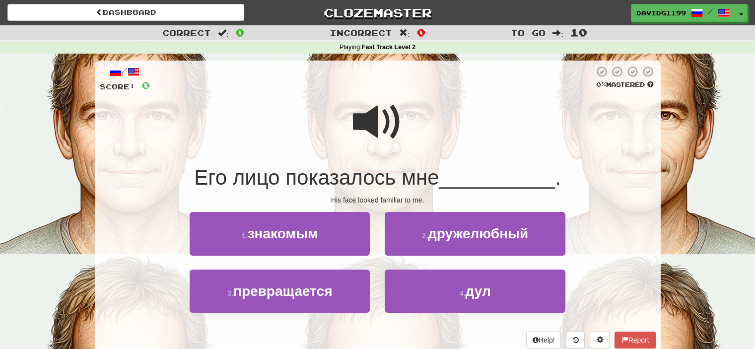
click at [388, 125] on span at bounding box center [378, 122] width 50 height 50
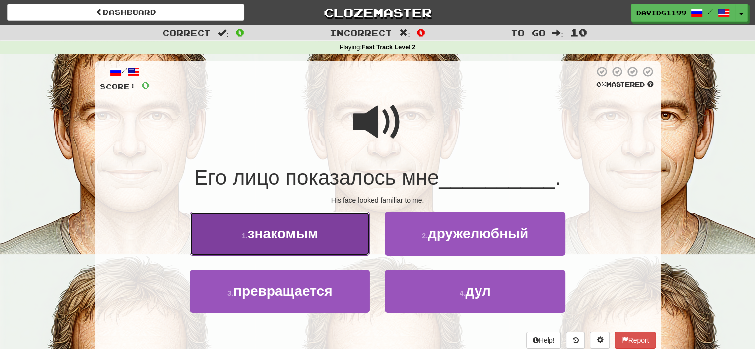
click at [318, 232] on span "знакомым" at bounding box center [283, 233] width 70 height 15
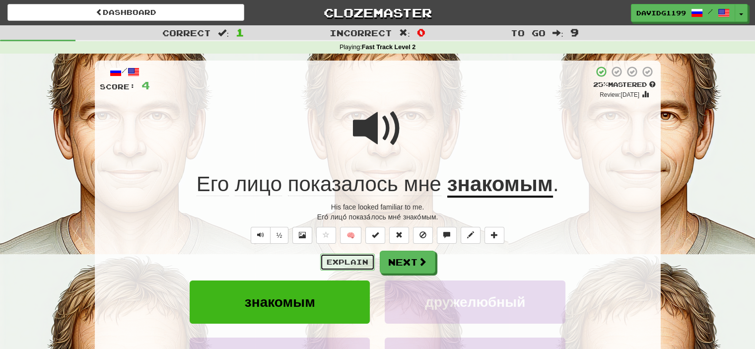
click at [353, 262] on button "Explain" at bounding box center [347, 262] width 55 height 17
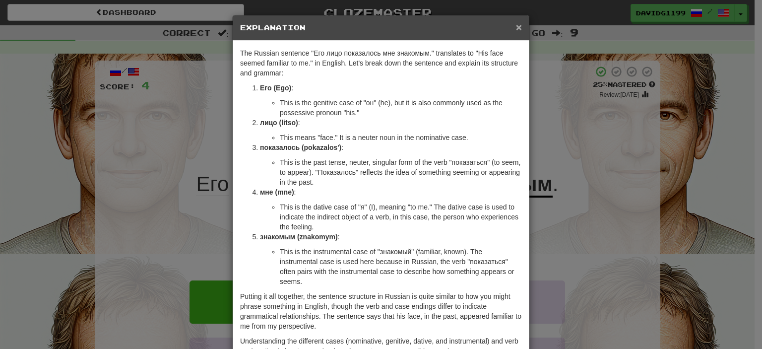
click at [516, 26] on span "×" at bounding box center [519, 26] width 6 height 11
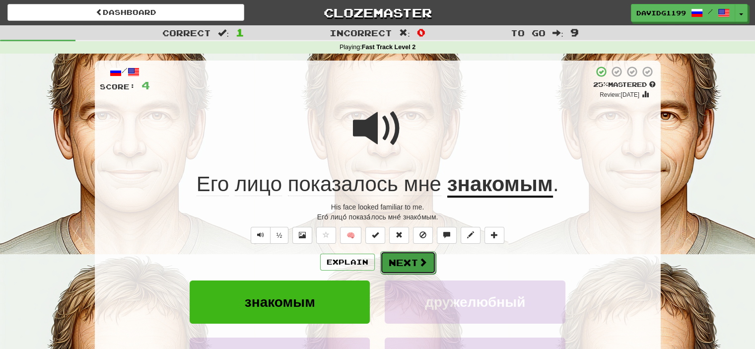
click at [401, 262] on button "Next" at bounding box center [408, 262] width 56 height 23
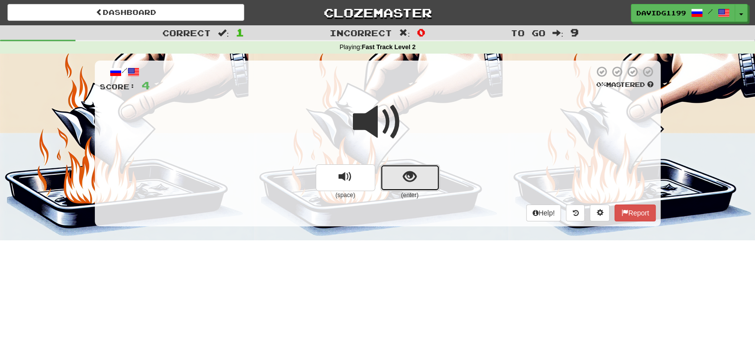
click at [407, 178] on span "show sentence" at bounding box center [409, 176] width 13 height 13
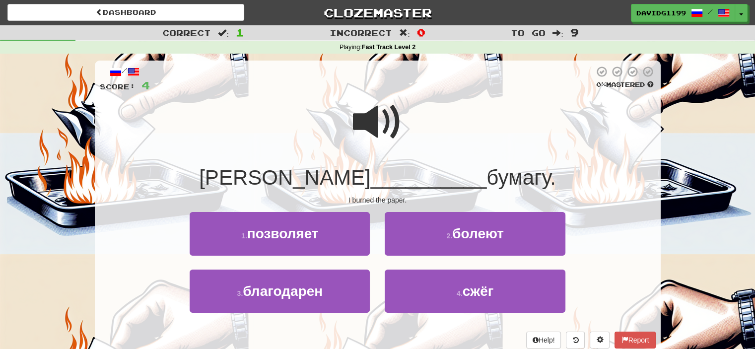
click at [380, 121] on span at bounding box center [378, 122] width 50 height 50
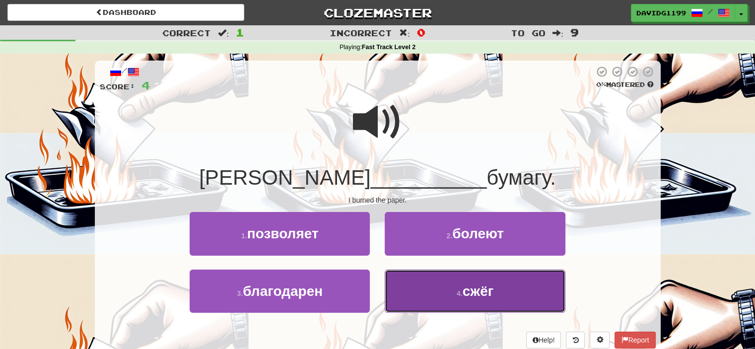
click at [483, 291] on span "сжёг" at bounding box center [478, 290] width 31 height 15
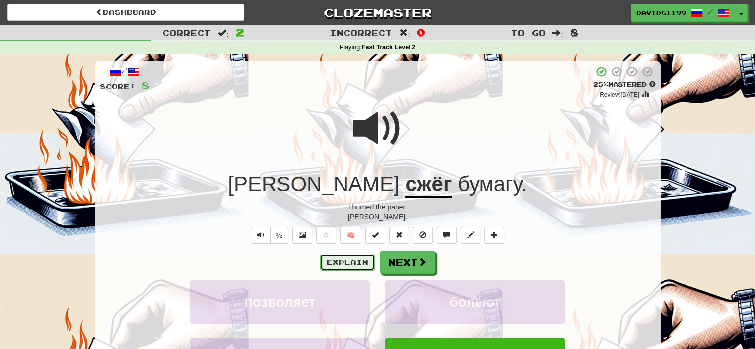
click at [355, 259] on button "Explain" at bounding box center [347, 262] width 55 height 17
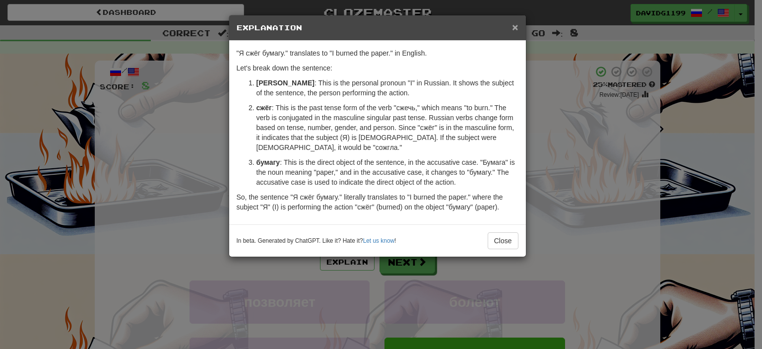
click at [514, 24] on span "×" at bounding box center [515, 26] width 6 height 11
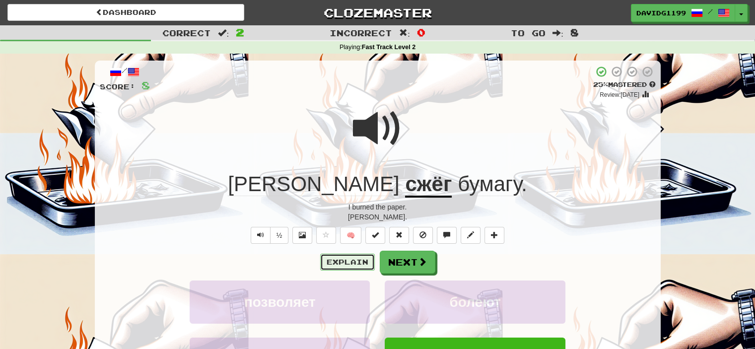
click at [349, 262] on button "Explain" at bounding box center [347, 262] width 55 height 17
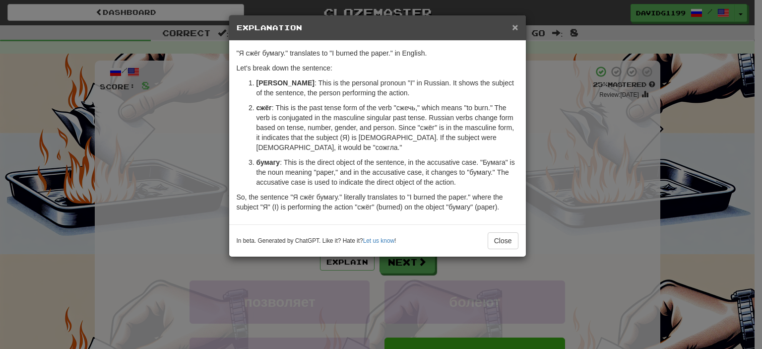
click at [515, 27] on span "×" at bounding box center [515, 26] width 6 height 11
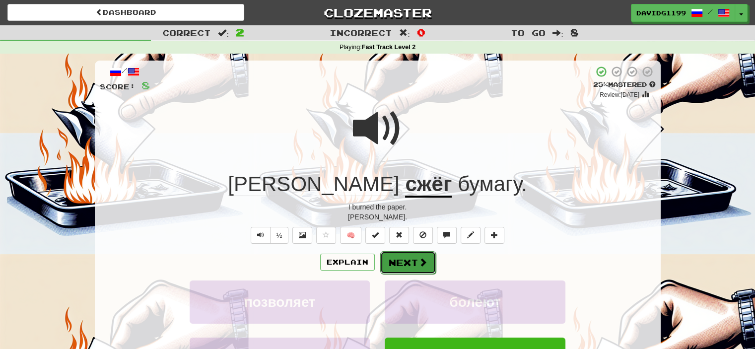
click at [401, 257] on button "Next" at bounding box center [408, 262] width 56 height 23
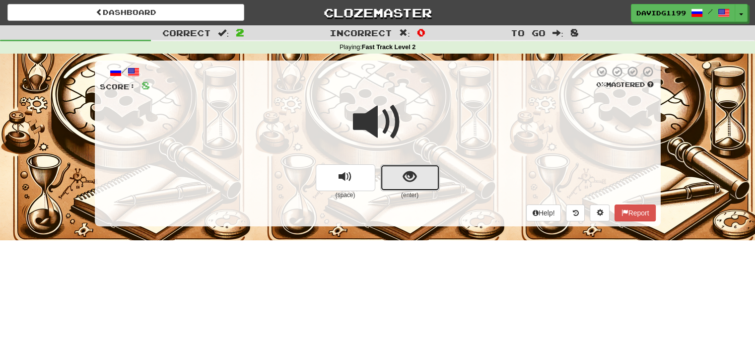
click at [431, 179] on button "show sentence" at bounding box center [410, 177] width 60 height 27
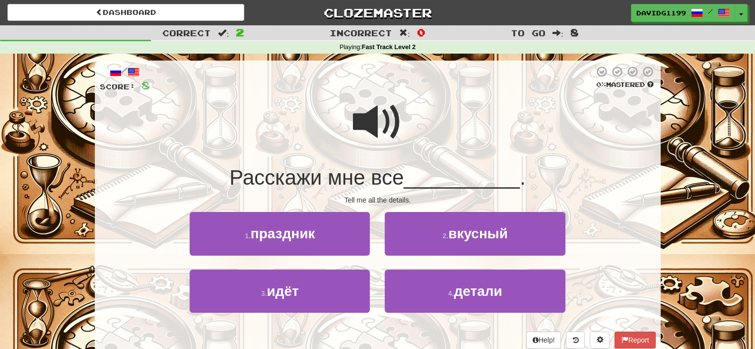
click at [368, 117] on span at bounding box center [378, 122] width 50 height 50
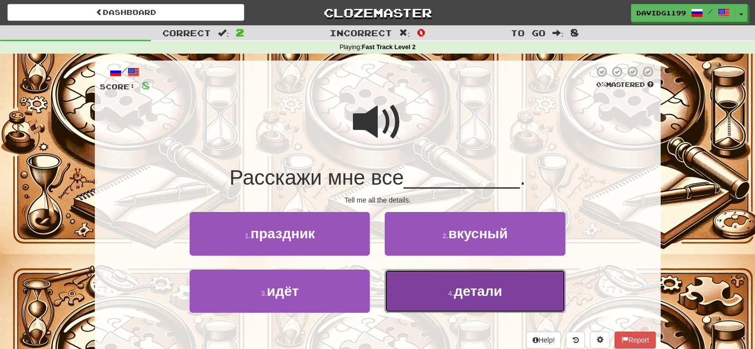
click at [450, 287] on button "4 . детали" at bounding box center [475, 290] width 180 height 43
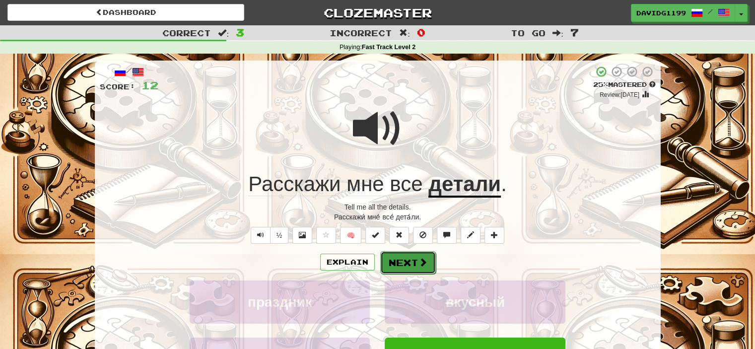
click at [407, 262] on button "Next" at bounding box center [408, 262] width 56 height 23
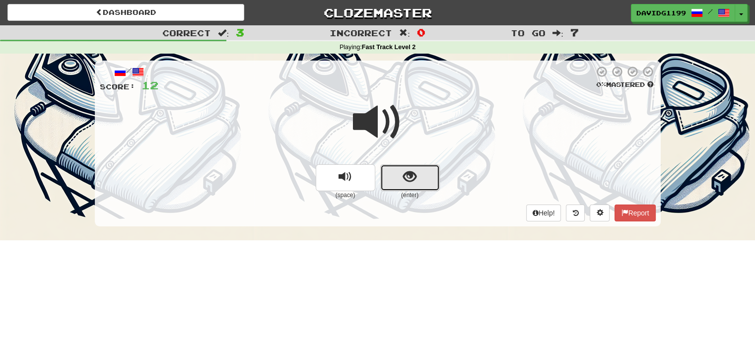
click at [395, 176] on button "show sentence" at bounding box center [410, 177] width 60 height 27
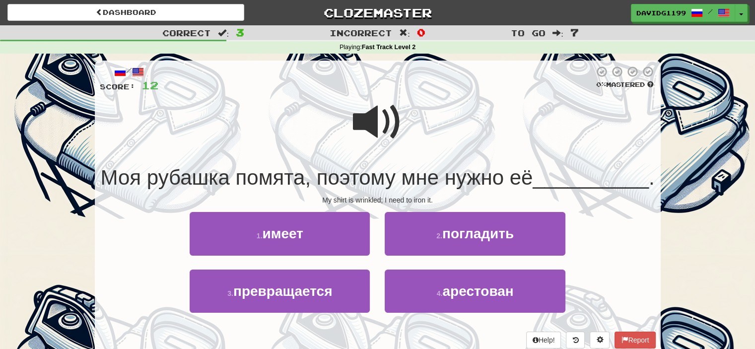
click at [365, 120] on span at bounding box center [378, 122] width 50 height 50
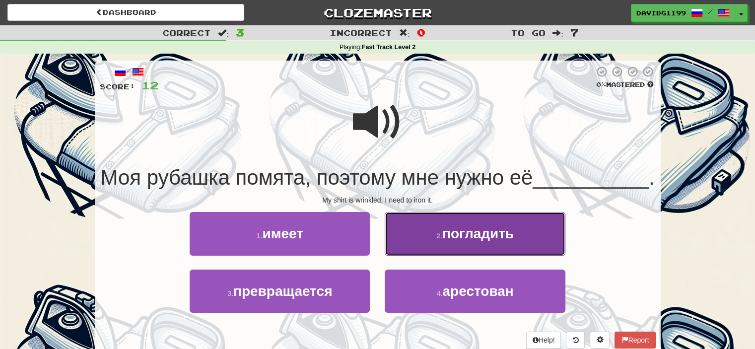
drag, startPoint x: 469, startPoint y: 269, endPoint x: 461, endPoint y: 266, distance: 9.1
click at [461, 241] on span "погладить" at bounding box center [477, 233] width 71 height 15
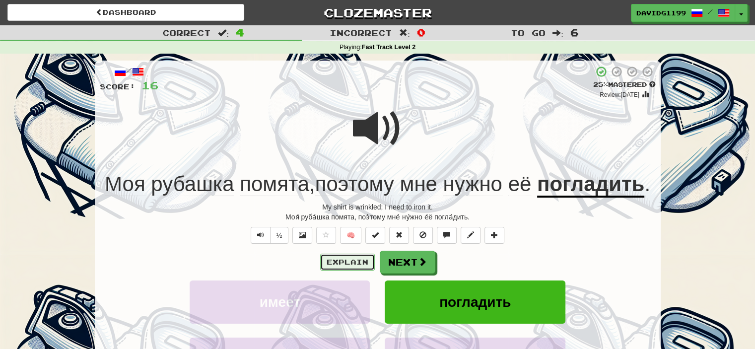
click at [345, 260] on button "Explain" at bounding box center [347, 262] width 55 height 17
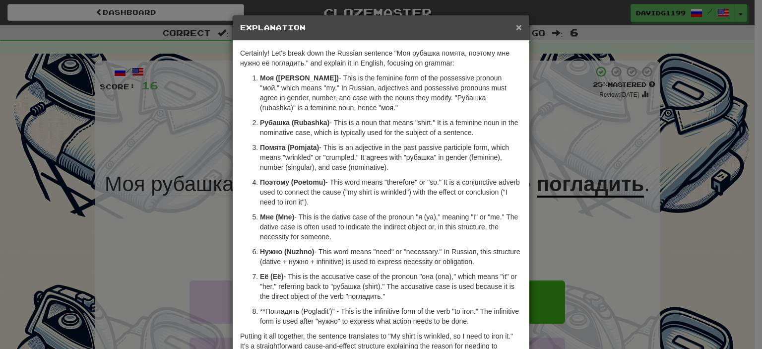
click at [516, 27] on span "×" at bounding box center [519, 26] width 6 height 11
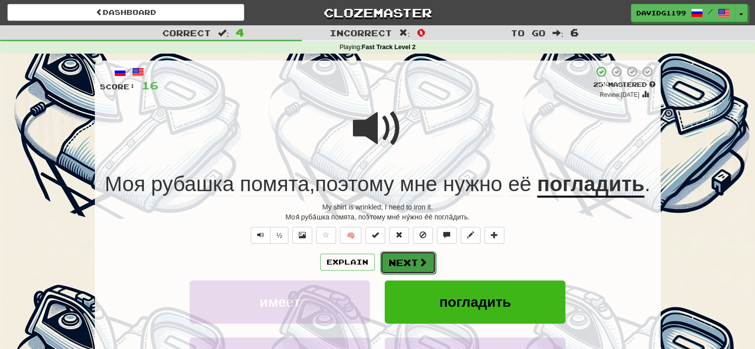
click at [402, 262] on button "Next" at bounding box center [408, 262] width 56 height 23
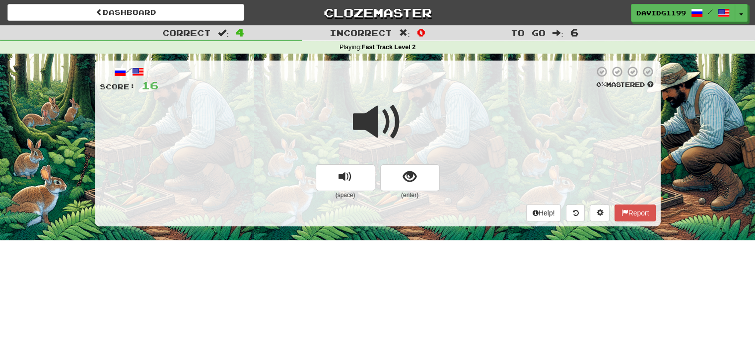
click at [381, 126] on span at bounding box center [378, 122] width 50 height 50
click at [377, 121] on span at bounding box center [378, 122] width 50 height 50
drag, startPoint x: 377, startPoint y: 121, endPoint x: 372, endPoint y: 120, distance: 5.5
click at [372, 120] on span at bounding box center [378, 122] width 50 height 50
click at [394, 178] on button "show sentence" at bounding box center [410, 177] width 60 height 27
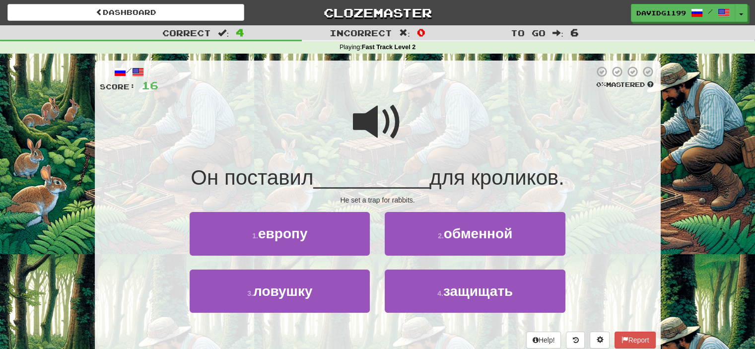
click at [372, 122] on span at bounding box center [378, 122] width 50 height 50
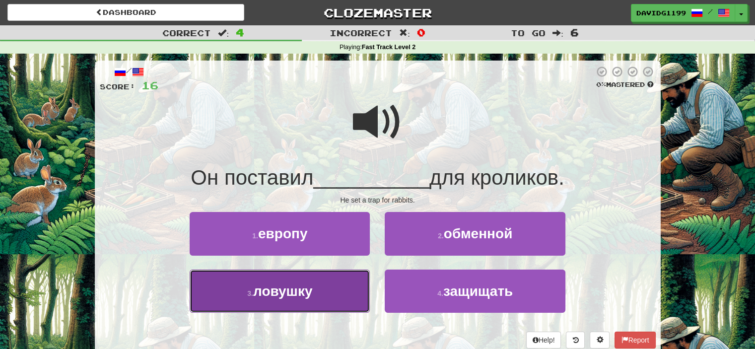
click at [337, 292] on button "3 . ловушку" at bounding box center [280, 290] width 180 height 43
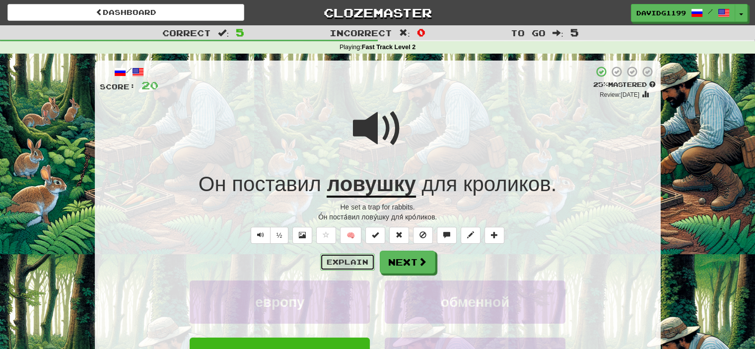
click at [345, 260] on button "Explain" at bounding box center [347, 262] width 55 height 17
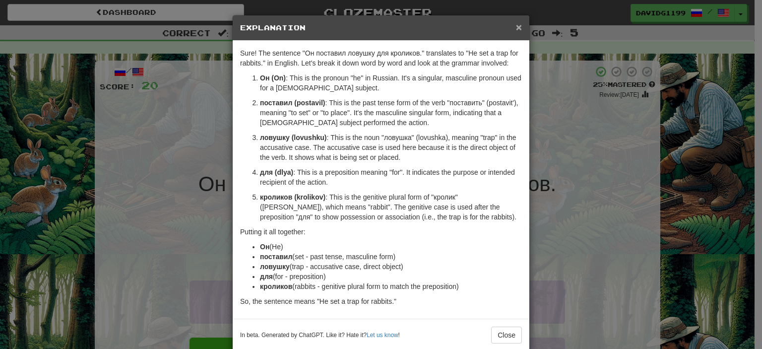
click at [516, 22] on span "×" at bounding box center [519, 26] width 6 height 11
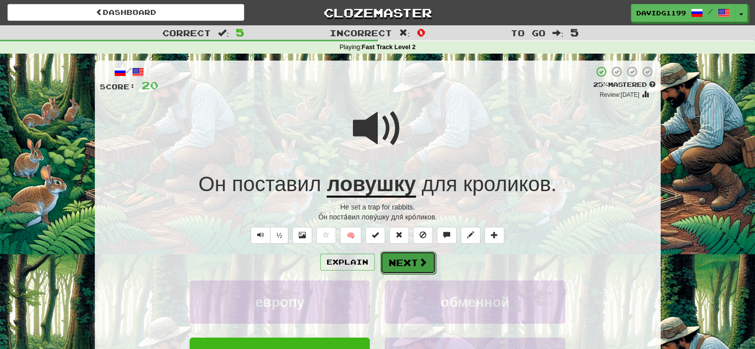
click at [419, 262] on span at bounding box center [422, 262] width 9 height 9
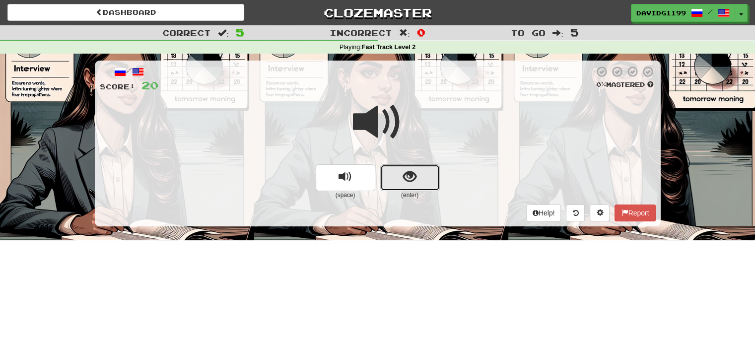
click at [397, 180] on button "show sentence" at bounding box center [410, 177] width 60 height 27
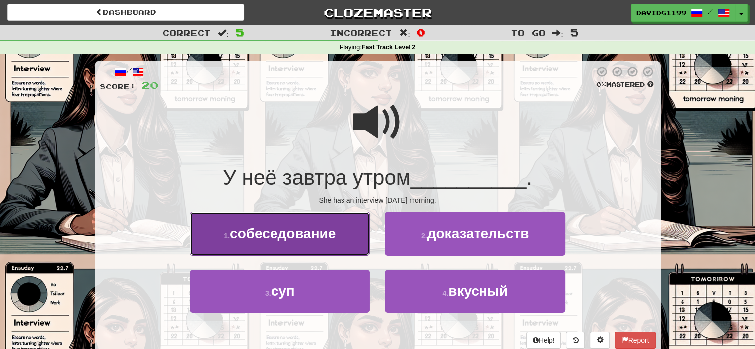
drag, startPoint x: 343, startPoint y: 237, endPoint x: 325, endPoint y: 236, distance: 18.9
click at [325, 236] on span "собеседование" at bounding box center [283, 233] width 106 height 15
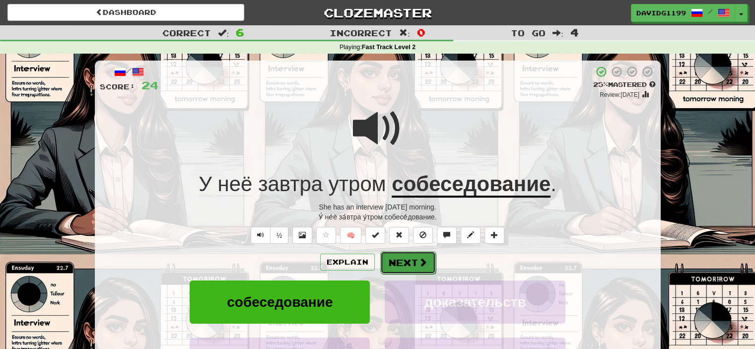
click at [410, 261] on button "Next" at bounding box center [408, 262] width 56 height 23
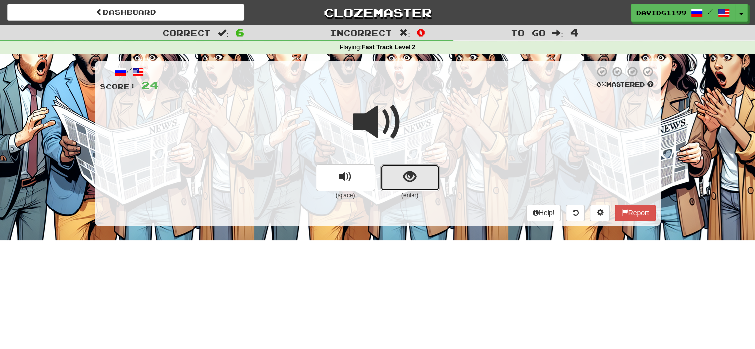
click at [395, 174] on button "show sentence" at bounding box center [410, 177] width 60 height 27
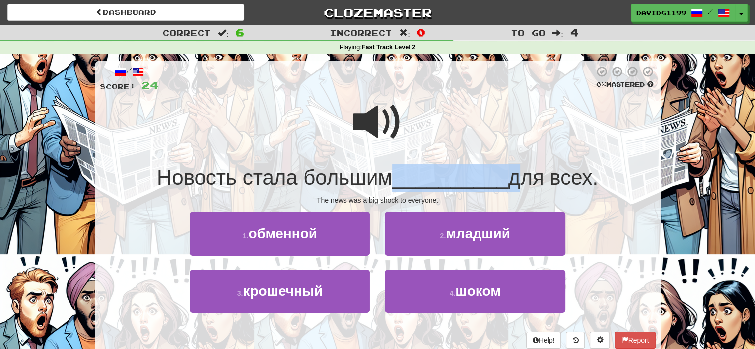
click at [395, 174] on span "__________" at bounding box center [450, 177] width 116 height 23
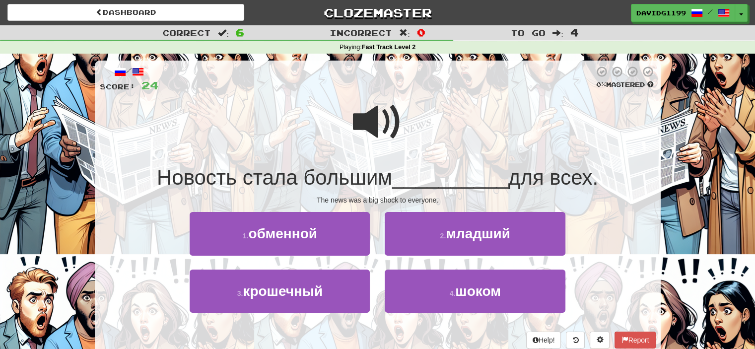
drag, startPoint x: 383, startPoint y: 117, endPoint x: 374, endPoint y: 118, distance: 8.5
click at [374, 118] on span at bounding box center [378, 122] width 50 height 50
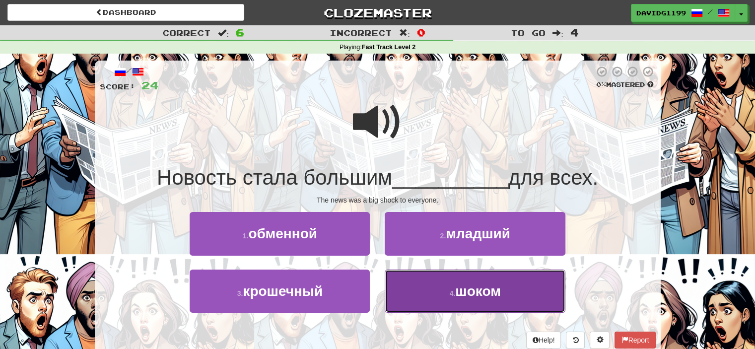
click at [437, 285] on button "4 . шоком" at bounding box center [475, 290] width 180 height 43
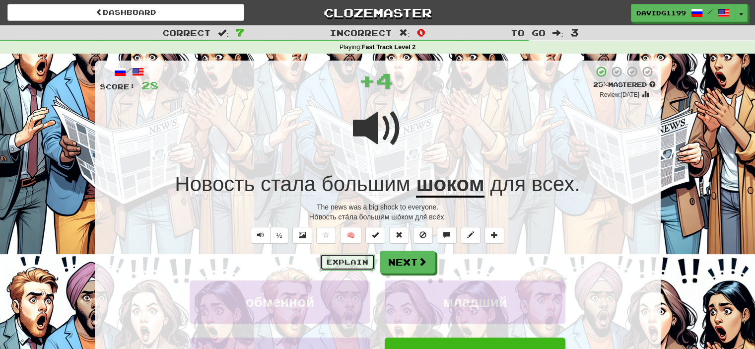
click at [361, 260] on button "Explain" at bounding box center [347, 262] width 55 height 17
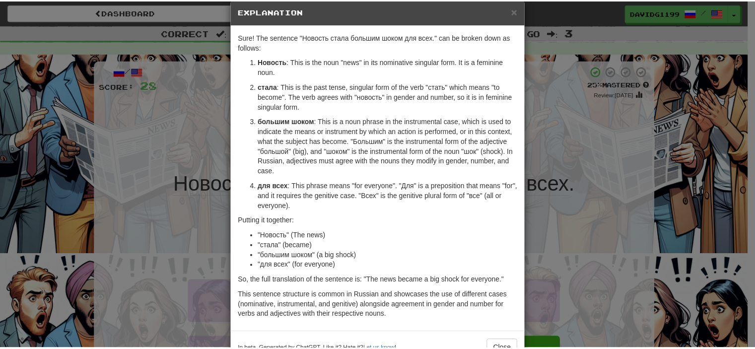
scroll to position [17, 0]
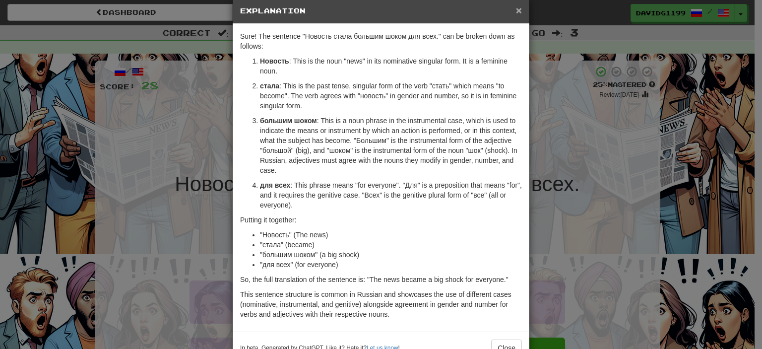
click at [517, 9] on span "×" at bounding box center [519, 9] width 6 height 11
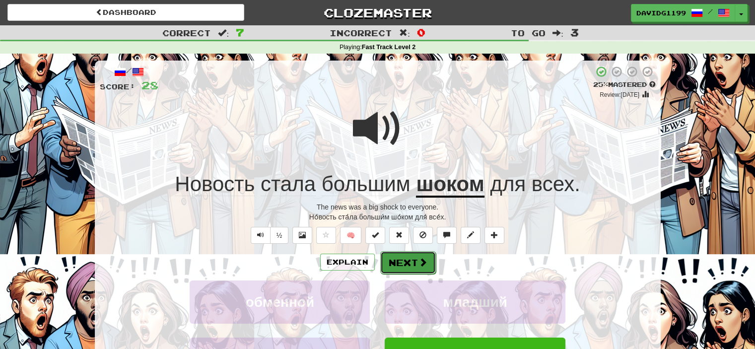
click at [415, 259] on button "Next" at bounding box center [408, 262] width 56 height 23
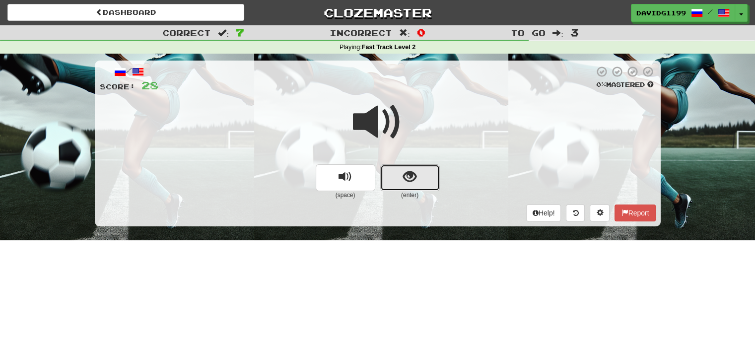
click at [387, 176] on button "show sentence" at bounding box center [410, 177] width 60 height 27
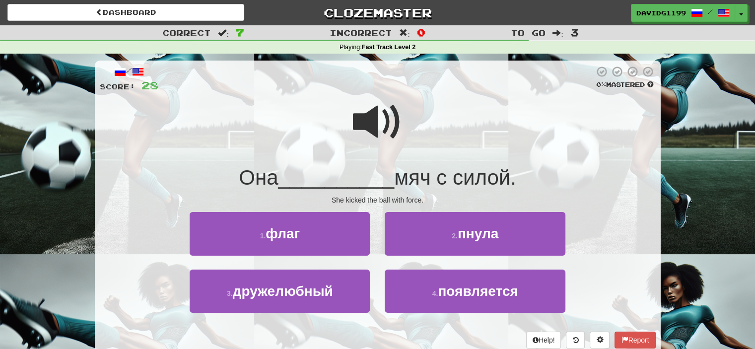
click at [369, 122] on span at bounding box center [378, 122] width 50 height 50
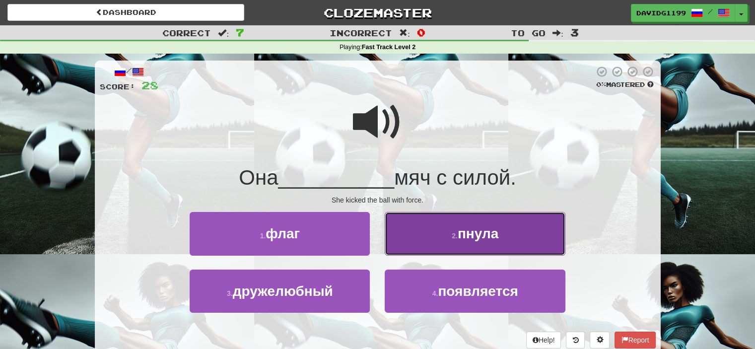
click at [467, 239] on span "пнула" at bounding box center [478, 233] width 41 height 15
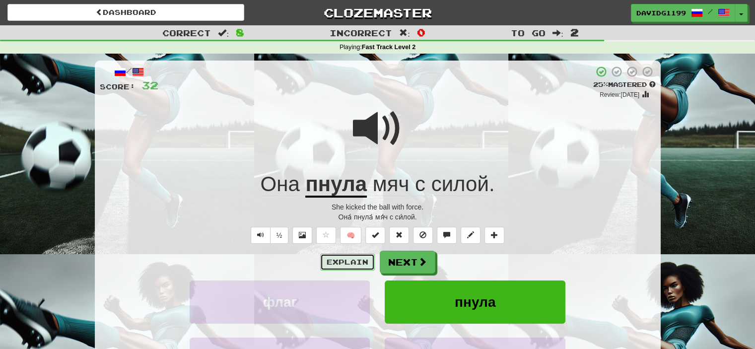
click at [354, 261] on button "Explain" at bounding box center [347, 262] width 55 height 17
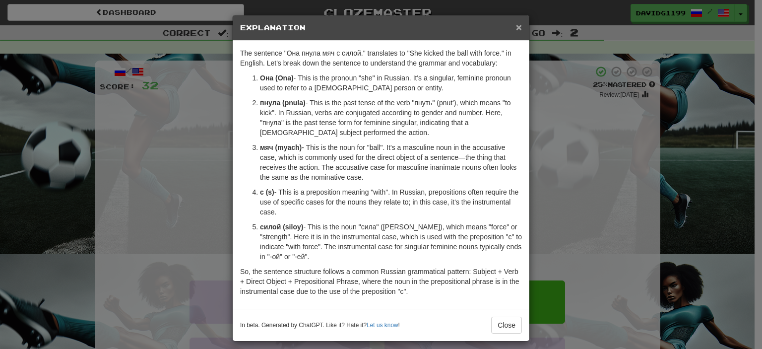
click at [516, 25] on span "×" at bounding box center [519, 26] width 6 height 11
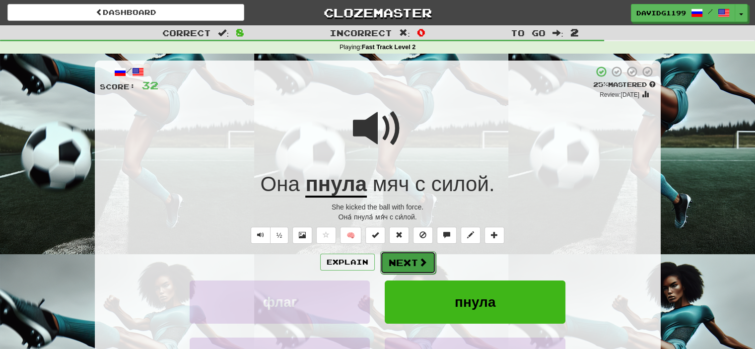
drag, startPoint x: 399, startPoint y: 263, endPoint x: 392, endPoint y: 262, distance: 7.0
drag, startPoint x: 392, startPoint y: 262, endPoint x: 387, endPoint y: 263, distance: 5.5
click at [387, 263] on button "Next" at bounding box center [408, 262] width 56 height 23
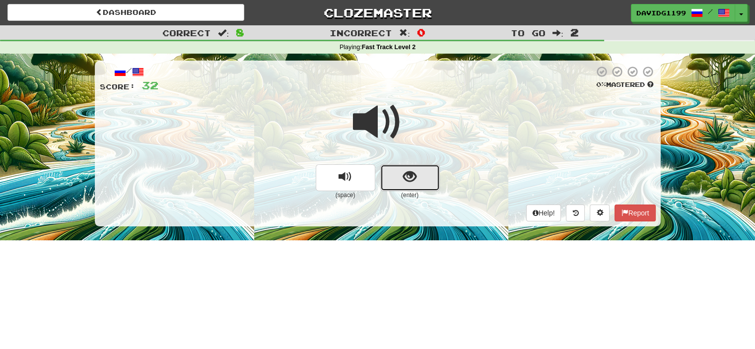
drag, startPoint x: 391, startPoint y: 178, endPoint x: 385, endPoint y: 180, distance: 6.9
click at [385, 180] on button "show sentence" at bounding box center [410, 177] width 60 height 27
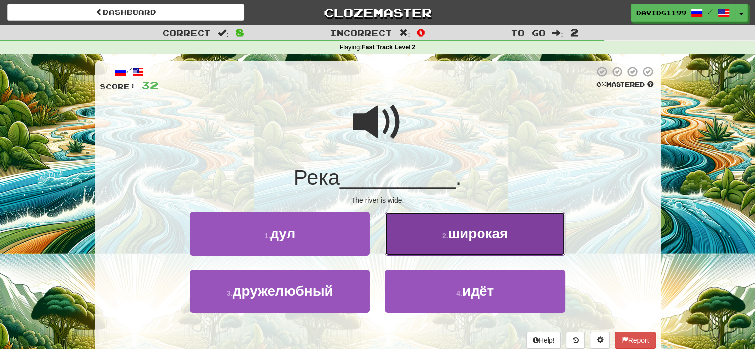
click at [467, 235] on span "широкая" at bounding box center [478, 233] width 60 height 15
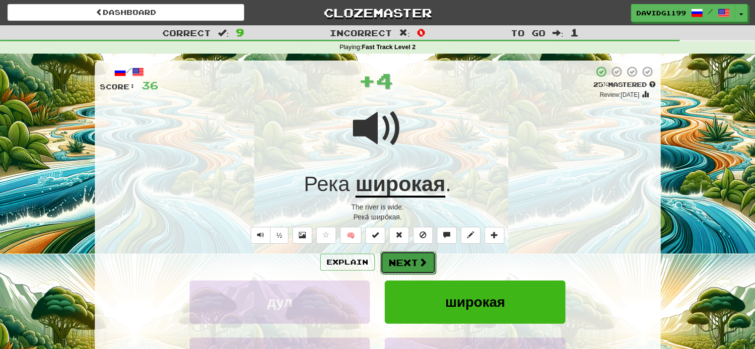
click at [409, 260] on button "Next" at bounding box center [408, 262] width 56 height 23
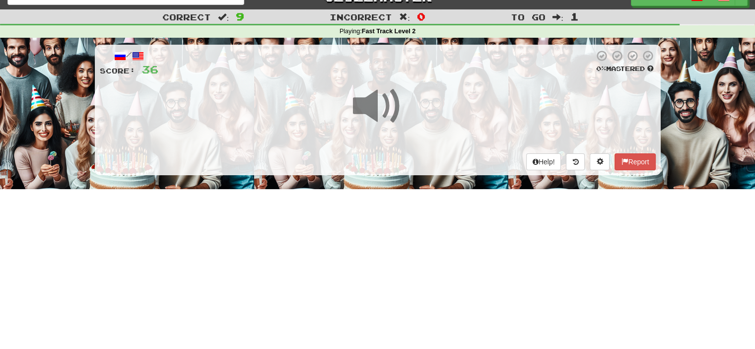
scroll to position [20, 0]
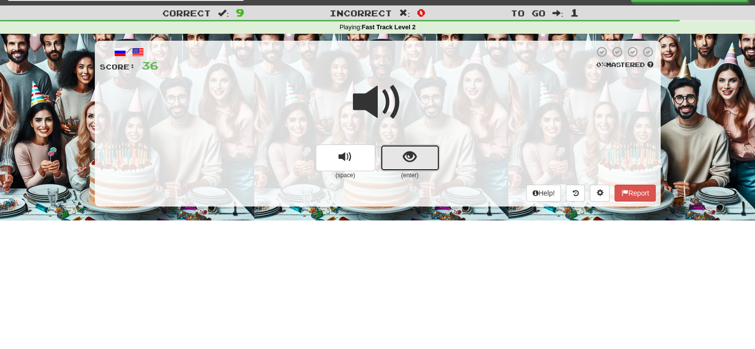
click at [393, 158] on button "show sentence" at bounding box center [410, 157] width 60 height 27
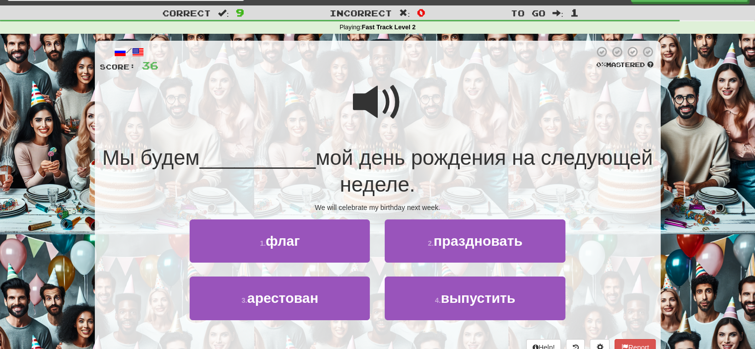
click at [373, 108] on span at bounding box center [378, 102] width 50 height 50
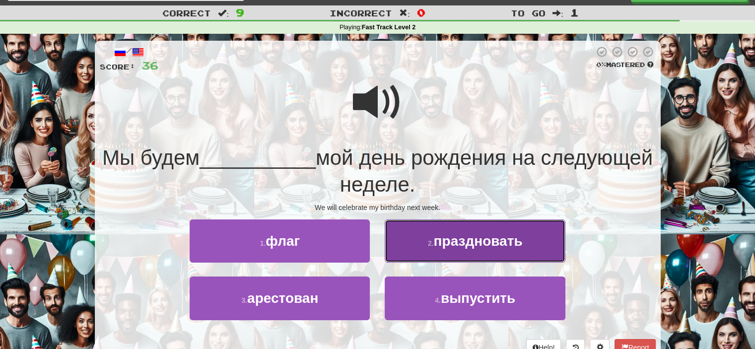
drag, startPoint x: 479, startPoint y: 244, endPoint x: 443, endPoint y: 238, distance: 37.1
drag, startPoint x: 443, startPoint y: 238, endPoint x: 424, endPoint y: 238, distance: 18.4
click at [424, 238] on button "2 . праздновать" at bounding box center [475, 240] width 180 height 43
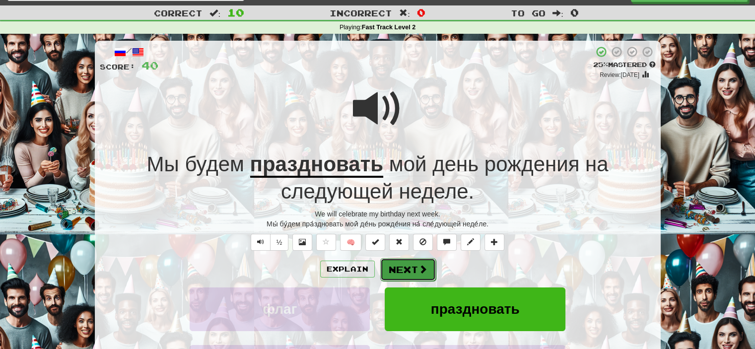
click at [405, 269] on button "Next" at bounding box center [408, 269] width 56 height 23
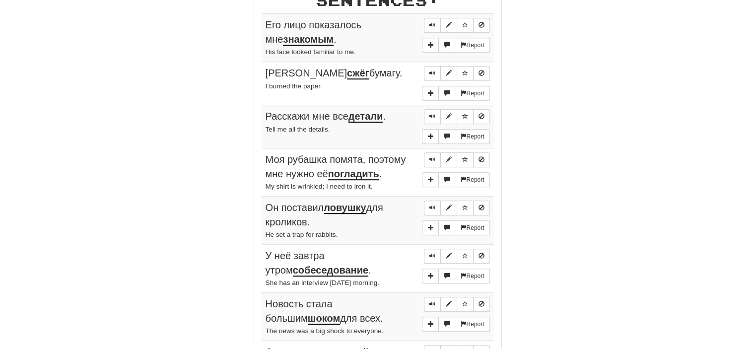
scroll to position [510, 0]
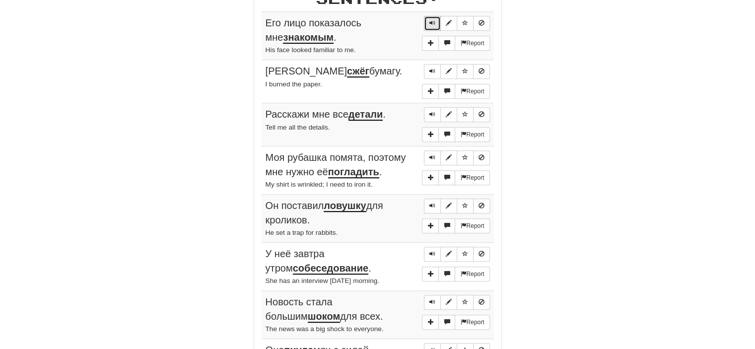
click at [433, 20] on span "Sentence controls" at bounding box center [432, 23] width 6 height 6
click at [434, 68] on span "Sentence controls" at bounding box center [432, 71] width 6 height 6
click at [429, 111] on span "Sentence controls" at bounding box center [432, 114] width 6 height 6
click at [432, 154] on span "Sentence controls" at bounding box center [432, 157] width 6 height 6
click at [432, 202] on span "Sentence controls" at bounding box center [432, 205] width 6 height 6
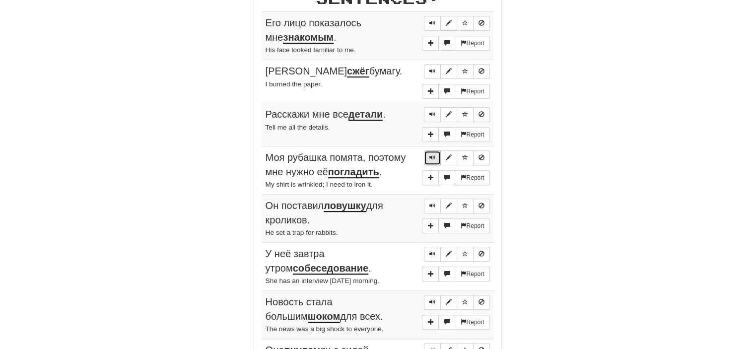
click at [433, 155] on span "Sentence controls" at bounding box center [432, 157] width 6 height 6
click at [431, 203] on span "Sentence controls" at bounding box center [432, 205] width 6 height 6
click at [431, 251] on span "Sentence controls" at bounding box center [432, 254] width 6 height 6
click at [431, 299] on span "Sentence controls" at bounding box center [432, 302] width 6 height 6
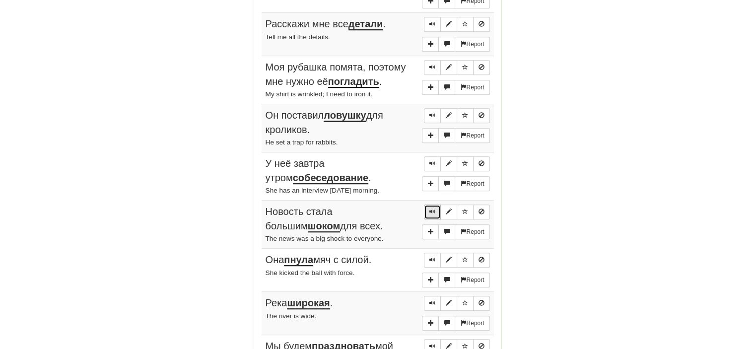
scroll to position [601, 0]
click at [429, 258] on button "Sentence controls" at bounding box center [432, 259] width 17 height 15
click at [433, 299] on span "Sentence controls" at bounding box center [432, 302] width 6 height 6
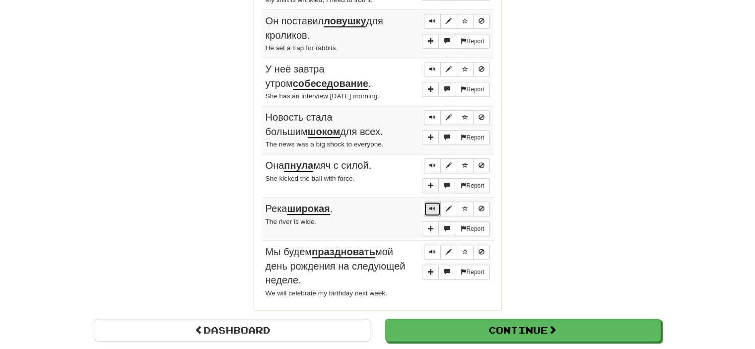
scroll to position [696, 0]
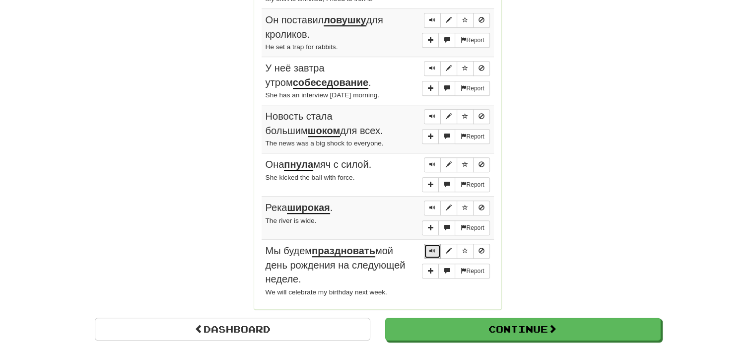
click at [432, 248] on span "Sentence controls" at bounding box center [432, 251] width 6 height 6
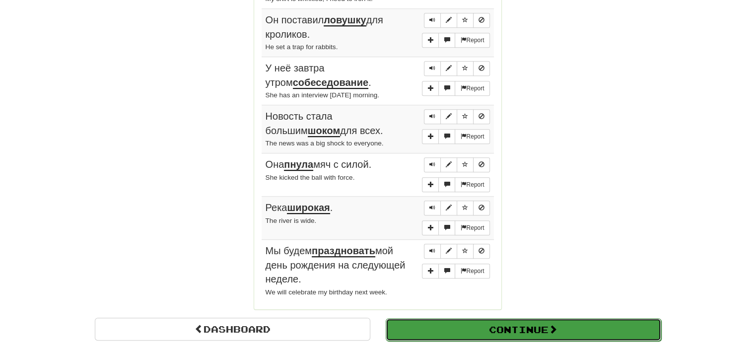
drag, startPoint x: 460, startPoint y: 327, endPoint x: 439, endPoint y: 326, distance: 21.4
click at [439, 326] on button "Continue" at bounding box center [523, 329] width 275 height 23
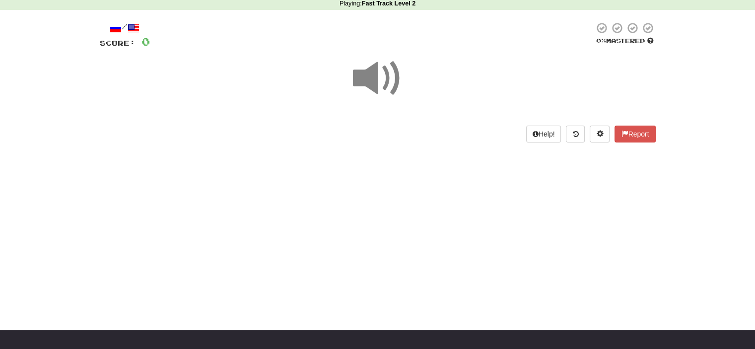
scroll to position [0, 0]
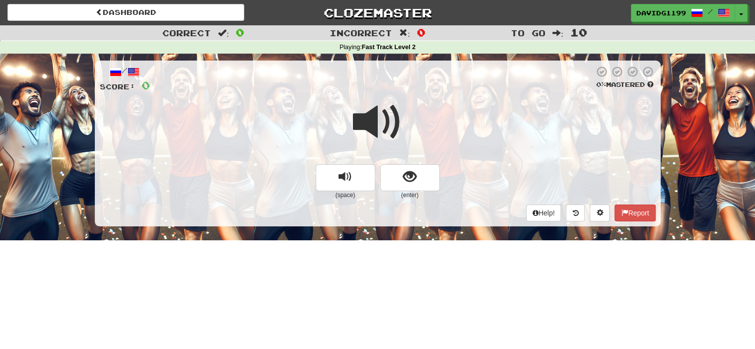
click at [377, 121] on span at bounding box center [378, 122] width 50 height 50
click at [389, 181] on button "show sentence" at bounding box center [410, 177] width 60 height 27
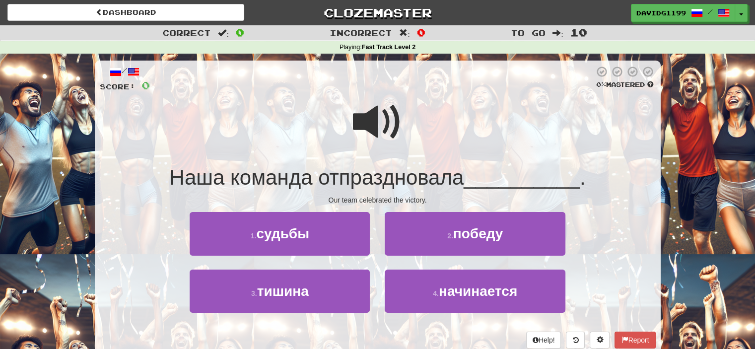
click at [390, 125] on span at bounding box center [378, 122] width 50 height 50
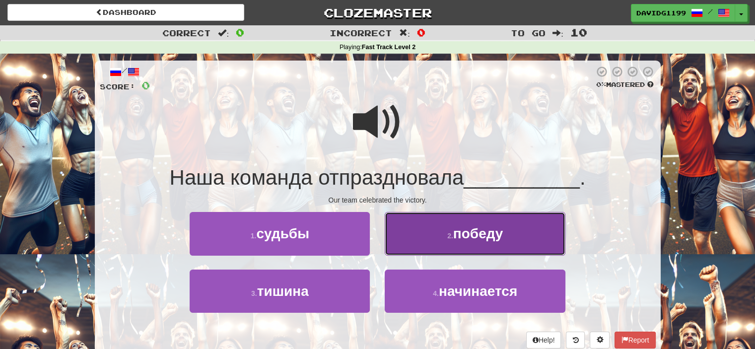
click at [470, 240] on span "победу" at bounding box center [478, 233] width 50 height 15
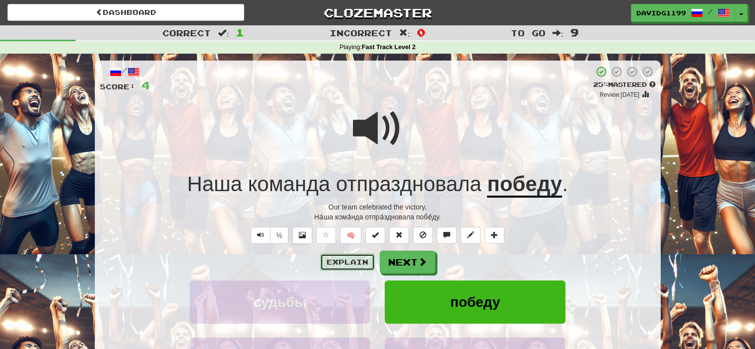
click at [352, 259] on button "Explain" at bounding box center [347, 262] width 55 height 17
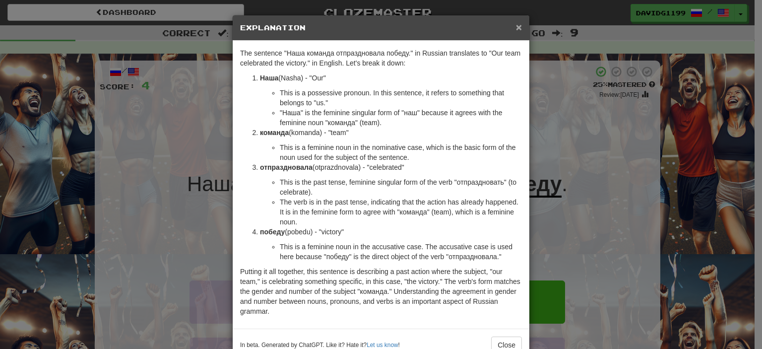
click at [516, 23] on span "×" at bounding box center [519, 26] width 6 height 11
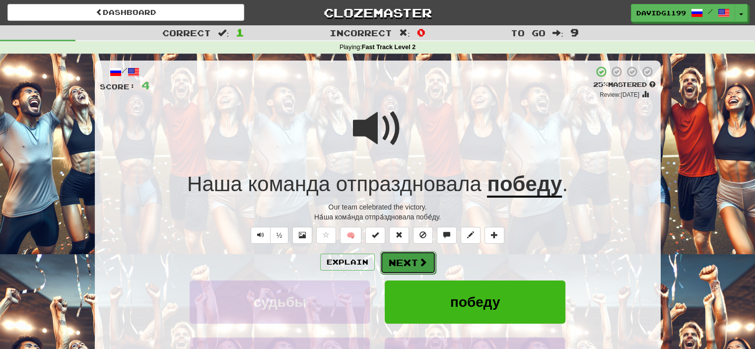
click at [407, 262] on button "Next" at bounding box center [408, 262] width 56 height 23
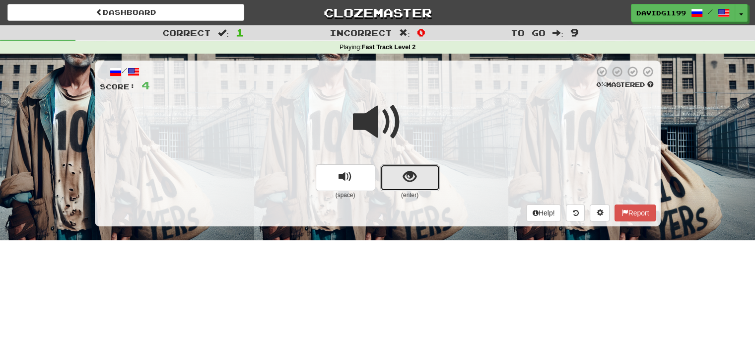
click at [396, 176] on button "show sentence" at bounding box center [410, 177] width 60 height 27
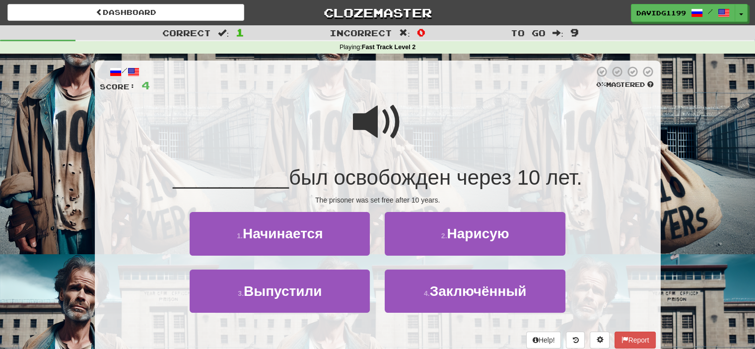
click at [365, 123] on span at bounding box center [378, 122] width 50 height 50
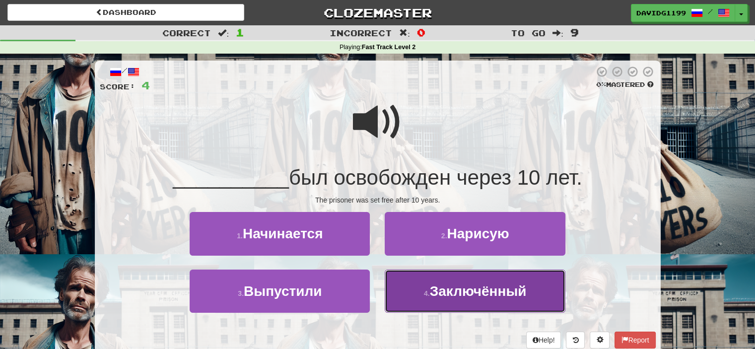
click at [434, 293] on span "Заключённый" at bounding box center [478, 290] width 97 height 15
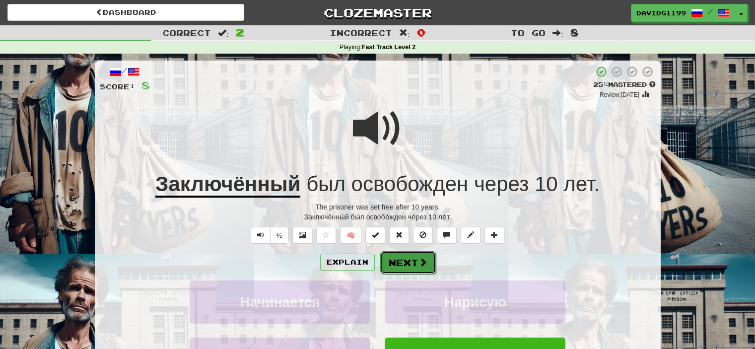
click at [397, 262] on button "Next" at bounding box center [408, 262] width 56 height 23
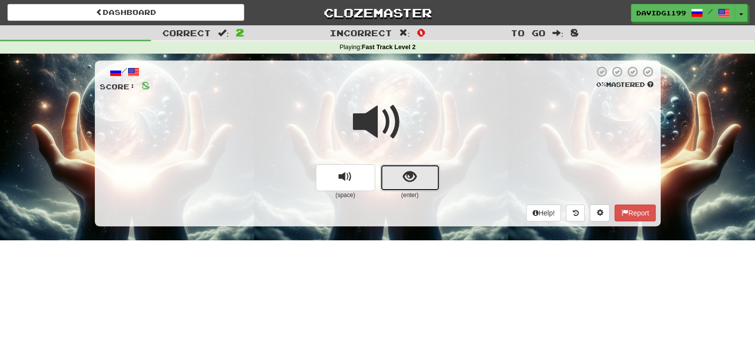
drag, startPoint x: 397, startPoint y: 177, endPoint x: 389, endPoint y: 178, distance: 8.0
click at [389, 178] on button "show sentence" at bounding box center [410, 177] width 60 height 27
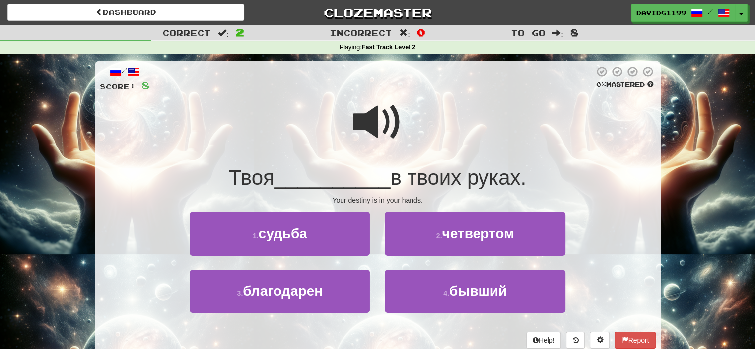
click at [381, 126] on span at bounding box center [378, 122] width 50 height 50
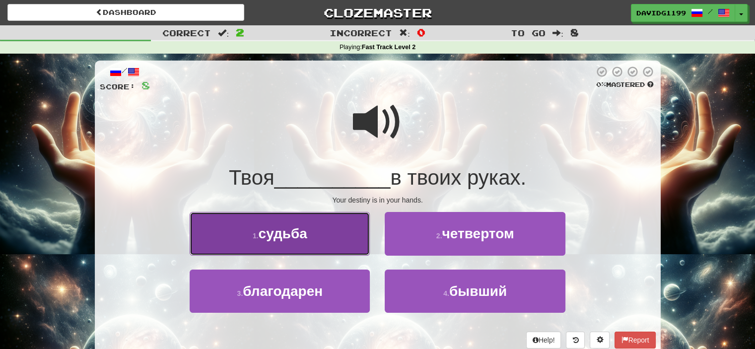
drag, startPoint x: 331, startPoint y: 242, endPoint x: 304, endPoint y: 240, distance: 26.9
click at [304, 240] on span "судьба" at bounding box center [283, 233] width 49 height 15
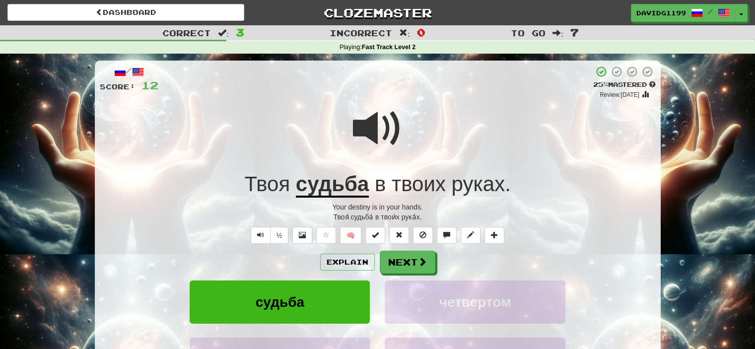
click at [383, 289] on div "четвертом" at bounding box center [474, 308] width 195 height 57
click at [277, 235] on button "½" at bounding box center [279, 235] width 19 height 17
click at [276, 235] on button "½" at bounding box center [279, 235] width 19 height 17
click at [411, 262] on button "Next" at bounding box center [408, 262] width 56 height 23
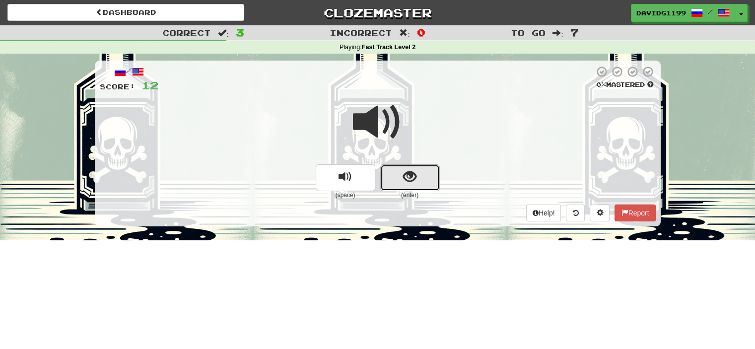
click at [397, 181] on button "show sentence" at bounding box center [410, 177] width 60 height 27
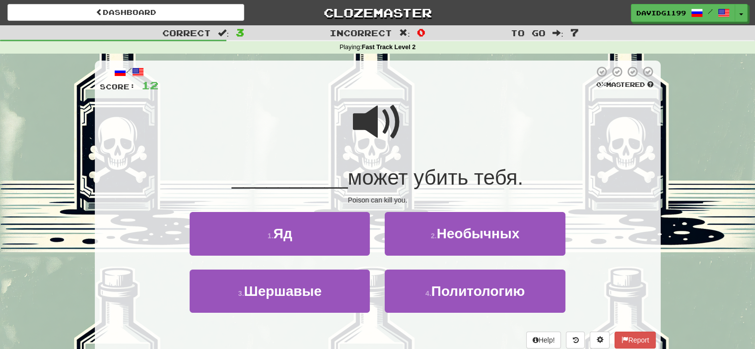
click at [379, 125] on span at bounding box center [378, 122] width 50 height 50
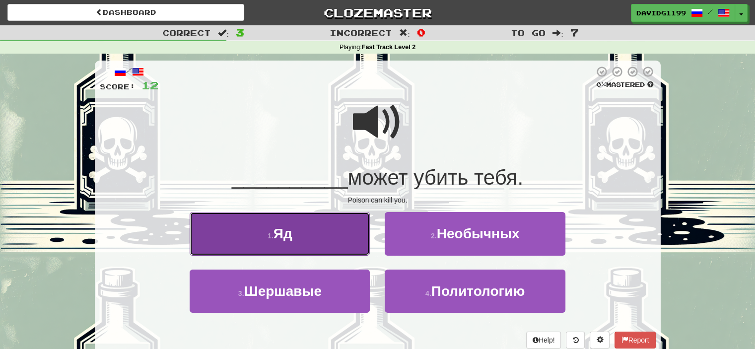
drag, startPoint x: 314, startPoint y: 236, endPoint x: 294, endPoint y: 230, distance: 21.1
click at [294, 230] on button "1 . Яд" at bounding box center [280, 233] width 180 height 43
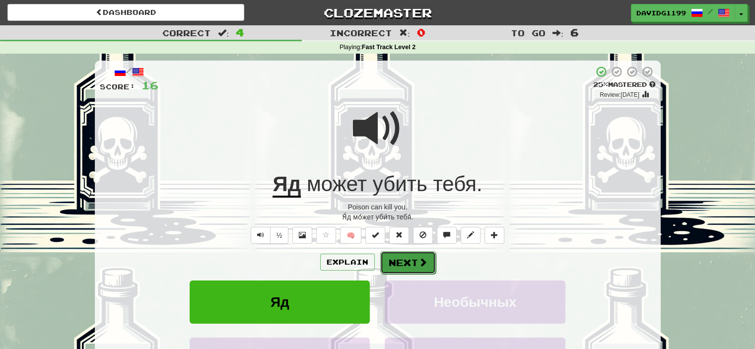
click at [412, 260] on button "Next" at bounding box center [408, 262] width 56 height 23
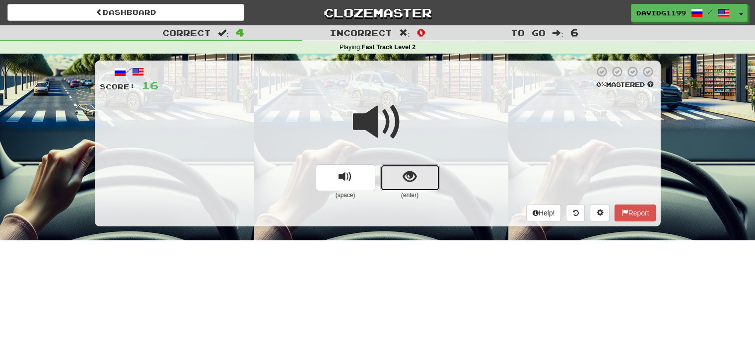
click at [401, 176] on button "show sentence" at bounding box center [410, 177] width 60 height 27
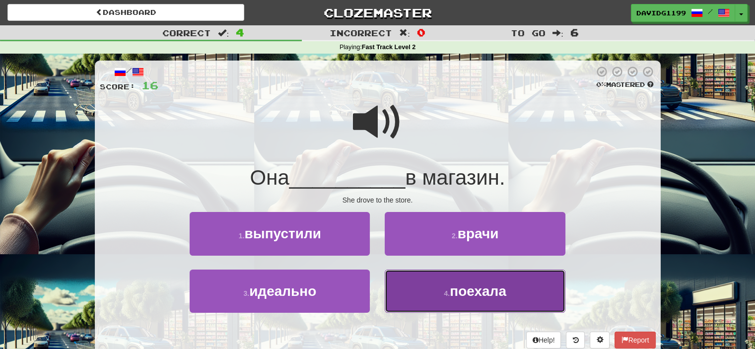
click at [430, 288] on button "4 . поехала" at bounding box center [475, 290] width 180 height 43
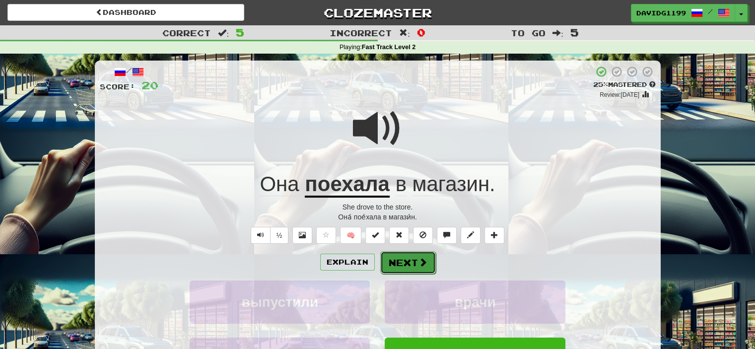
click at [413, 261] on button "Next" at bounding box center [408, 262] width 56 height 23
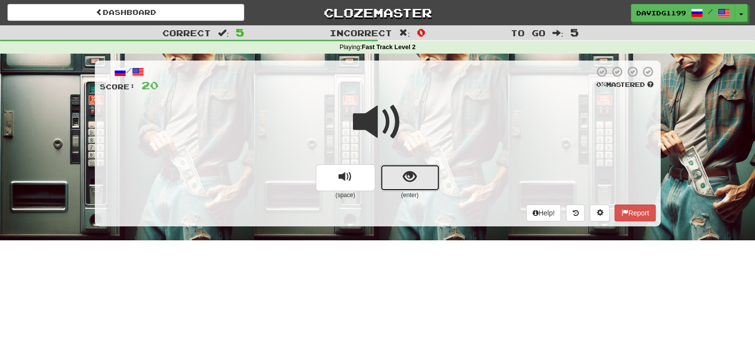
click at [393, 179] on button "show sentence" at bounding box center [410, 177] width 60 height 27
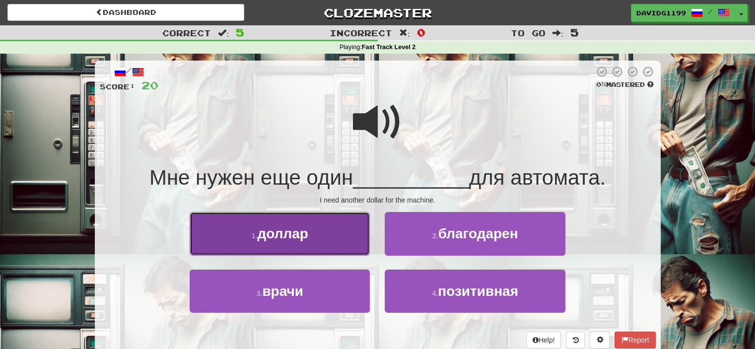
click at [327, 243] on button "1 . доллар" at bounding box center [280, 233] width 180 height 43
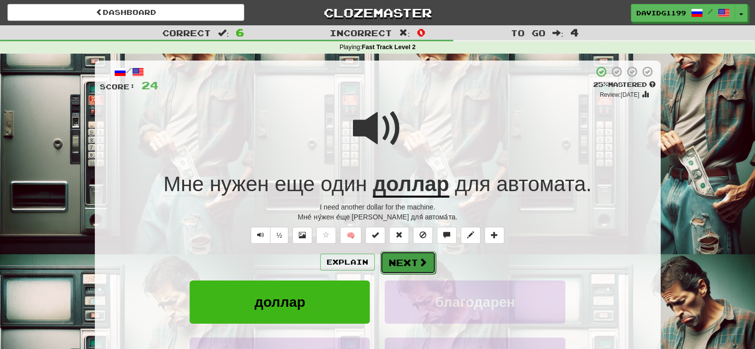
click at [415, 260] on button "Next" at bounding box center [408, 262] width 56 height 23
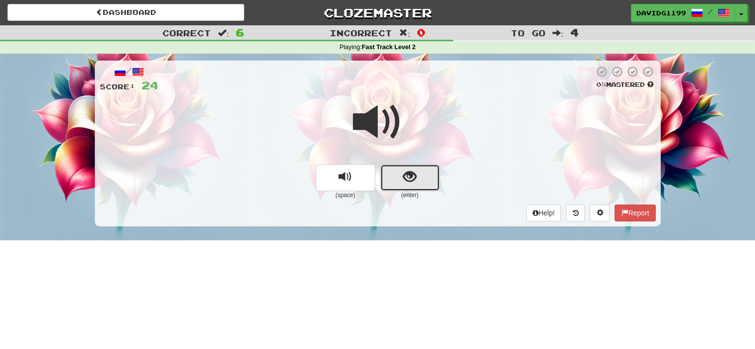
click at [399, 175] on button "show sentence" at bounding box center [410, 177] width 60 height 27
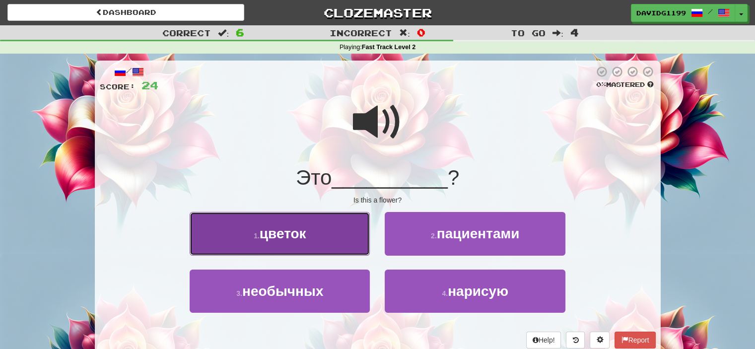
click at [356, 227] on button "1 . цветок" at bounding box center [280, 233] width 180 height 43
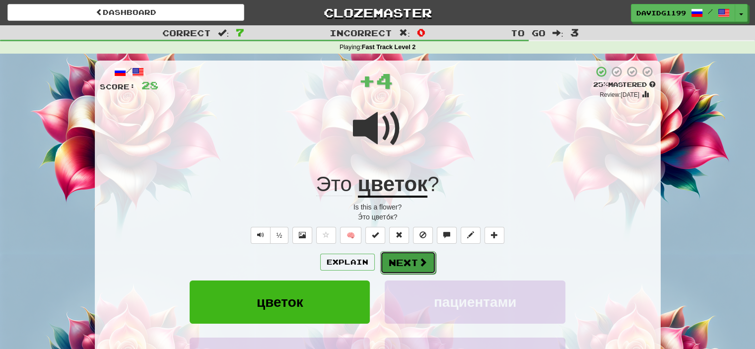
click at [405, 264] on button "Next" at bounding box center [408, 262] width 56 height 23
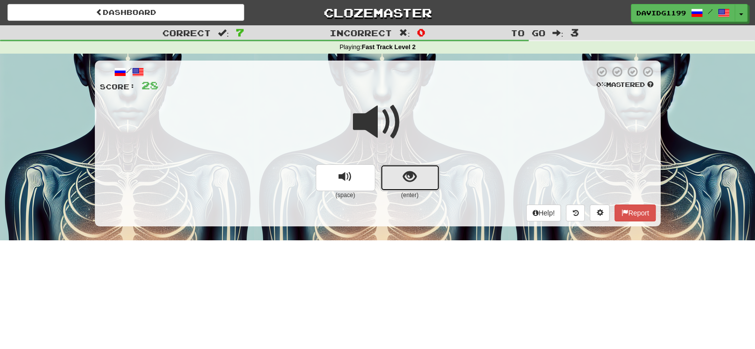
click at [398, 171] on button "show sentence" at bounding box center [410, 177] width 60 height 27
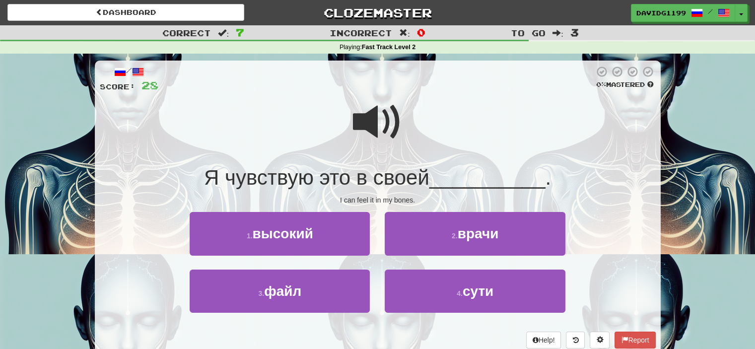
click at [382, 124] on span at bounding box center [378, 122] width 50 height 50
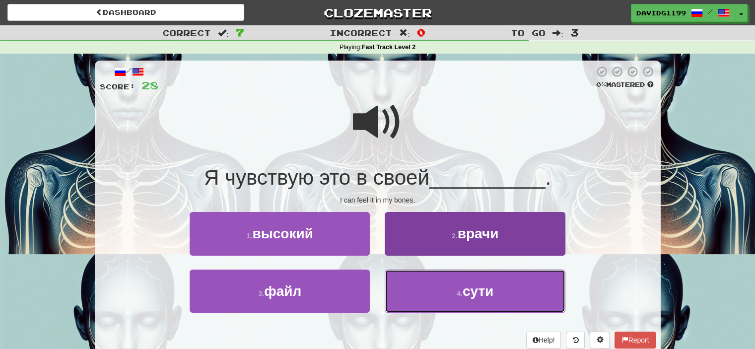
drag, startPoint x: 455, startPoint y: 293, endPoint x: 439, endPoint y: 292, distance: 15.5
click at [439, 292] on button "4 . сути" at bounding box center [475, 290] width 180 height 43
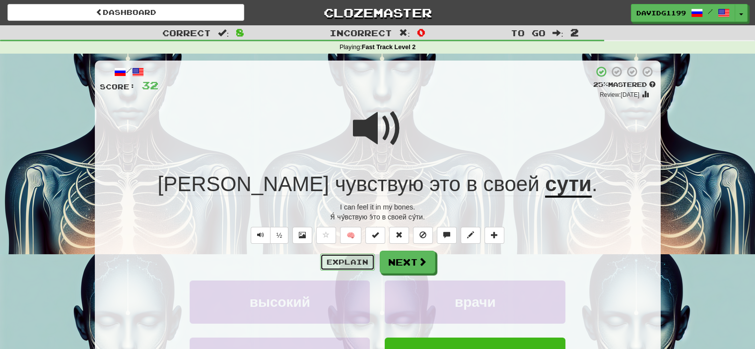
click at [353, 258] on button "Explain" at bounding box center [347, 262] width 55 height 17
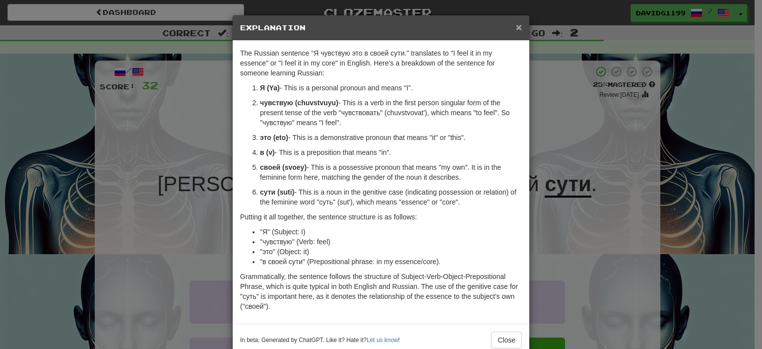
click at [516, 27] on span "×" at bounding box center [519, 26] width 6 height 11
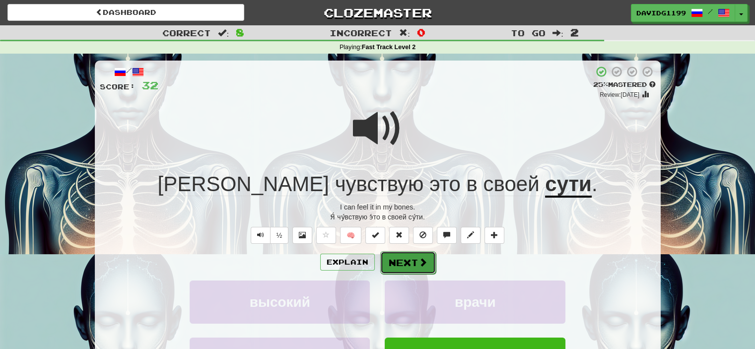
click at [403, 259] on button "Next" at bounding box center [408, 262] width 56 height 23
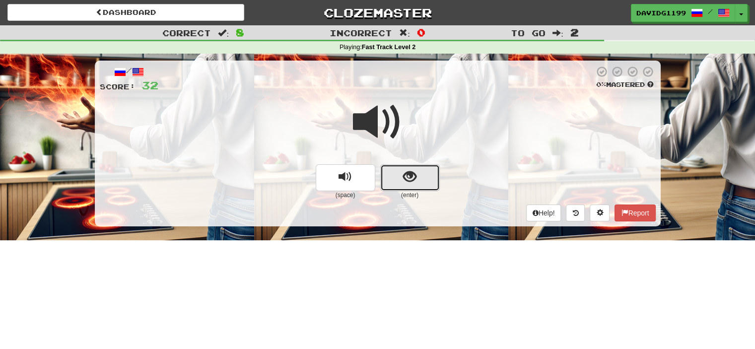
click at [405, 176] on span "show sentence" at bounding box center [409, 176] width 13 height 13
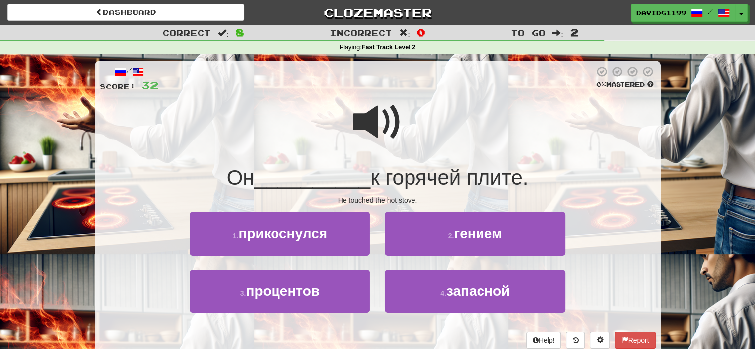
click at [379, 123] on span at bounding box center [378, 122] width 50 height 50
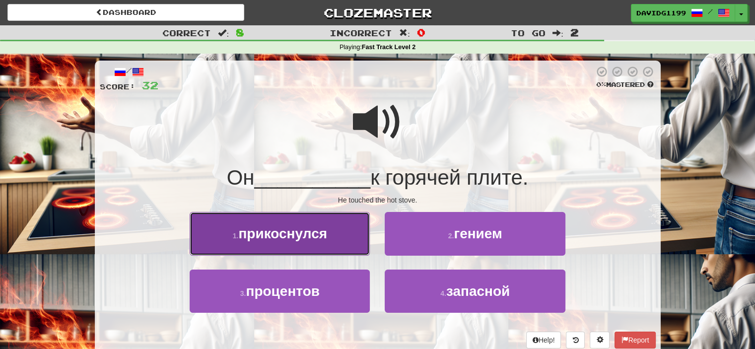
drag, startPoint x: 326, startPoint y: 237, endPoint x: 314, endPoint y: 236, distance: 11.5
click at [314, 236] on span "прикоснулся" at bounding box center [282, 233] width 89 height 15
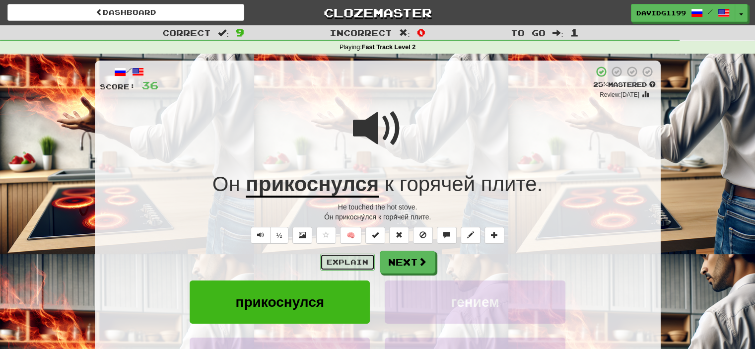
click at [353, 264] on button "Explain" at bounding box center [347, 262] width 55 height 17
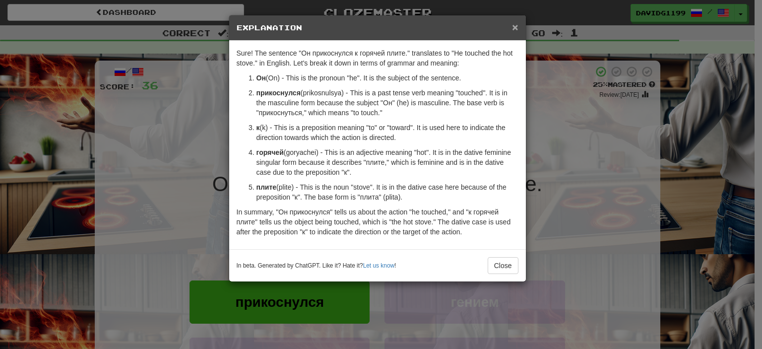
click at [516, 25] on span "×" at bounding box center [515, 26] width 6 height 11
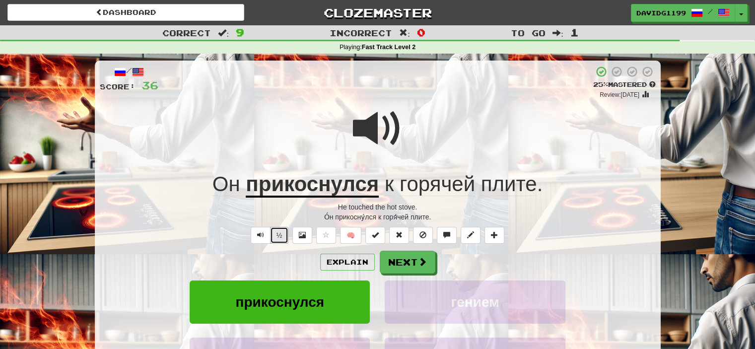
click at [277, 236] on button "½" at bounding box center [279, 235] width 19 height 17
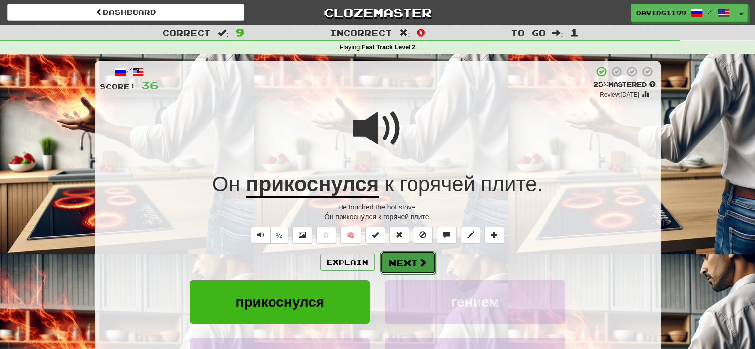
drag, startPoint x: 407, startPoint y: 264, endPoint x: 391, endPoint y: 262, distance: 16.0
drag, startPoint x: 391, startPoint y: 262, endPoint x: 384, endPoint y: 266, distance: 8.0
click at [384, 266] on button "Next" at bounding box center [408, 262] width 56 height 23
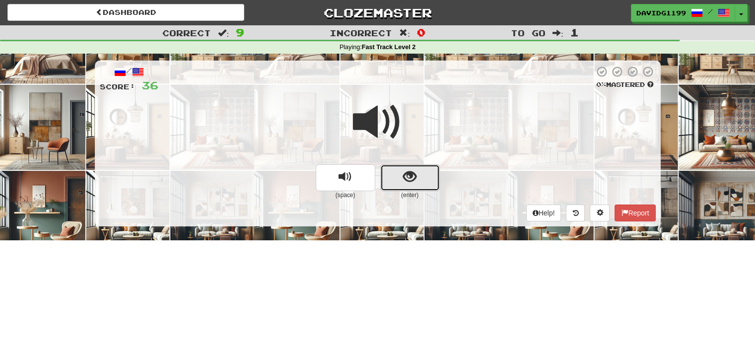
click at [395, 175] on button "show sentence" at bounding box center [410, 177] width 60 height 27
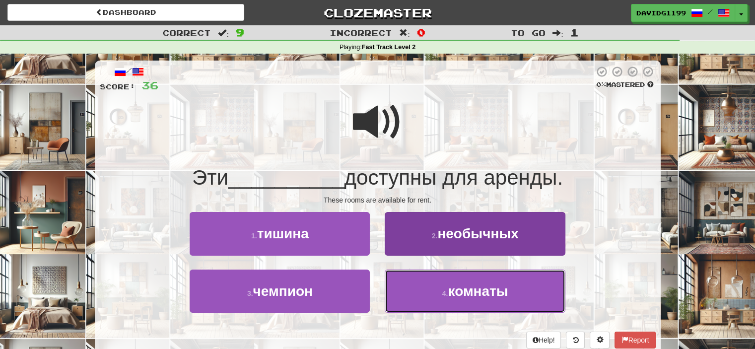
drag, startPoint x: 437, startPoint y: 297, endPoint x: 426, endPoint y: 296, distance: 11.5
click at [426, 296] on button "4 . комнаты" at bounding box center [475, 290] width 180 height 43
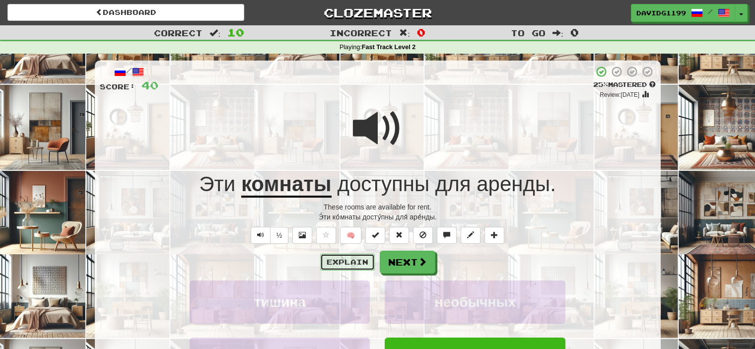
click at [348, 260] on button "Explain" at bounding box center [347, 262] width 55 height 17
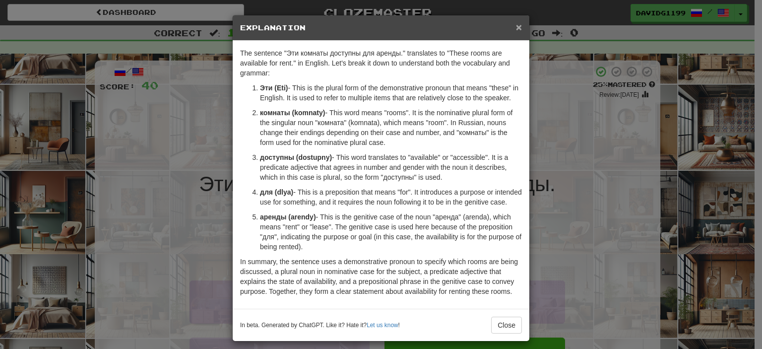
click at [516, 27] on span "×" at bounding box center [519, 26] width 6 height 11
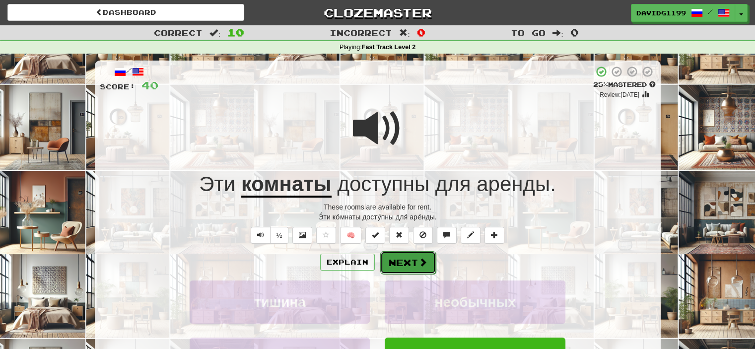
click at [408, 261] on button "Next" at bounding box center [408, 262] width 56 height 23
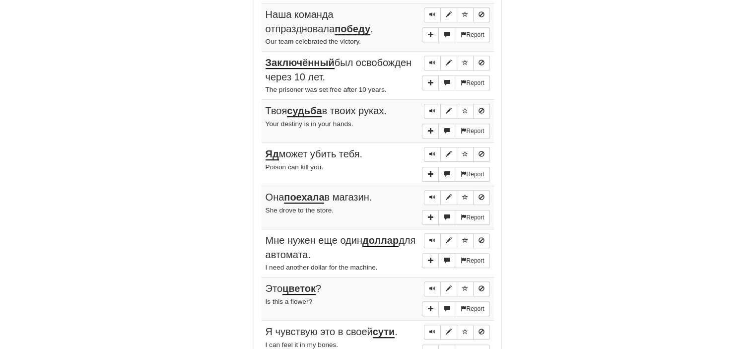
scroll to position [528, 0]
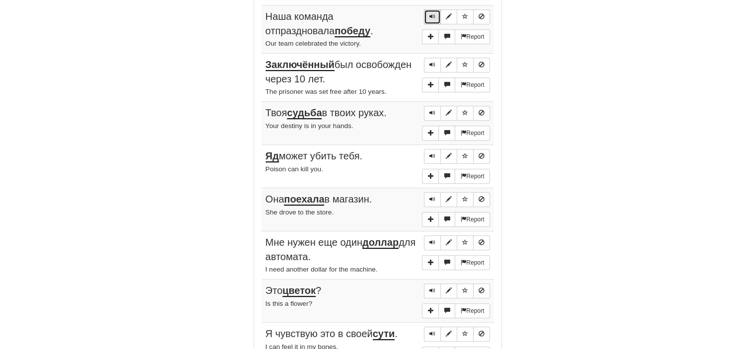
click at [431, 13] on span "Sentence controls" at bounding box center [432, 16] width 6 height 6
click at [432, 62] on span "Sentence controls" at bounding box center [432, 65] width 6 height 6
click at [432, 63] on span "Sentence controls" at bounding box center [432, 65] width 6 height 6
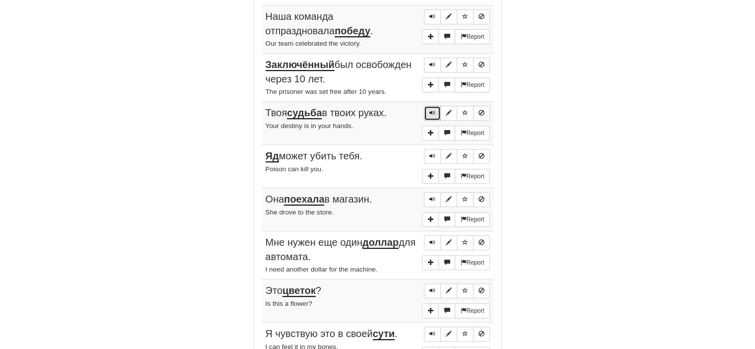
click at [433, 110] on span "Sentence controls" at bounding box center [432, 113] width 6 height 6
click at [432, 153] on span "Sentence controls" at bounding box center [432, 156] width 6 height 6
click at [429, 196] on span "Sentence controls" at bounding box center [432, 199] width 6 height 6
click at [433, 239] on span "Sentence controls" at bounding box center [432, 242] width 6 height 6
click at [432, 287] on span "Sentence controls" at bounding box center [432, 290] width 6 height 6
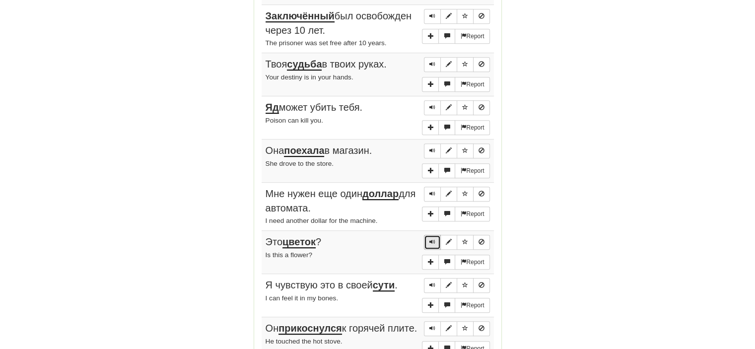
scroll to position [580, 0]
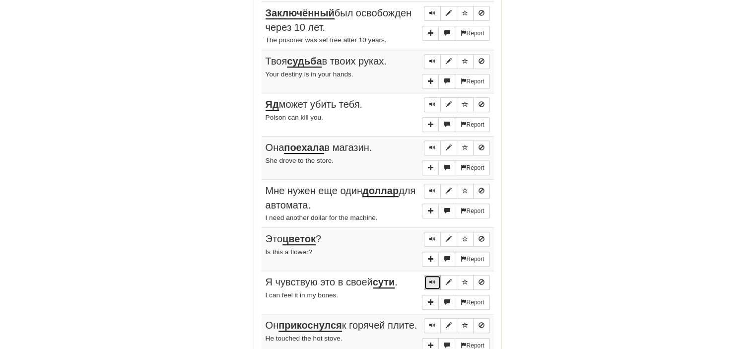
click at [431, 279] on span "Sentence controls" at bounding box center [432, 282] width 6 height 6
click at [430, 322] on span "Sentence controls" at bounding box center [432, 325] width 6 height 6
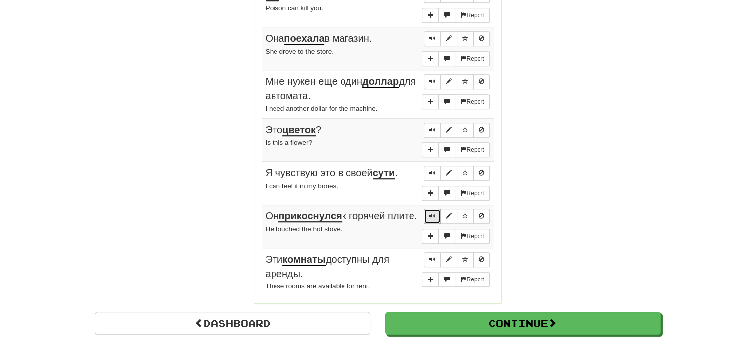
scroll to position [692, 0]
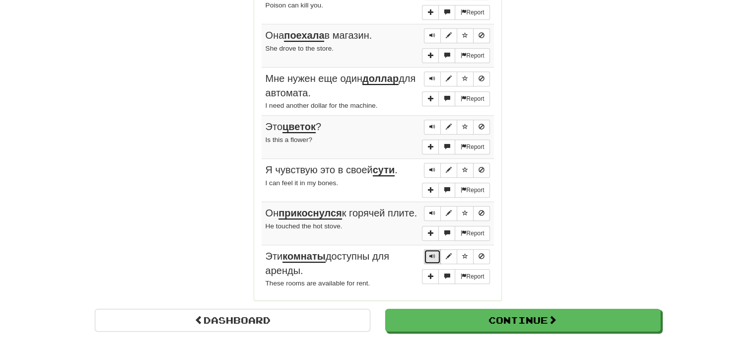
click at [430, 255] on span "Sentence controls" at bounding box center [432, 256] width 6 height 6
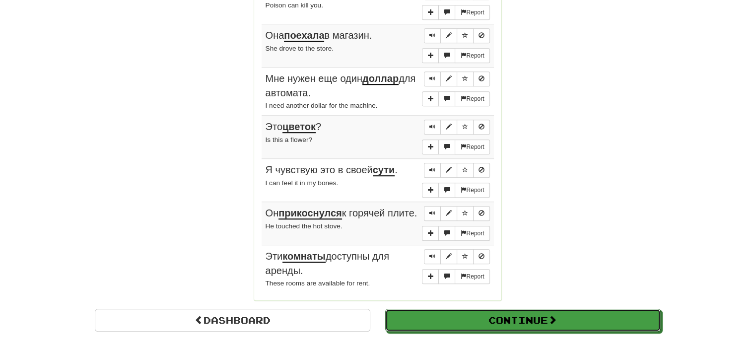
drag, startPoint x: 449, startPoint y: 321, endPoint x: 209, endPoint y: 244, distance: 251.9
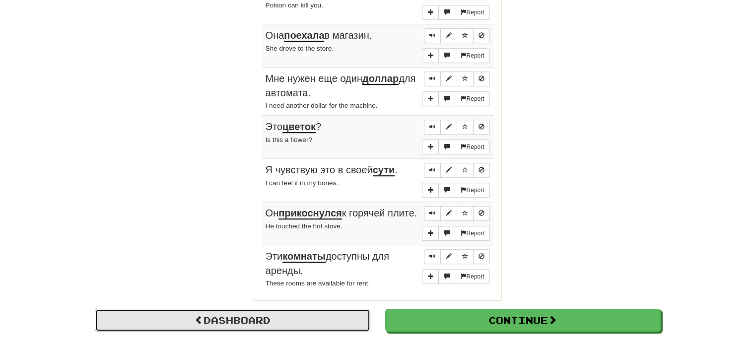
drag, startPoint x: 209, startPoint y: 244, endPoint x: 240, endPoint y: 322, distance: 84.2
click at [240, 322] on link "Dashboard" at bounding box center [232, 320] width 275 height 23
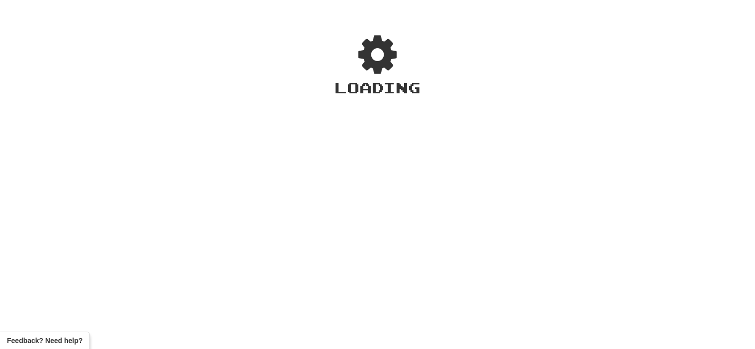
click at [243, 319] on div "Loading" at bounding box center [377, 180] width 755 height 336
